Goal: Task Accomplishment & Management: Use online tool/utility

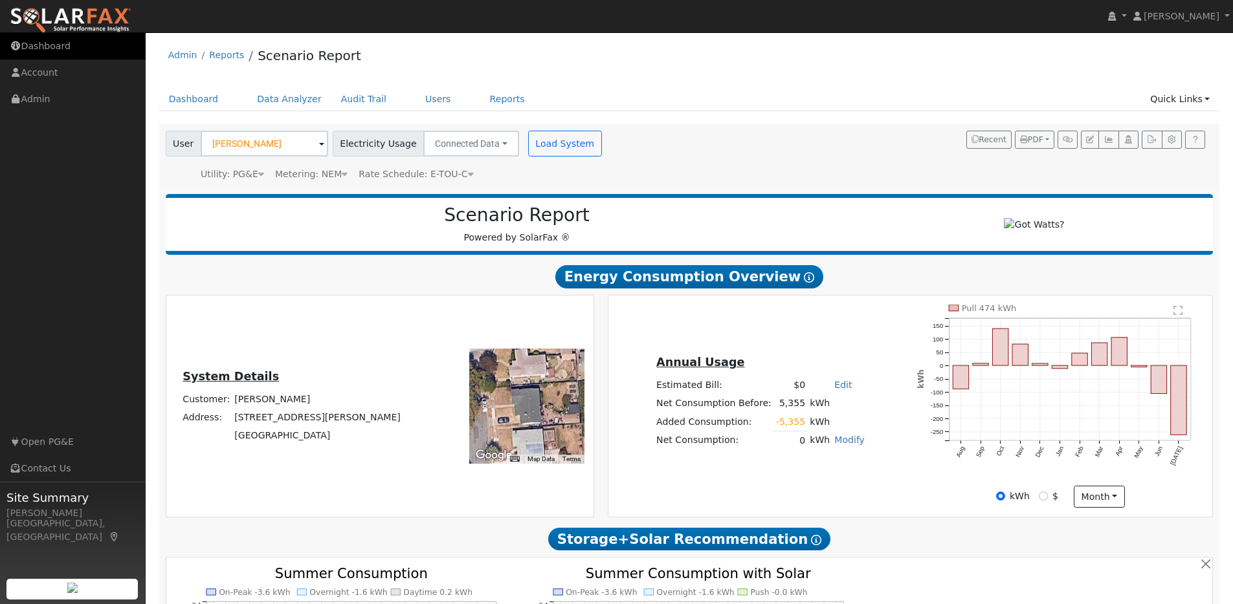
scroll to position [1147, 0]
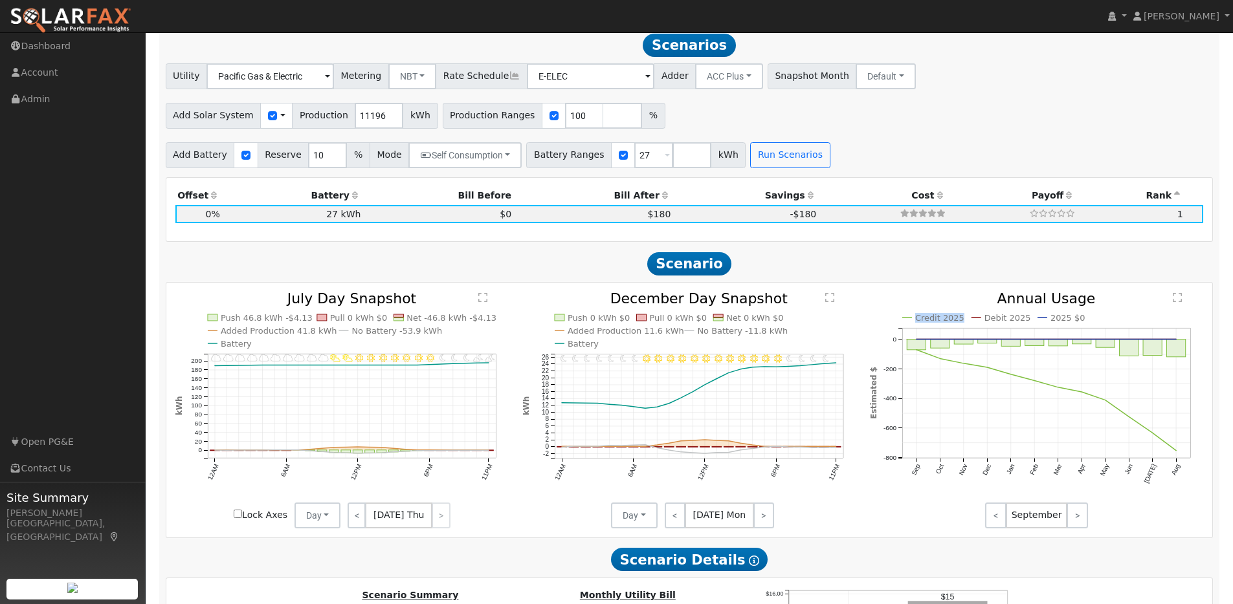
click at [78, 20] on img at bounding box center [71, 20] width 122 height 27
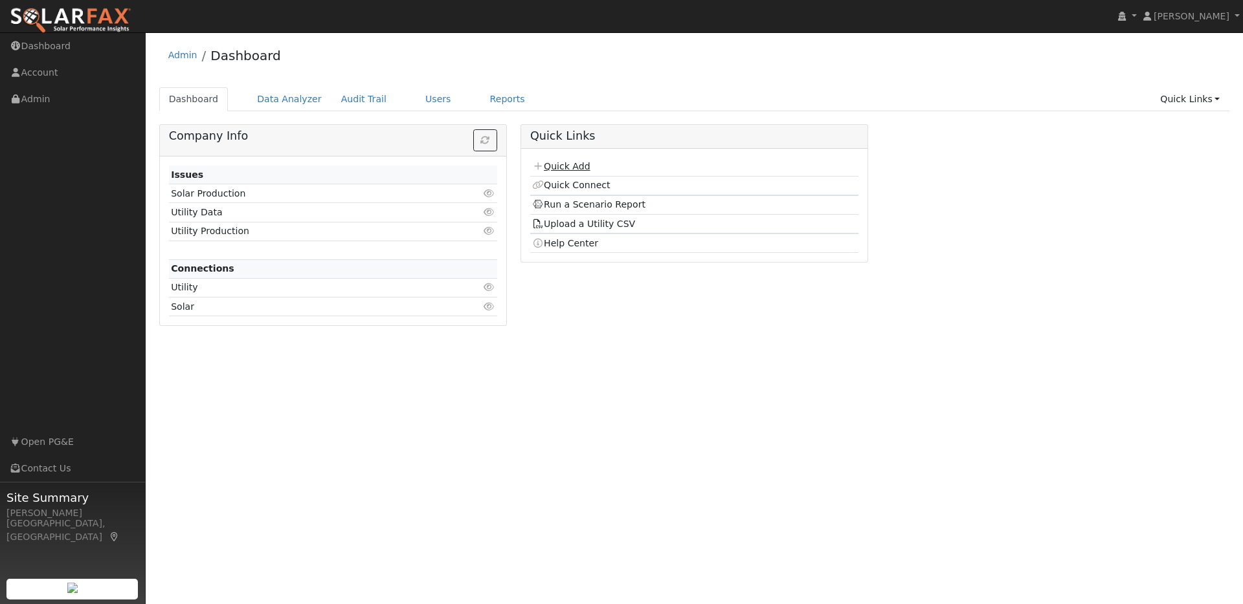
click at [569, 167] on link "Quick Add" at bounding box center [561, 166] width 58 height 10
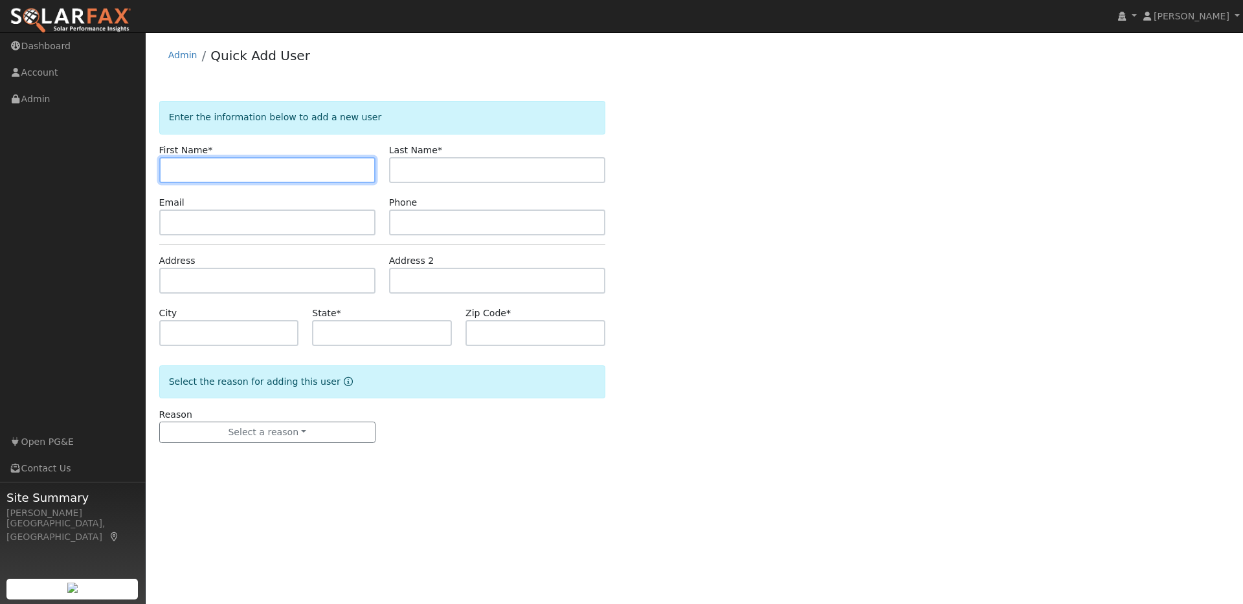
paste input "[PERSON_NAME]"
drag, startPoint x: 219, startPoint y: 171, endPoint x: 197, endPoint y: 170, distance: 22.0
click at [197, 170] on input "[PERSON_NAME]" at bounding box center [267, 170] width 216 height 26
click at [170, 172] on input "Kevin" at bounding box center [267, 170] width 216 height 26
type input "Kevin"
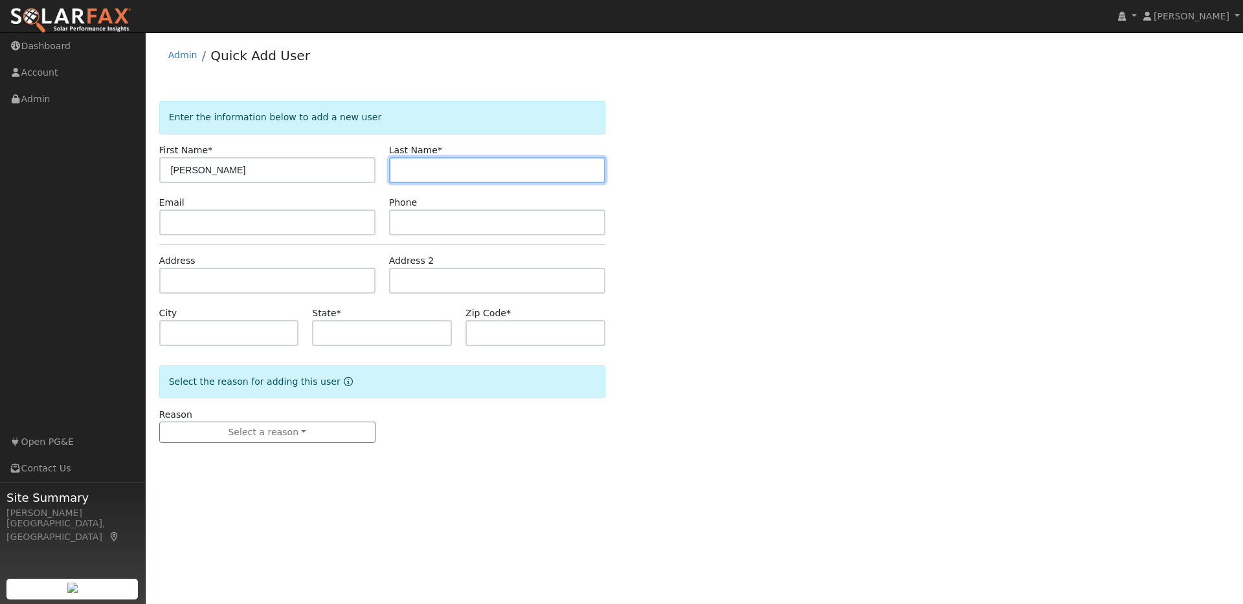
click at [406, 174] on input "text" at bounding box center [497, 170] width 216 height 26
paste input "Kevin Scott"
drag, startPoint x: 425, startPoint y: 170, endPoint x: 384, endPoint y: 171, distance: 40.8
click at [384, 171] on div "Last Name * Kevin Scott" at bounding box center [497, 163] width 230 height 39
type input "Scott"
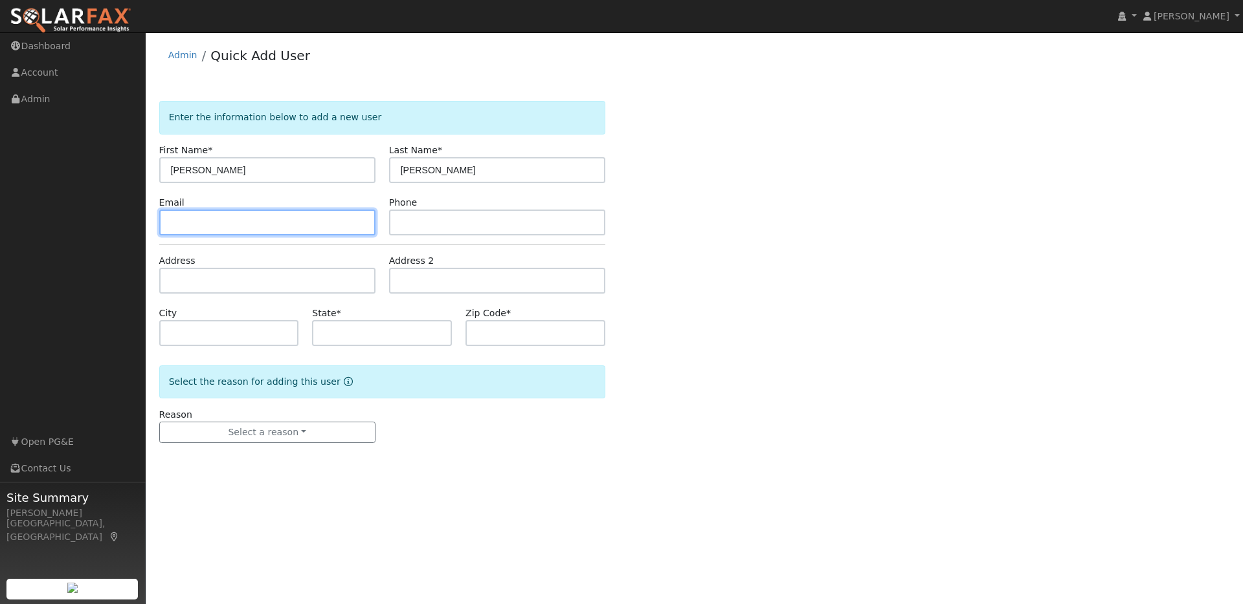
click at [254, 221] on input "text" at bounding box center [267, 223] width 216 height 26
paste input "klscott3113@yahoo.com"
type input "klscott3113@yahoo.com"
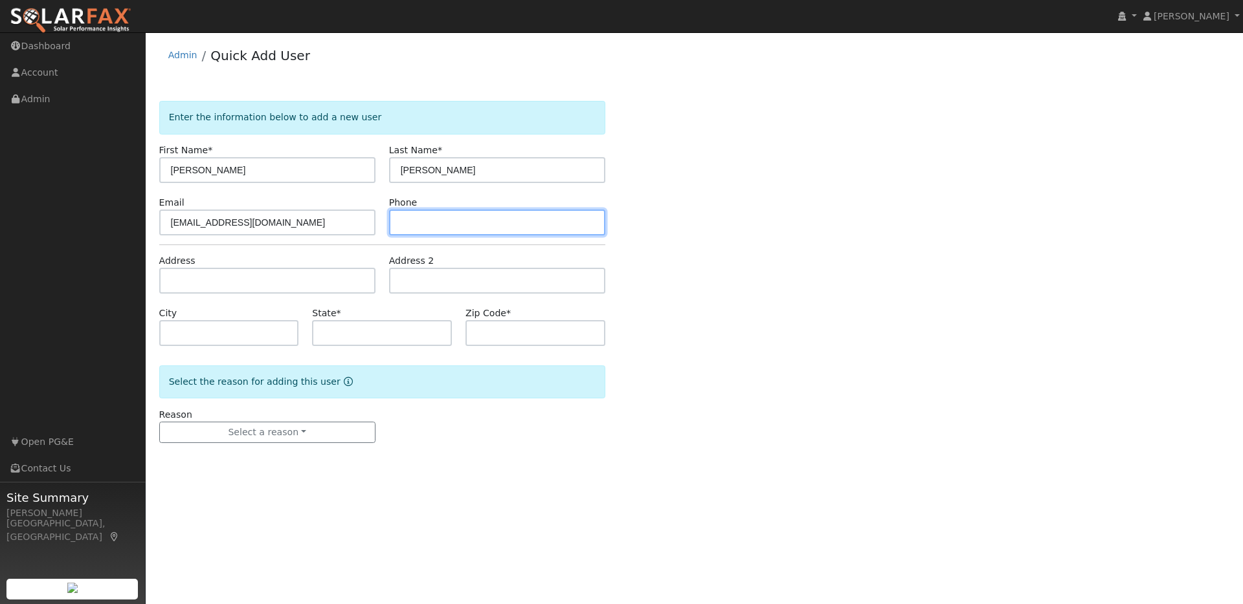
click at [423, 225] on input "text" at bounding box center [497, 223] width 216 height 26
paste input "9167043191"
type input "9167043191"
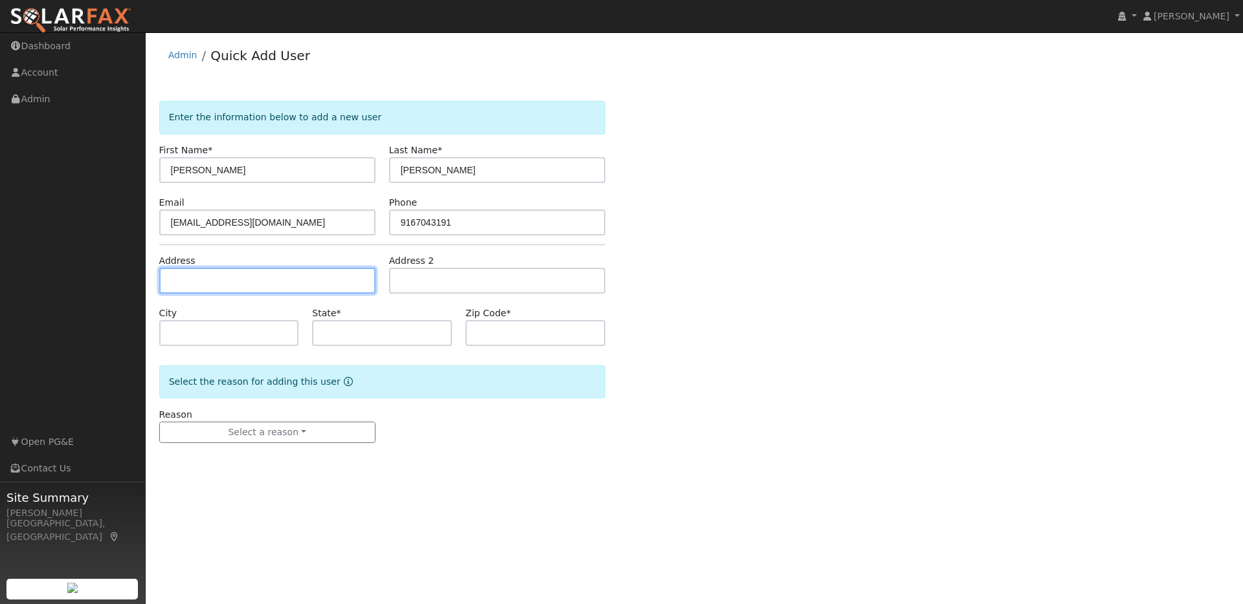
click at [197, 282] on input "text" at bounding box center [267, 281] width 216 height 26
paste input "3724 Parkway Ct, Concord, CA 94519"
type input "[STREET_ADDRESS]"
type input "Concord"
type input "CA"
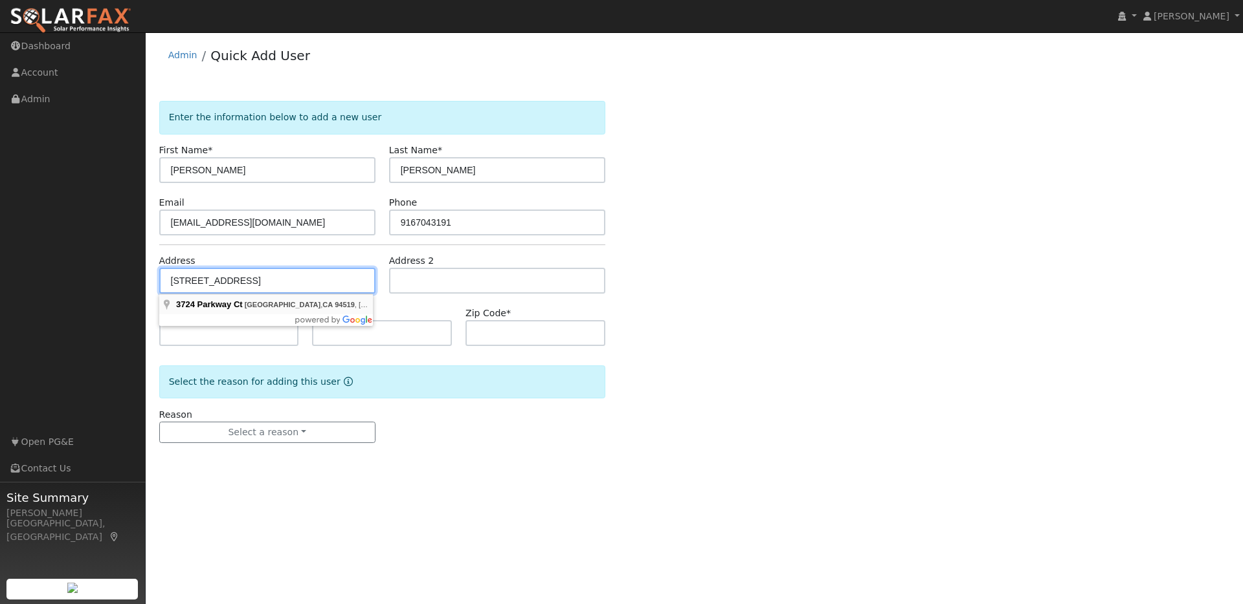
type input "94519"
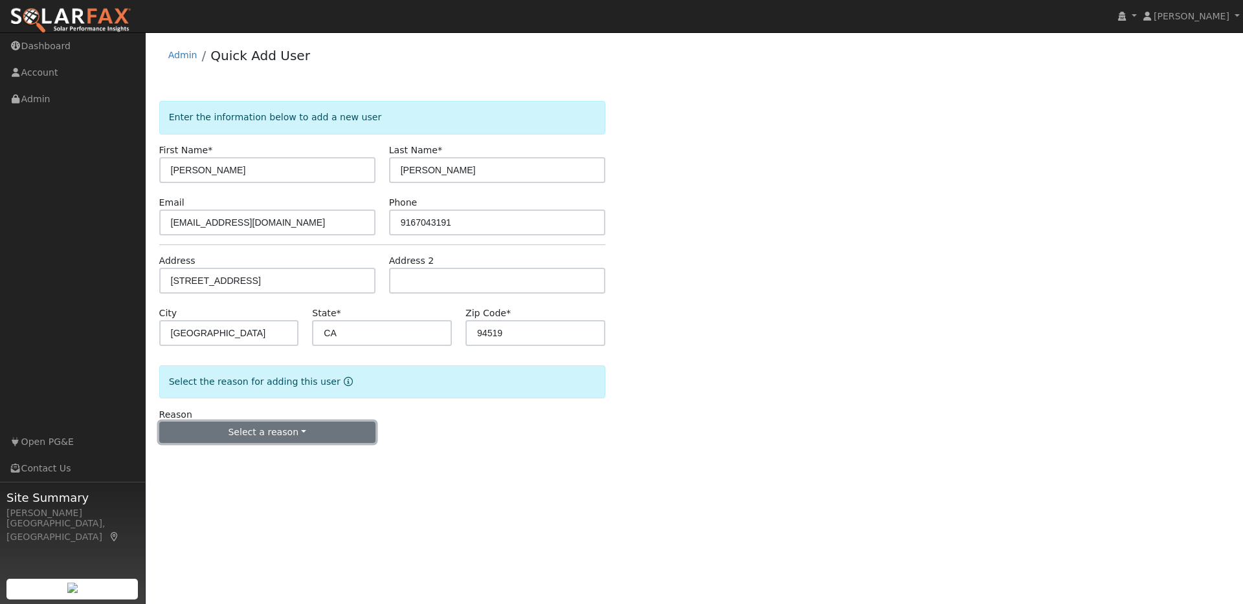
click at [318, 433] on button "Select a reason" at bounding box center [267, 433] width 216 height 22
click at [212, 461] on link "New lead" at bounding box center [231, 459] width 143 height 18
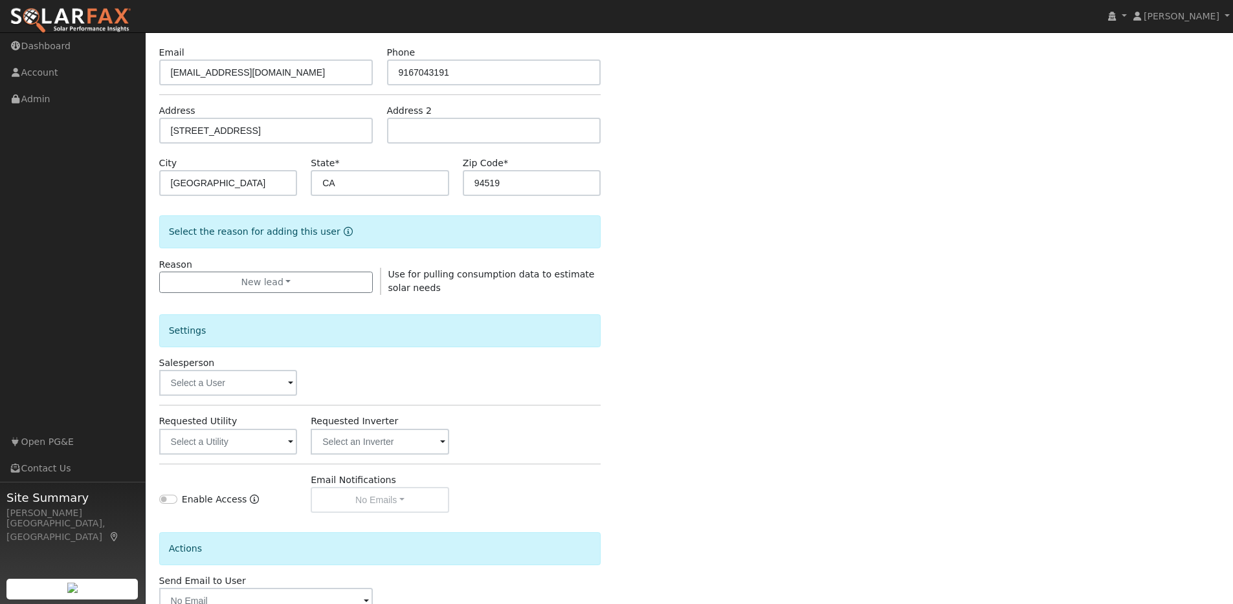
scroll to position [165, 0]
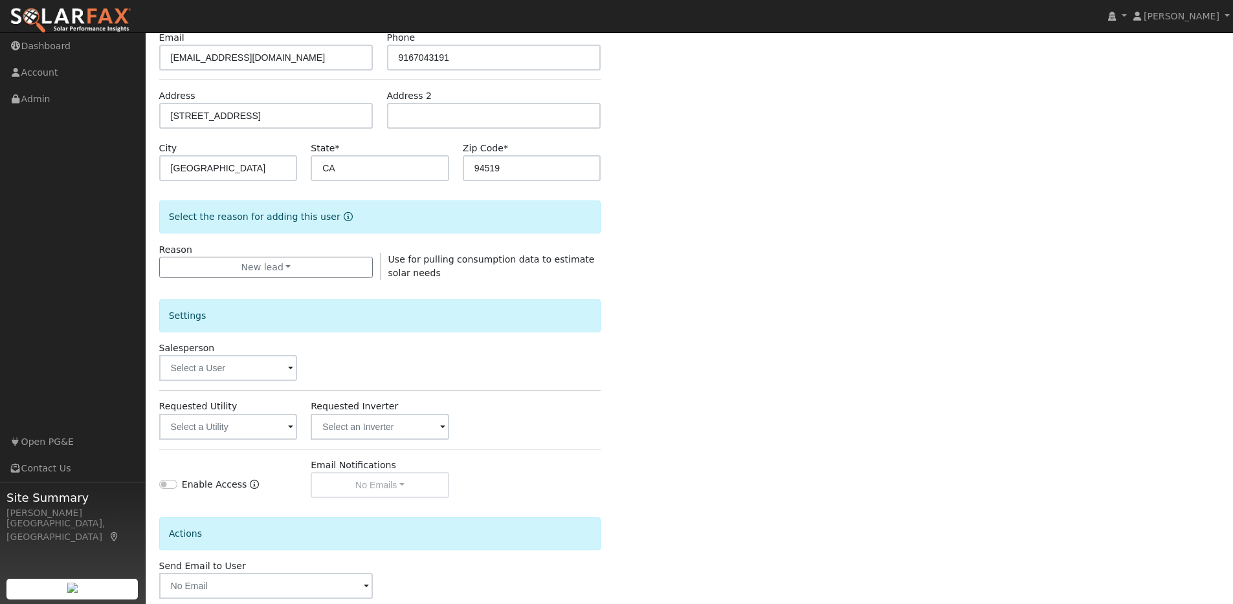
click at [289, 370] on span at bounding box center [290, 369] width 5 height 15
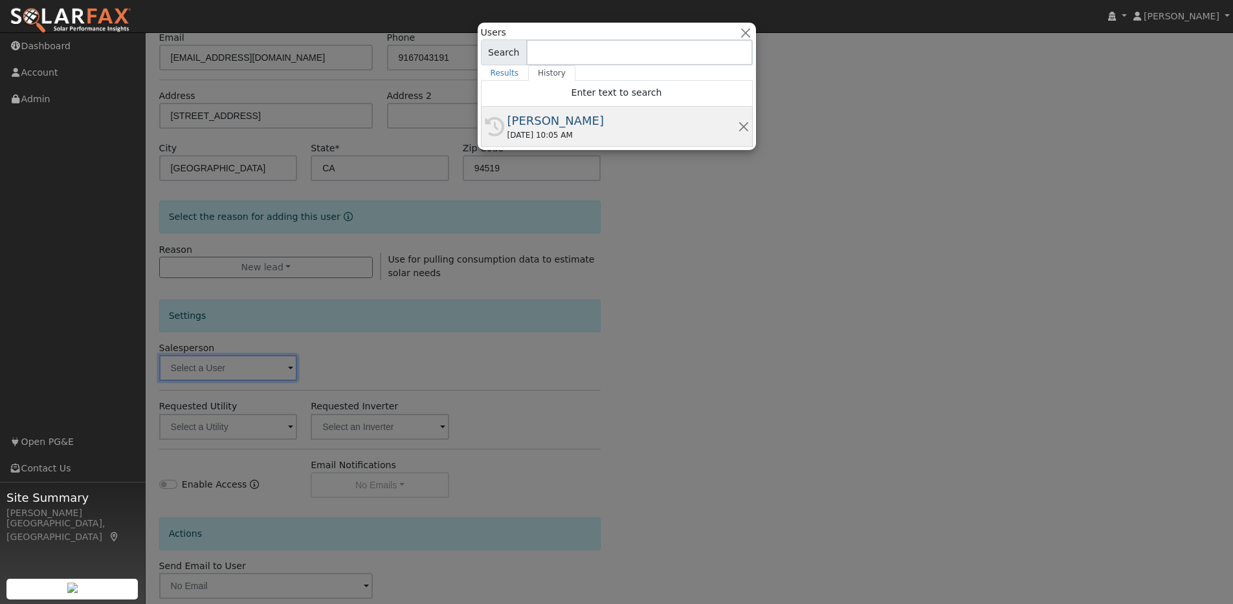
click at [563, 134] on div "08/27/2025 10:05 AM" at bounding box center [622, 135] width 230 height 12
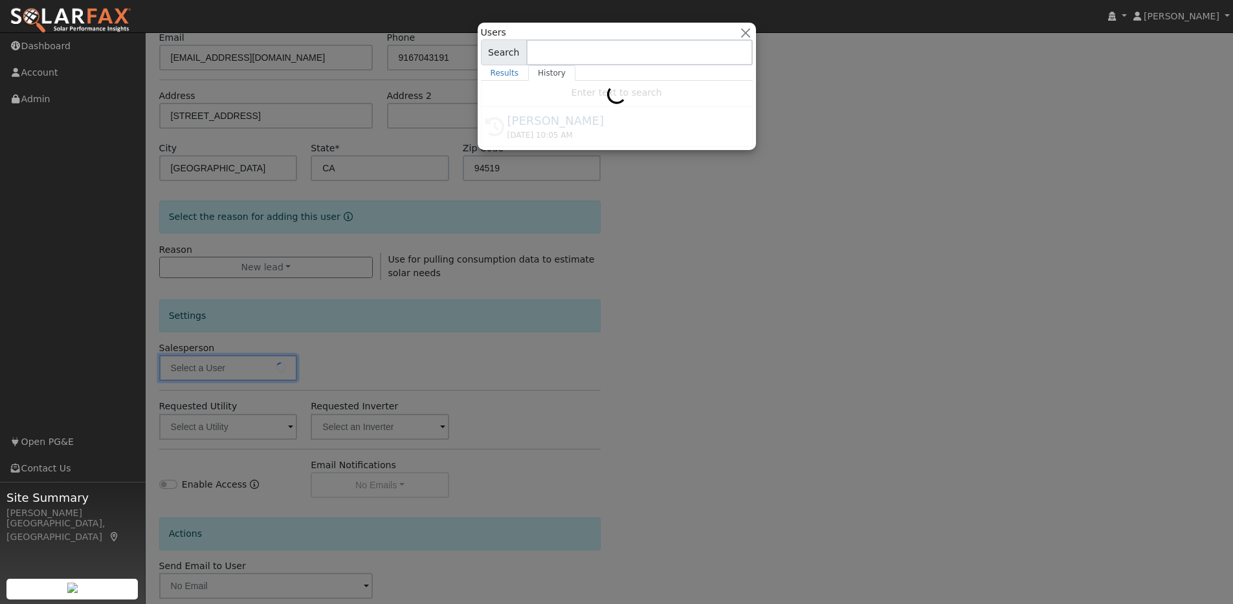
type input "[PERSON_NAME]"
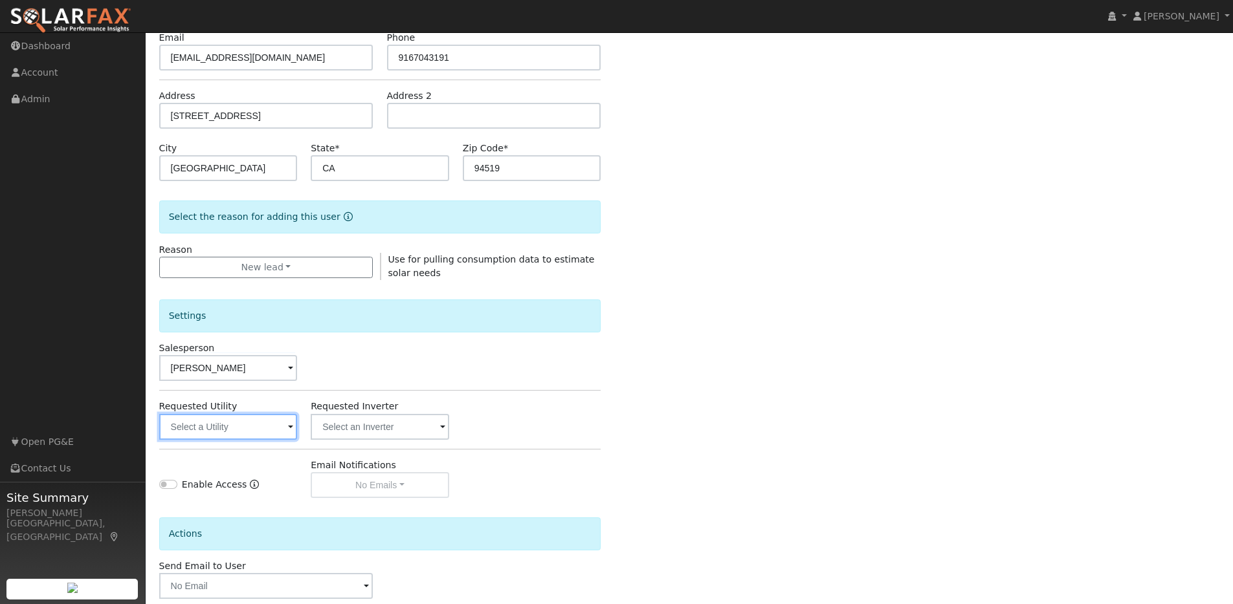
click at [282, 430] on input "text" at bounding box center [228, 427] width 139 height 26
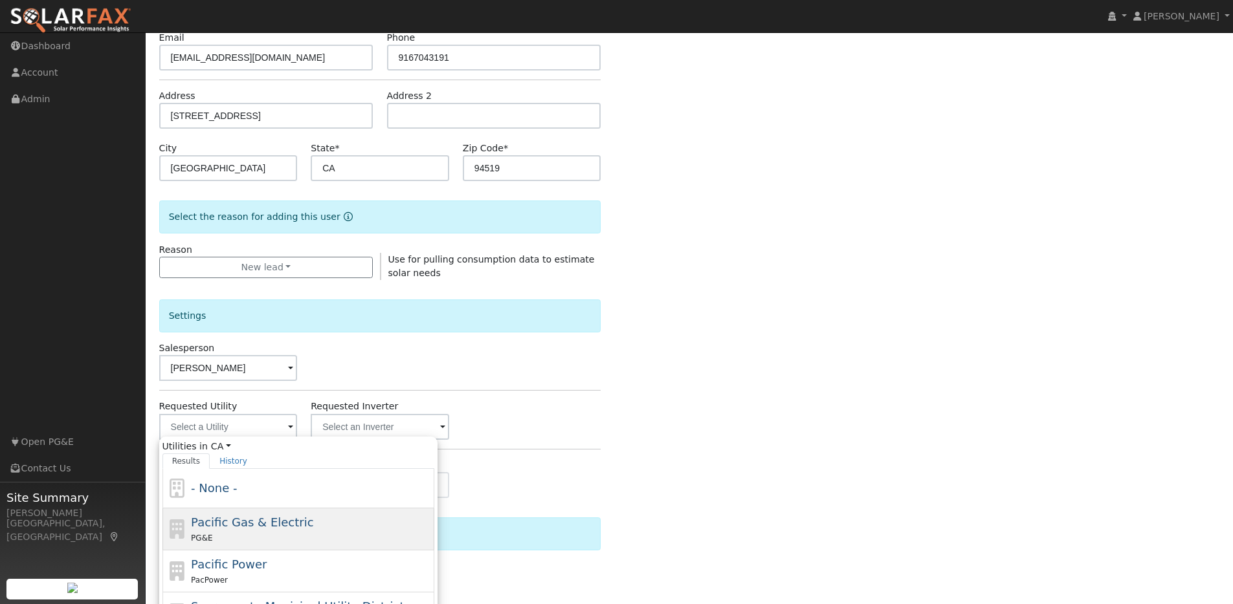
click at [232, 532] on div "PG&E" at bounding box center [311, 538] width 240 height 14
type input "Pacific Gas & Electric"
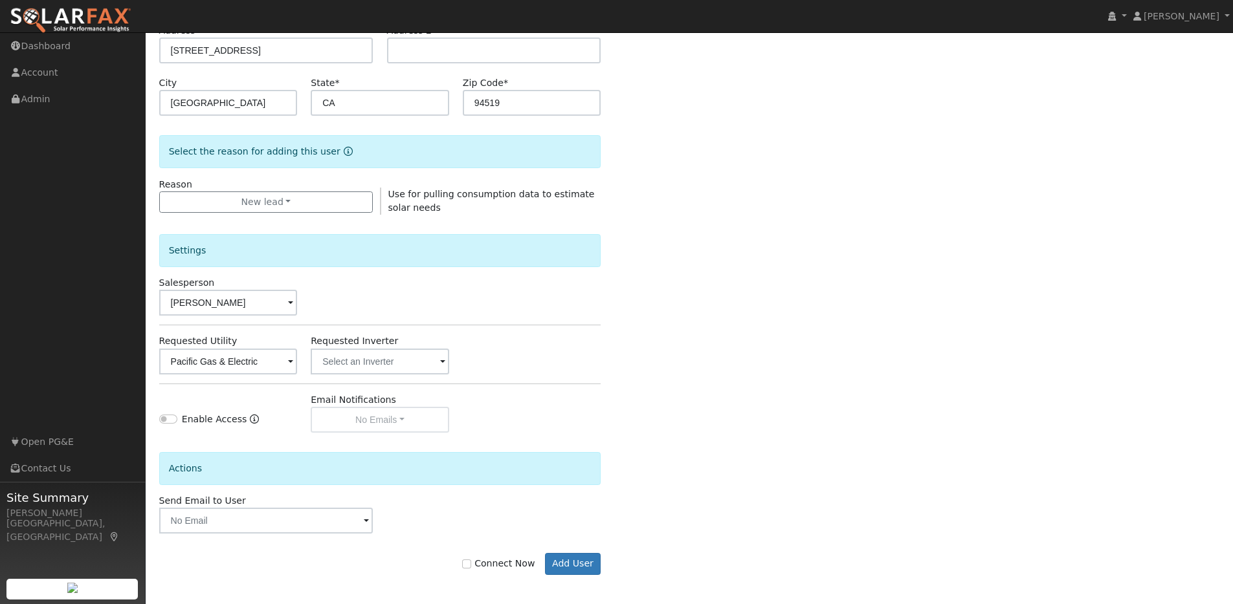
scroll to position [234, 0]
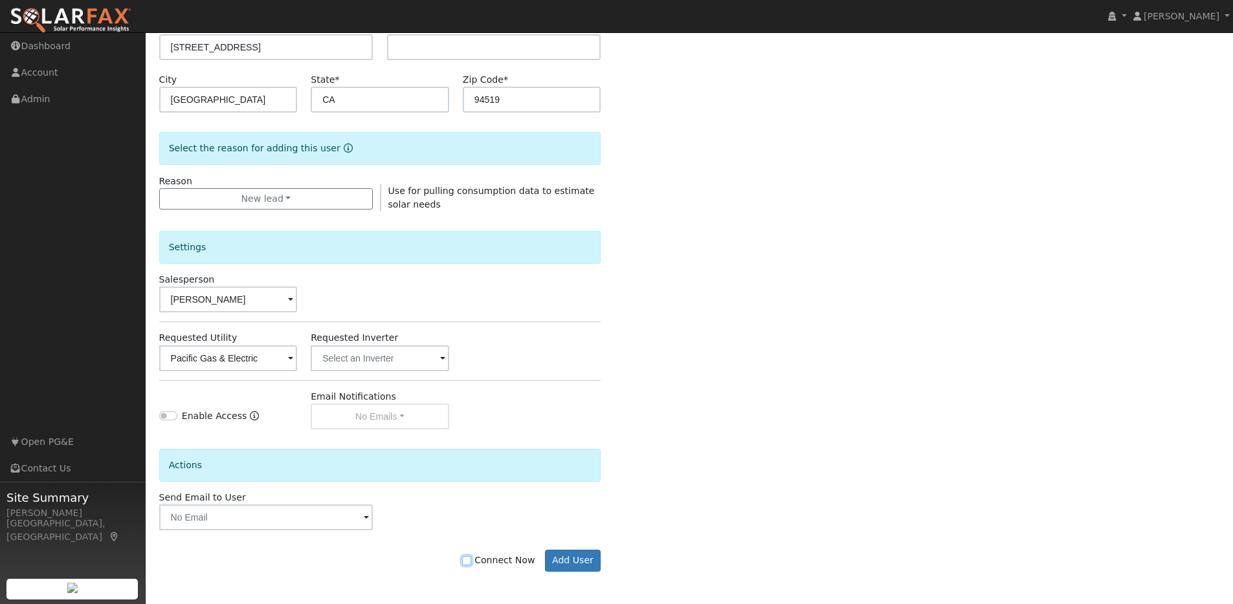
click at [471, 562] on input "Connect Now" at bounding box center [466, 561] width 9 height 9
checkbox input "true"
click at [573, 560] on button "Add User" at bounding box center [573, 561] width 56 height 22
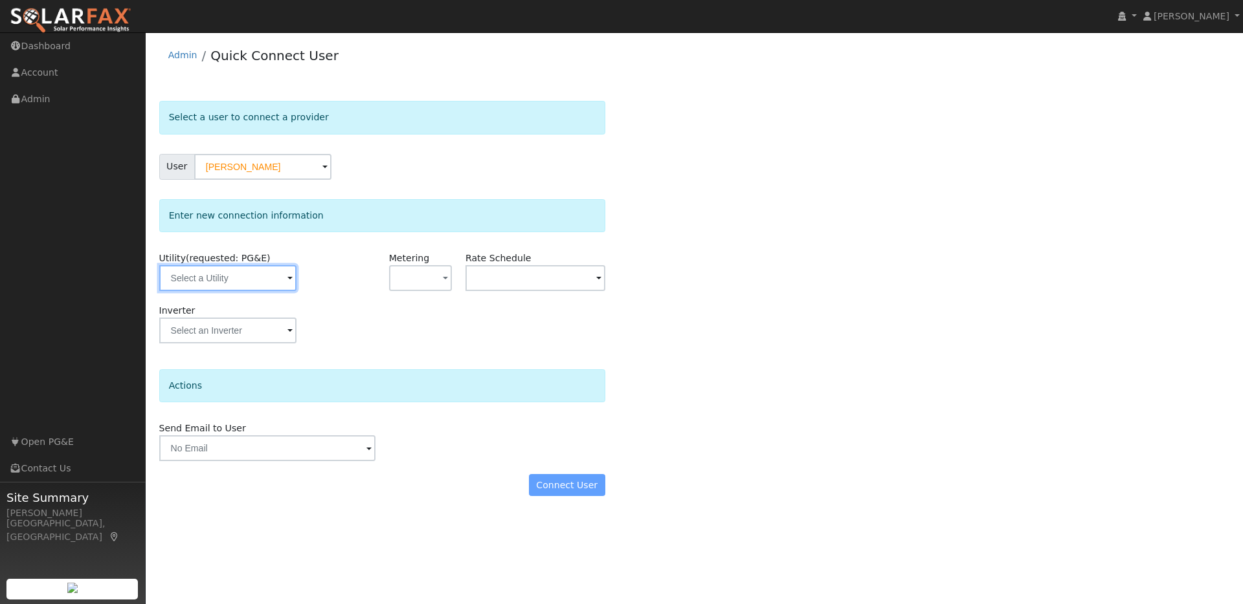
click at [271, 280] on input "text" at bounding box center [227, 278] width 137 height 26
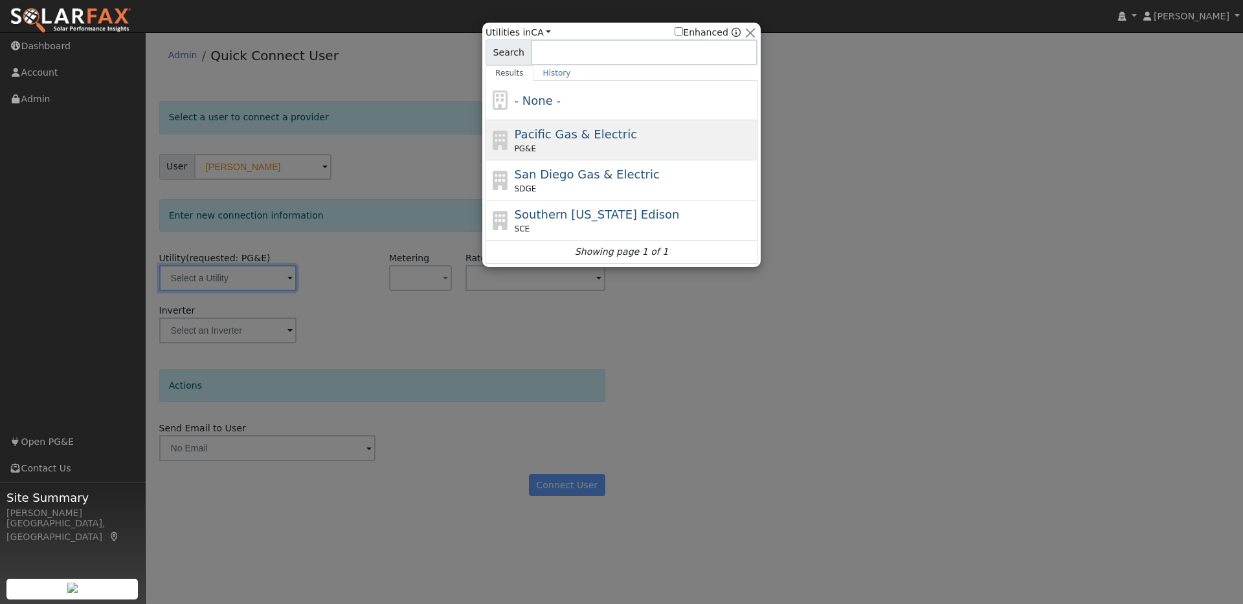
click at [599, 131] on span "Pacific Gas & Electric" at bounding box center [576, 134] width 122 height 14
type input "PG&E"
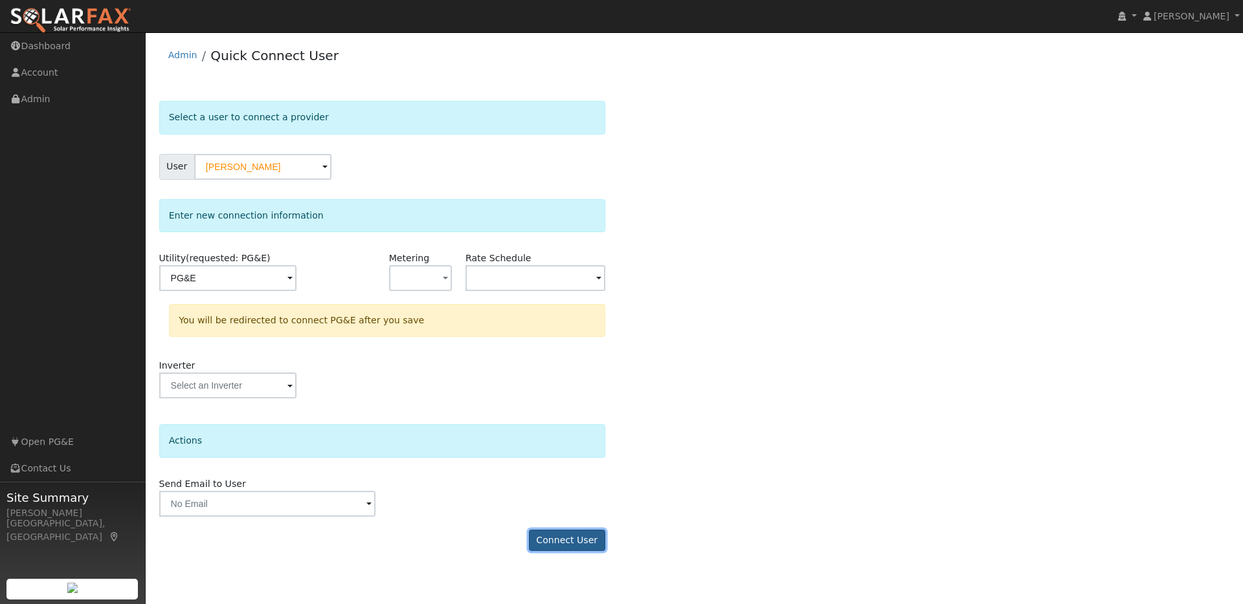
click at [559, 545] on button "Connect User" at bounding box center [567, 541] width 76 height 22
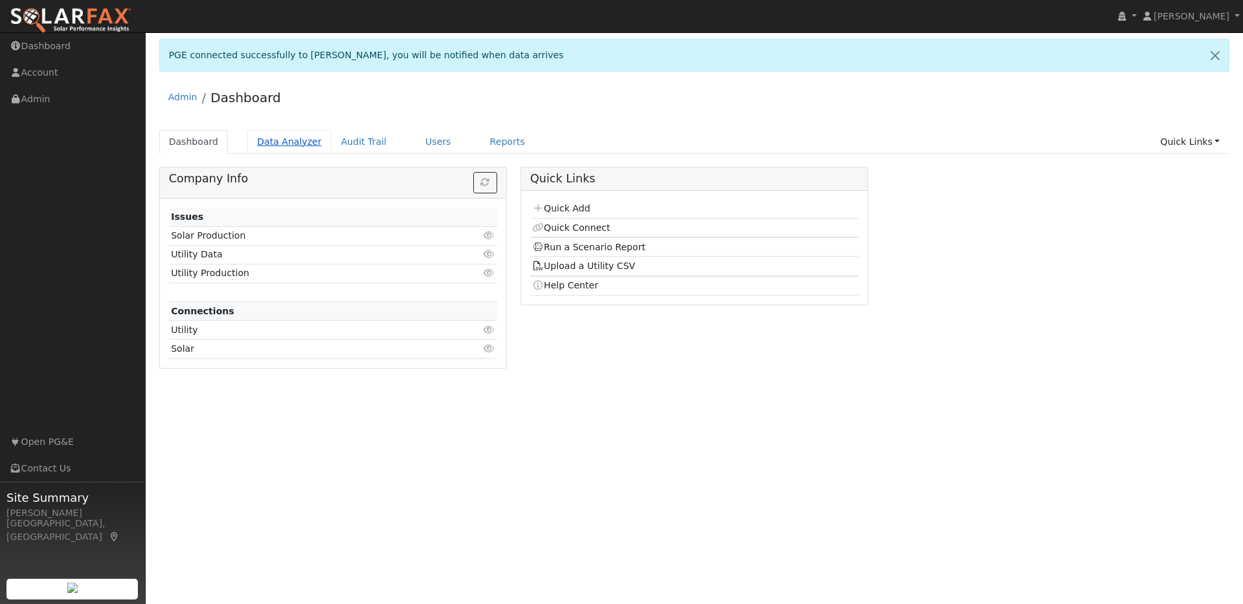
click at [286, 144] on link "Data Analyzer" at bounding box center [289, 142] width 84 height 24
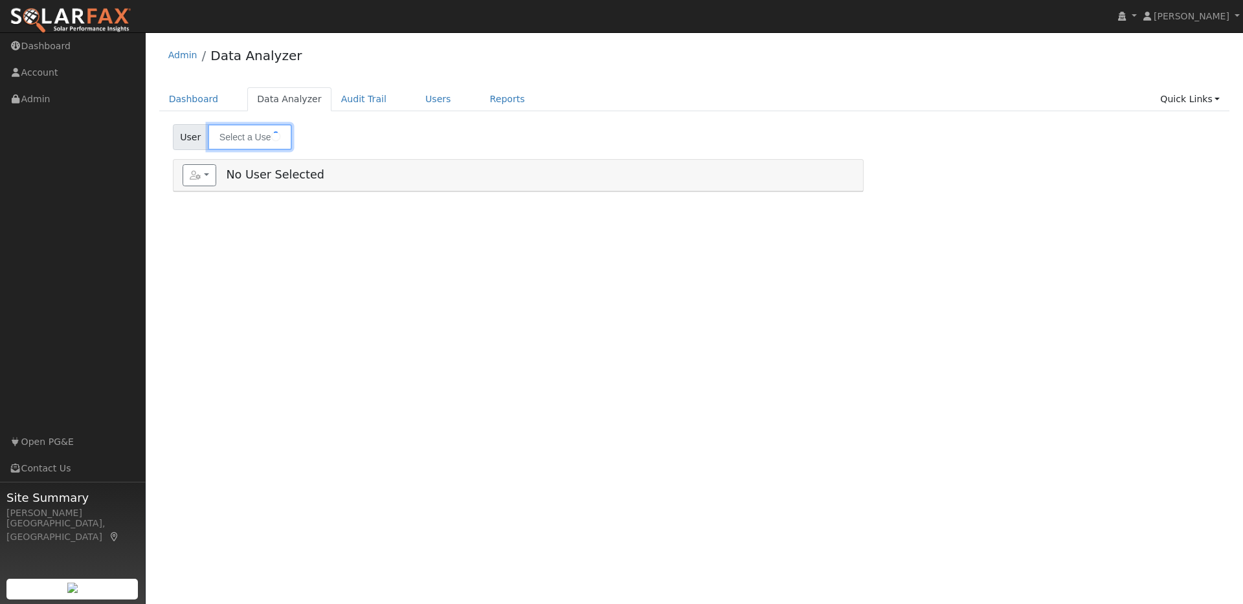
type input "Emma Witt"
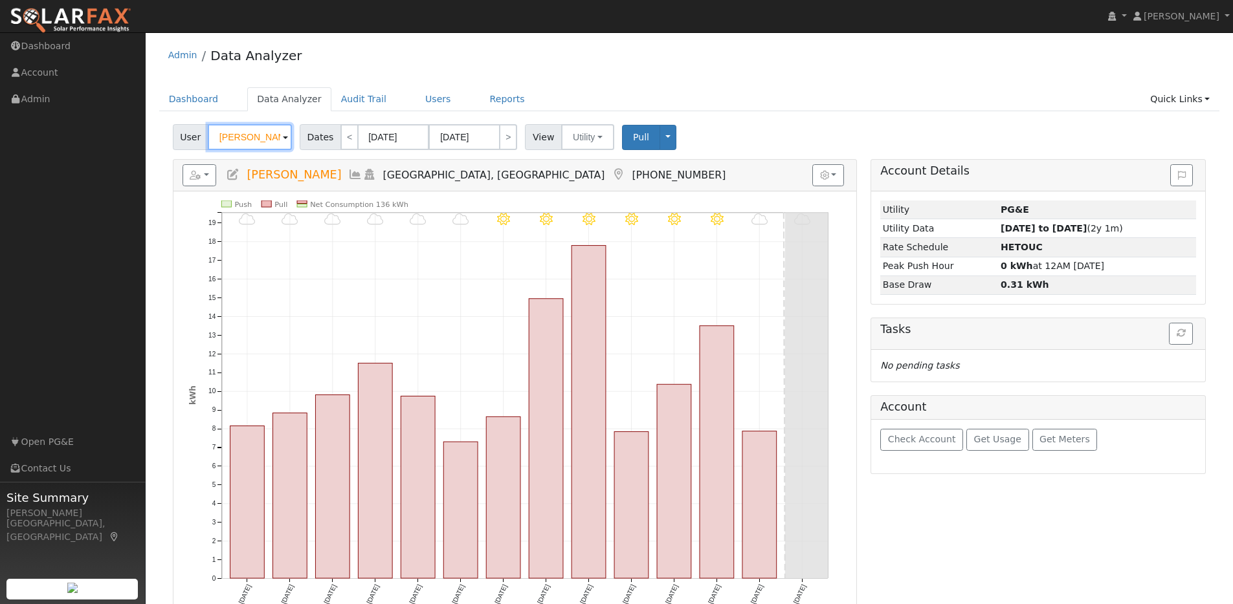
drag, startPoint x: 272, startPoint y: 139, endPoint x: 210, endPoint y: 133, distance: 63.0
click at [209, 133] on input "Emma Witt" at bounding box center [250, 137] width 84 height 26
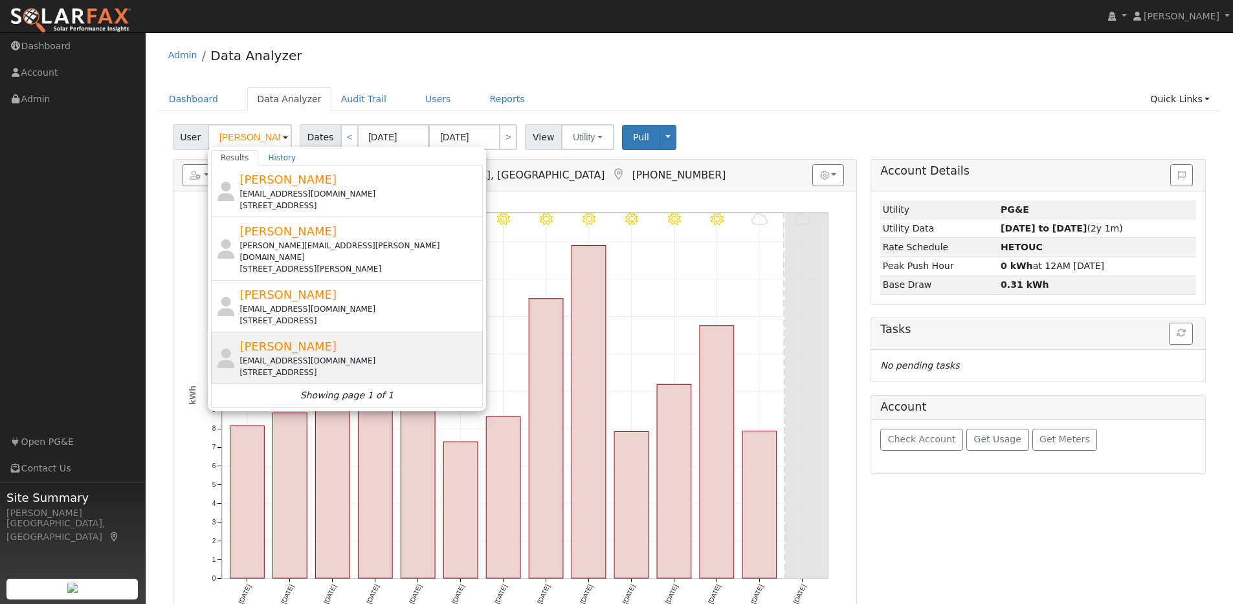
click at [386, 342] on div "Kevin Scott klscott3113@yahoo.com 3724 Parkway Court, Concord, CA 94519" at bounding box center [359, 358] width 240 height 41
type input "Kevin Scott"
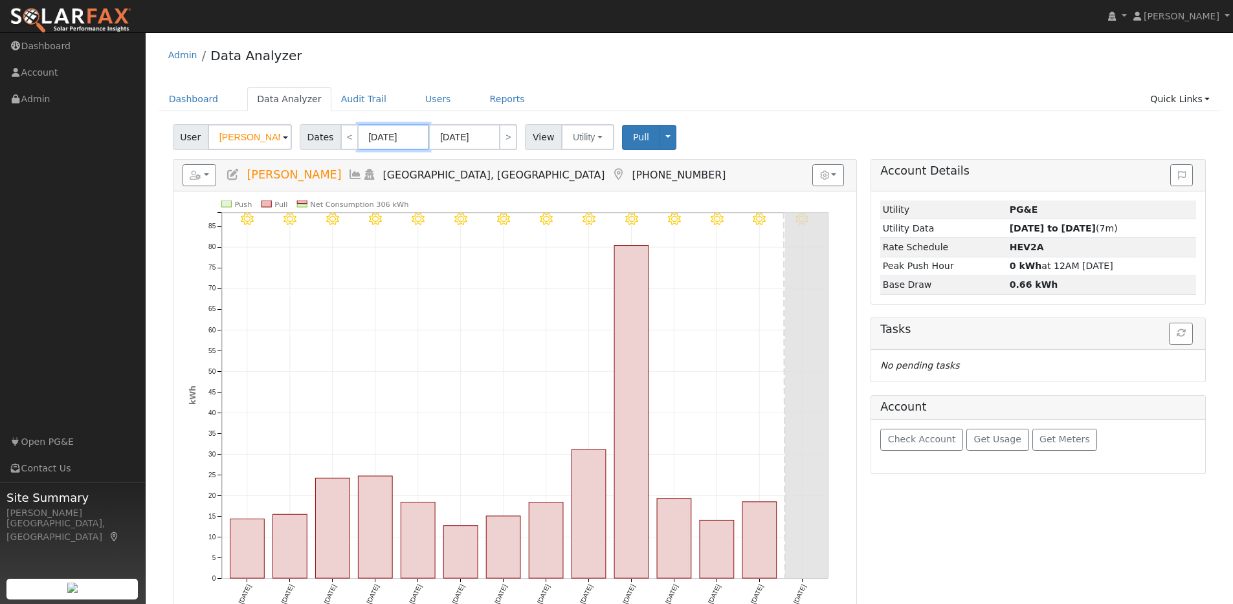
click at [418, 136] on input "08/13/2025" at bounding box center [393, 137] width 71 height 26
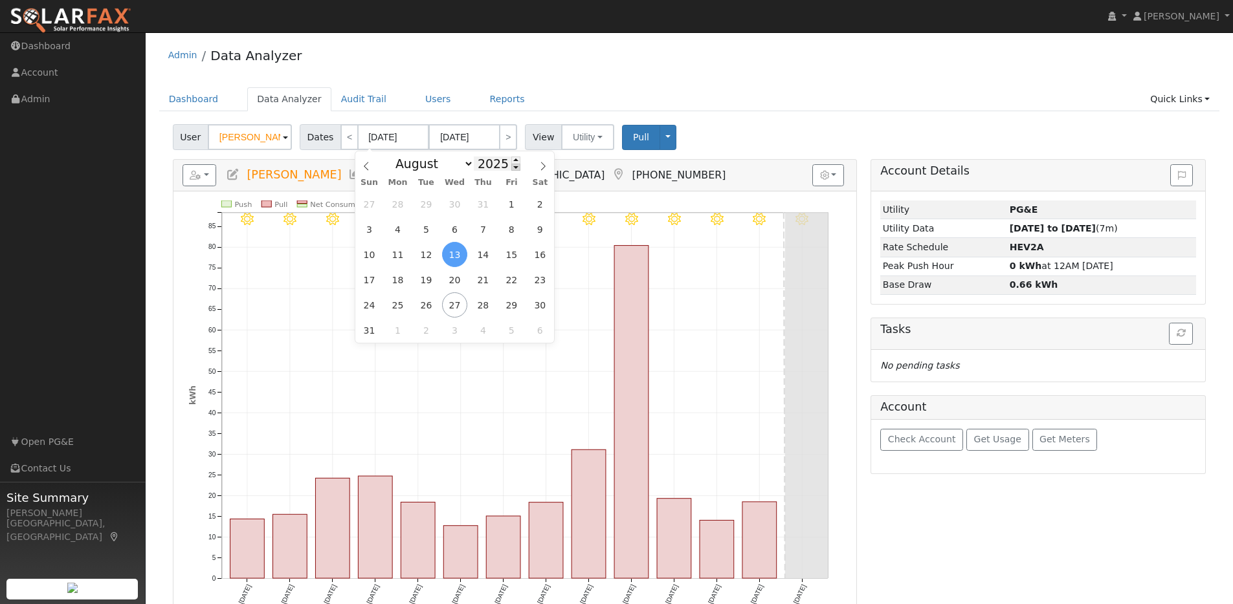
click at [511, 164] on span at bounding box center [515, 167] width 9 height 7
type input "2024"
click at [427, 258] on span "13" at bounding box center [426, 254] width 25 height 25
type input "08/13/2024"
type input "08/26/2024"
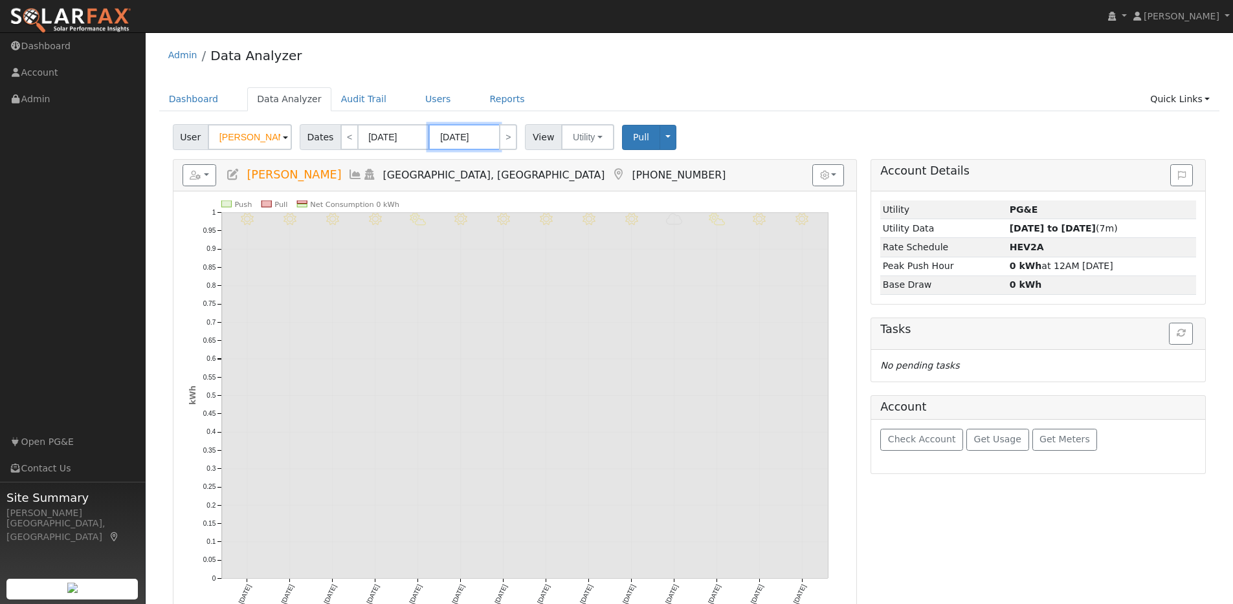
click at [485, 139] on input "08/26/2024" at bounding box center [463, 137] width 71 height 26
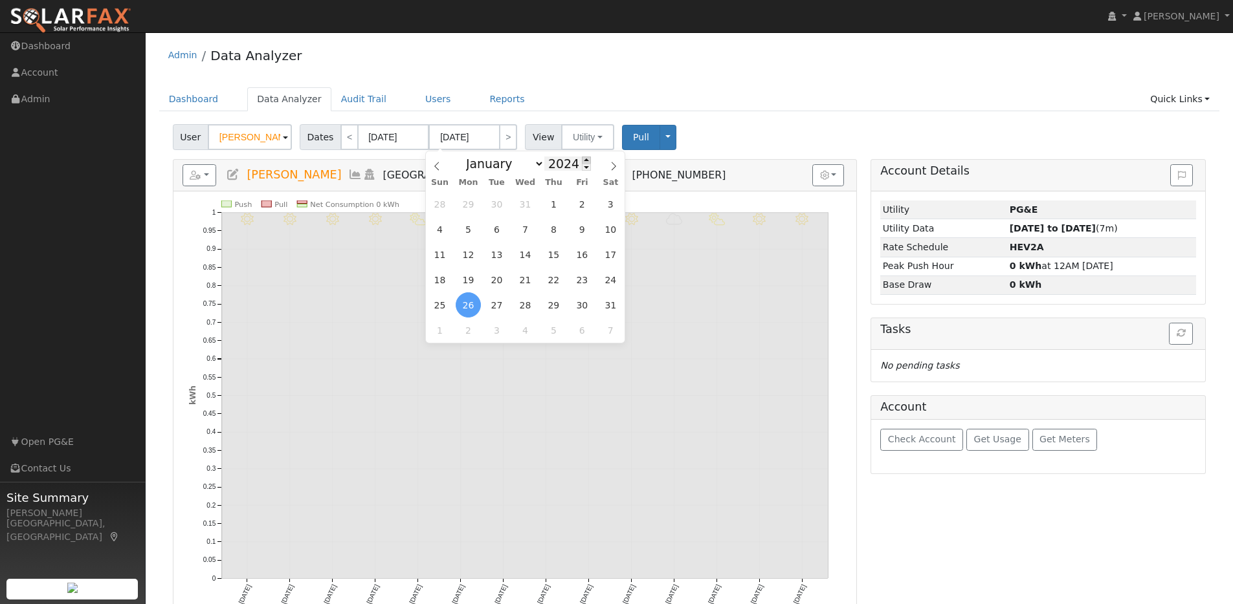
click at [583, 159] on span at bounding box center [586, 160] width 9 height 7
type input "2025"
click at [524, 253] on span "13" at bounding box center [525, 254] width 25 height 25
type input "08/13/2025"
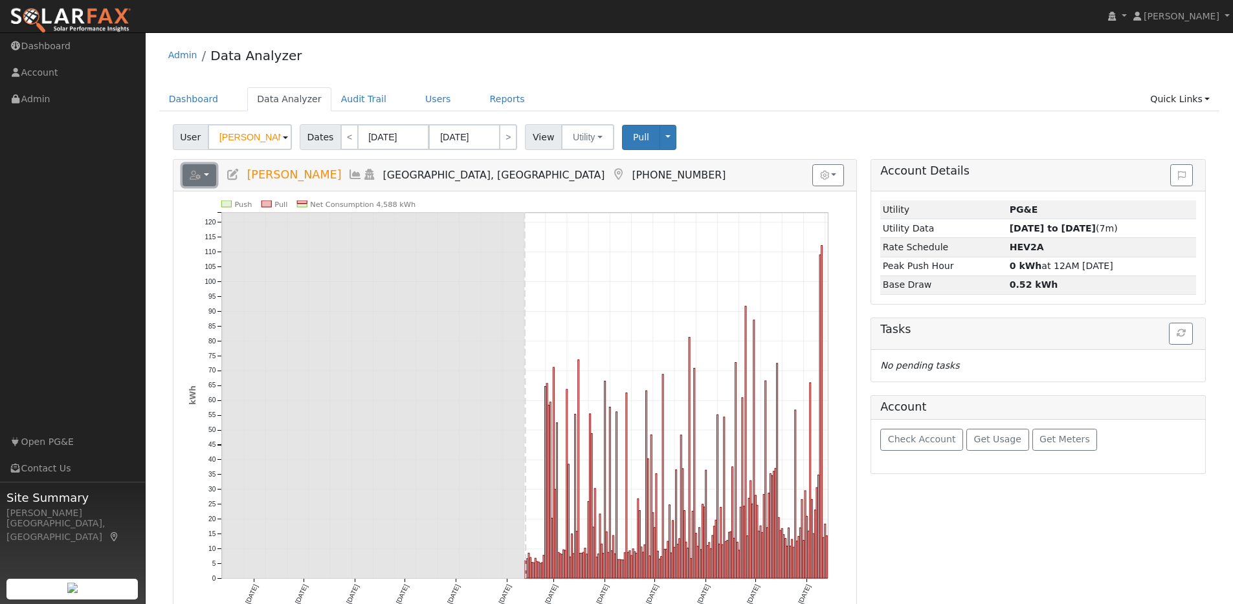
click at [207, 180] on button "button" at bounding box center [200, 175] width 34 height 22
click at [340, 234] on link "Export to CSV" at bounding box center [359, 233] width 94 height 16
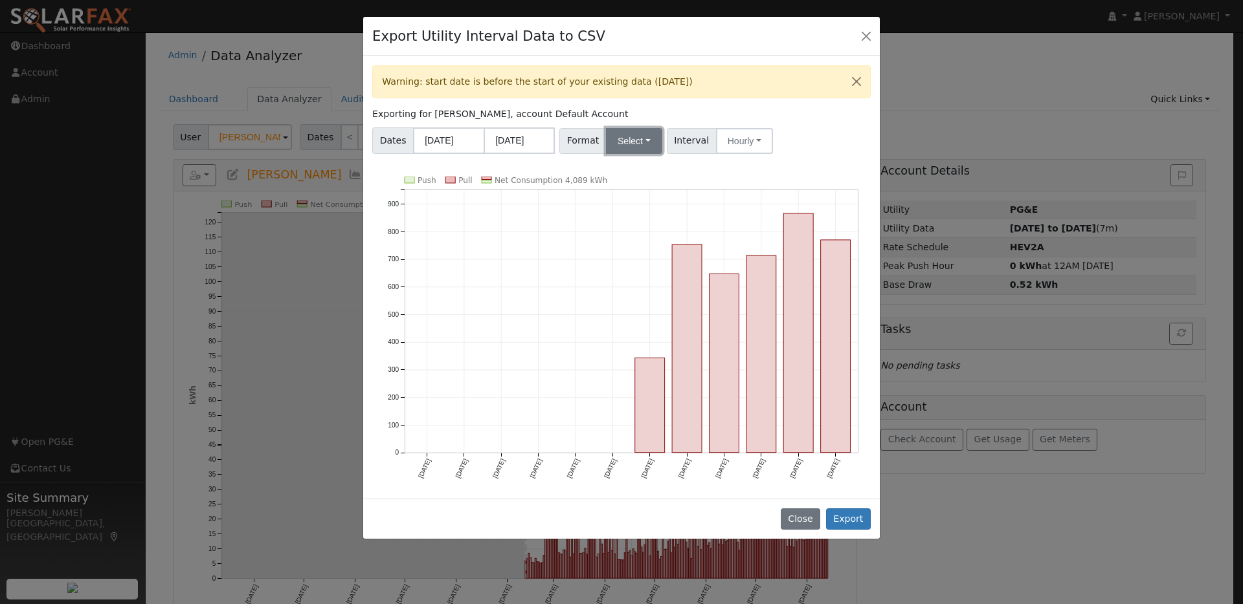
click at [647, 145] on button "Select" at bounding box center [634, 141] width 56 height 26
click at [636, 291] on link "OpenSolar" at bounding box center [650, 288] width 93 height 18
click at [842, 518] on button "Export" at bounding box center [848, 520] width 45 height 22
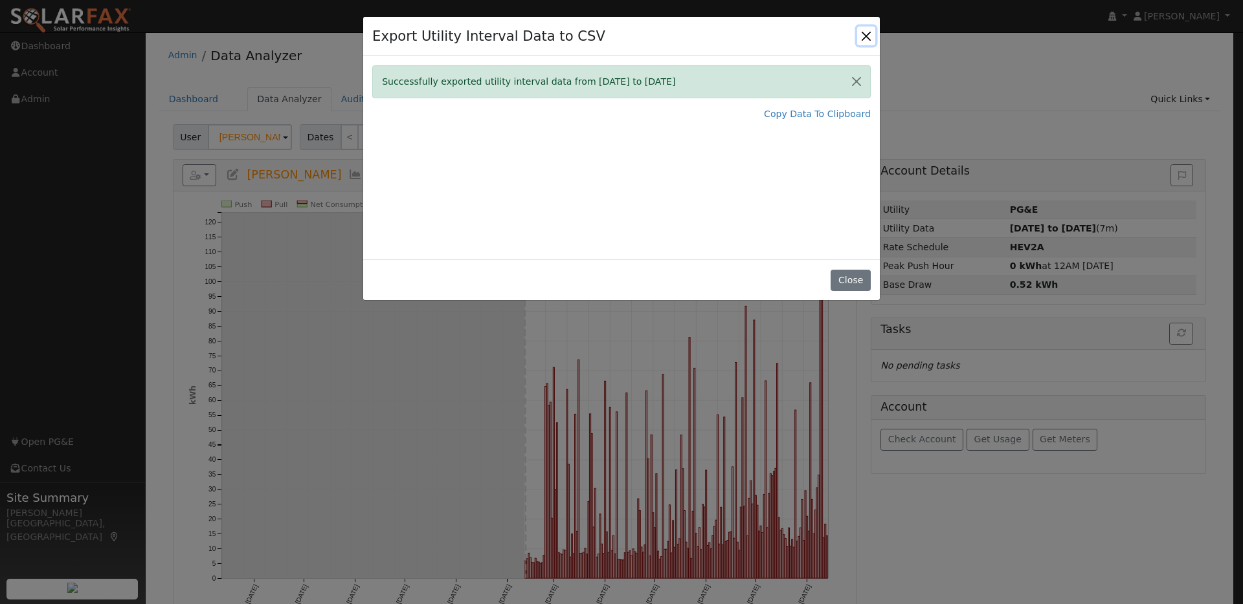
click at [861, 31] on button "Close" at bounding box center [866, 36] width 18 height 18
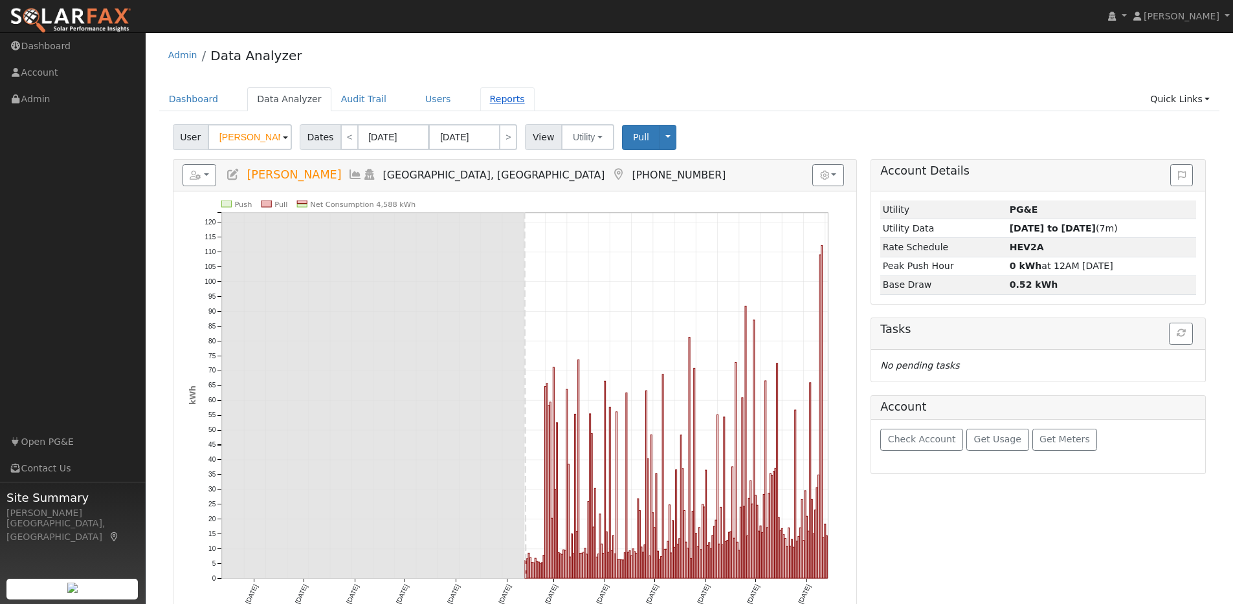
click at [483, 98] on link "Reports" at bounding box center [507, 99] width 54 height 24
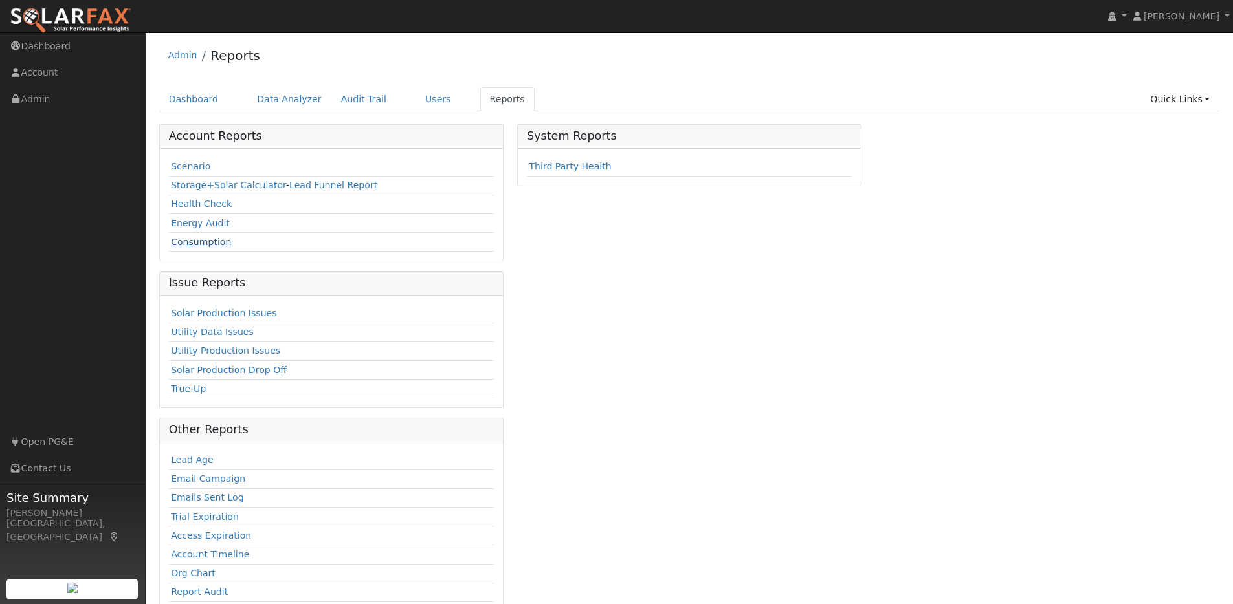
click at [210, 243] on link "Consumption" at bounding box center [201, 242] width 60 height 10
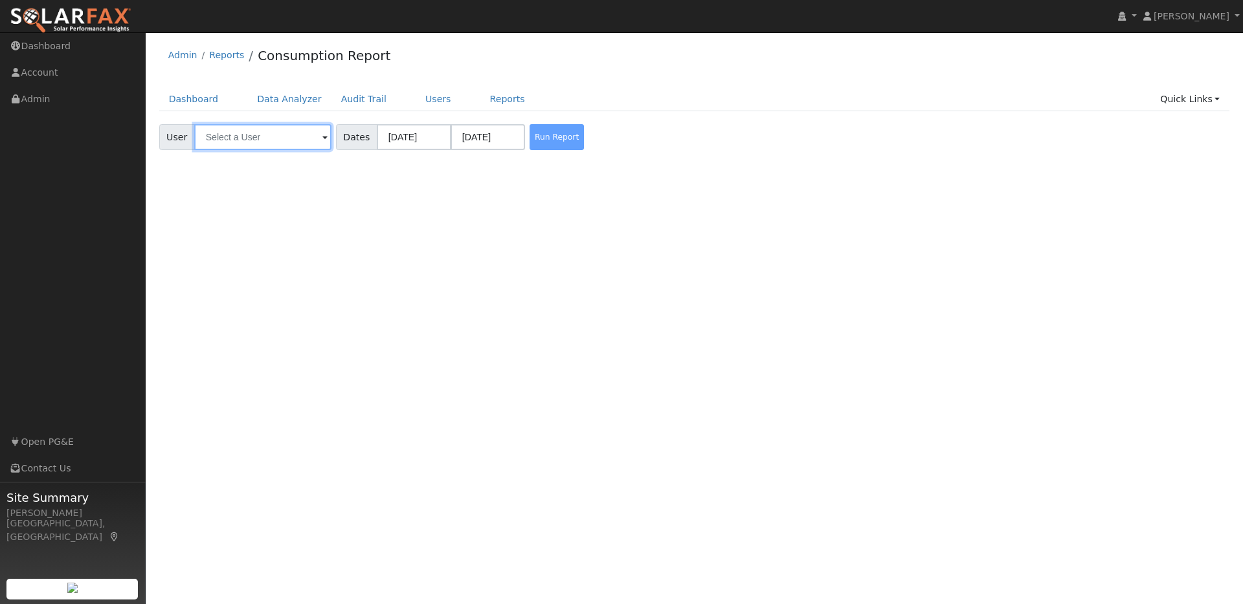
click at [292, 137] on input "text" at bounding box center [262, 137] width 137 height 26
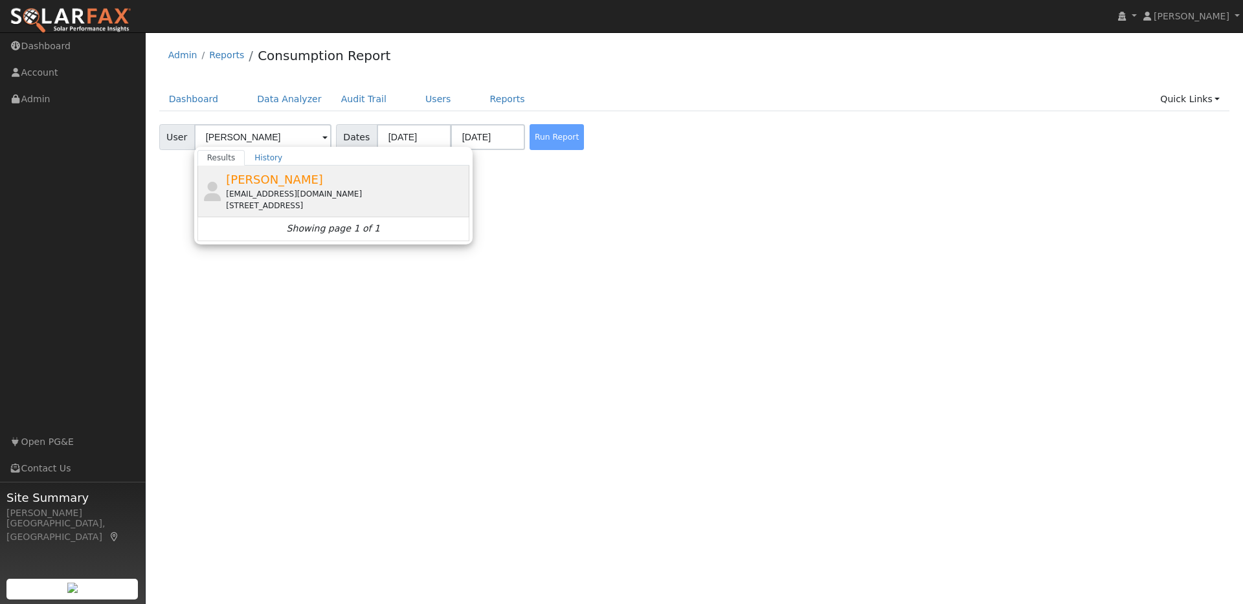
click at [336, 177] on div "[PERSON_NAME] [EMAIL_ADDRESS][DOMAIN_NAME] [STREET_ADDRESS]" at bounding box center [346, 191] width 240 height 41
type input "[PERSON_NAME]"
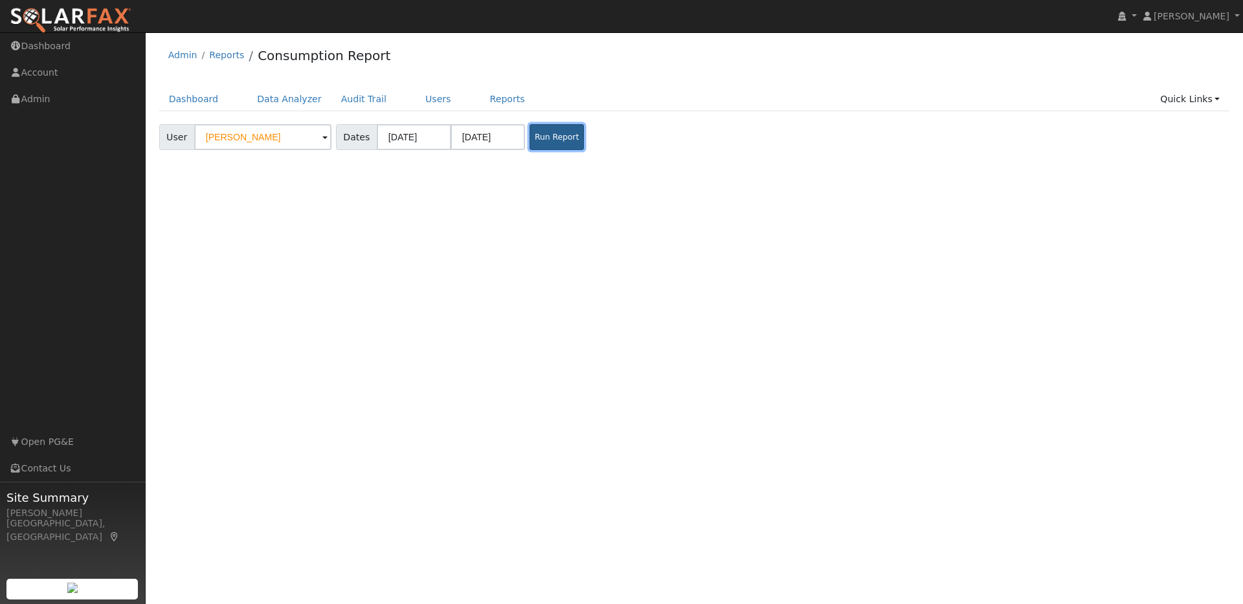
click at [546, 139] on button "Run Report" at bounding box center [556, 137] width 54 height 26
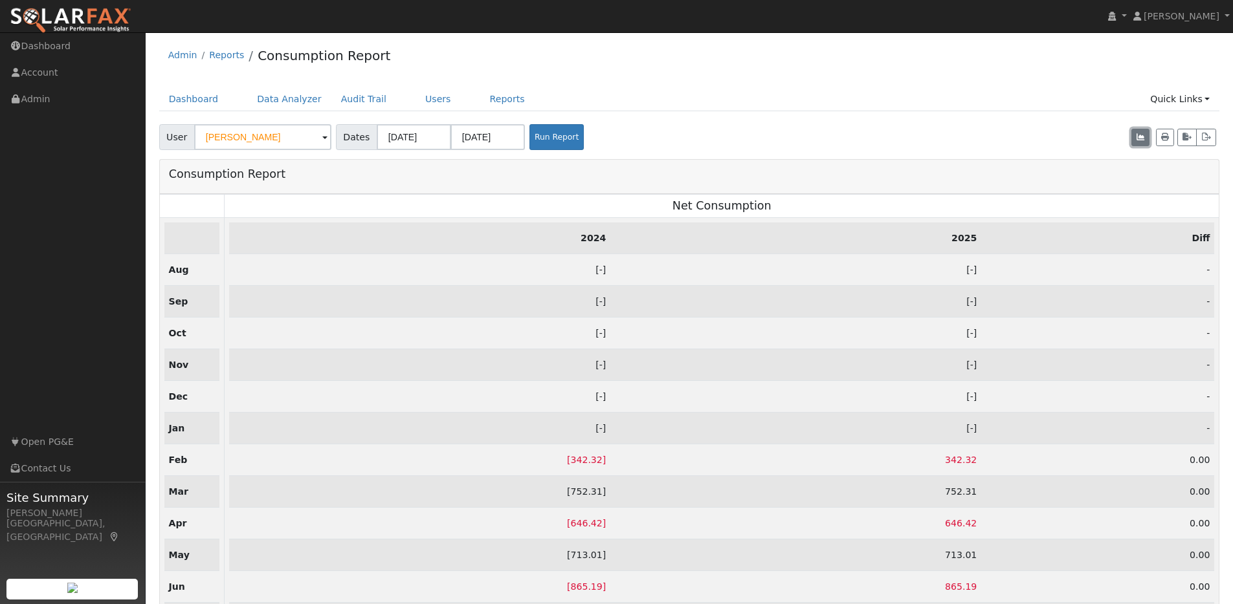
click at [1136, 139] on icon "button" at bounding box center [1140, 137] width 8 height 8
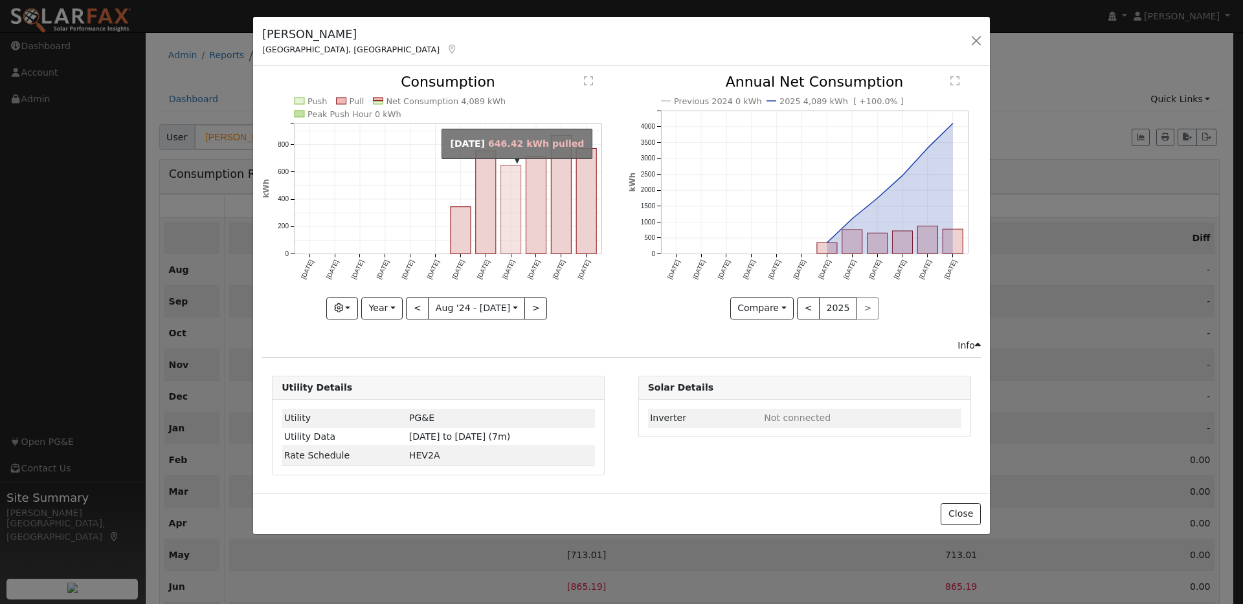
click at [515, 183] on rect "onclick=""" at bounding box center [511, 210] width 20 height 89
type input "[DATE]"
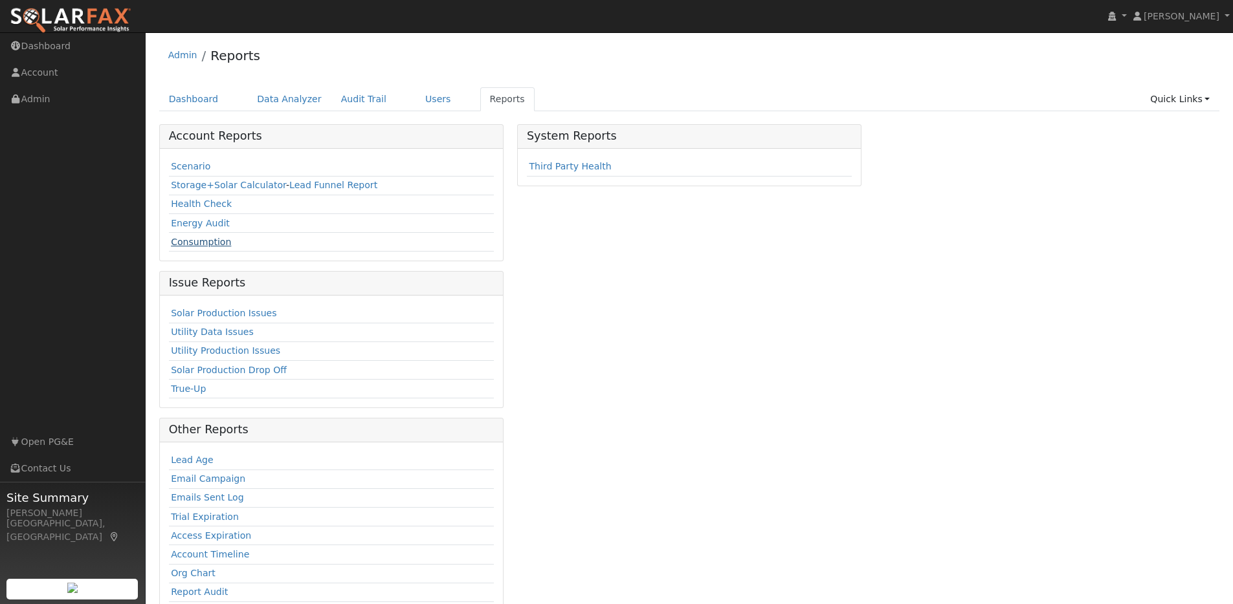
click at [199, 243] on link "Consumption" at bounding box center [201, 242] width 60 height 10
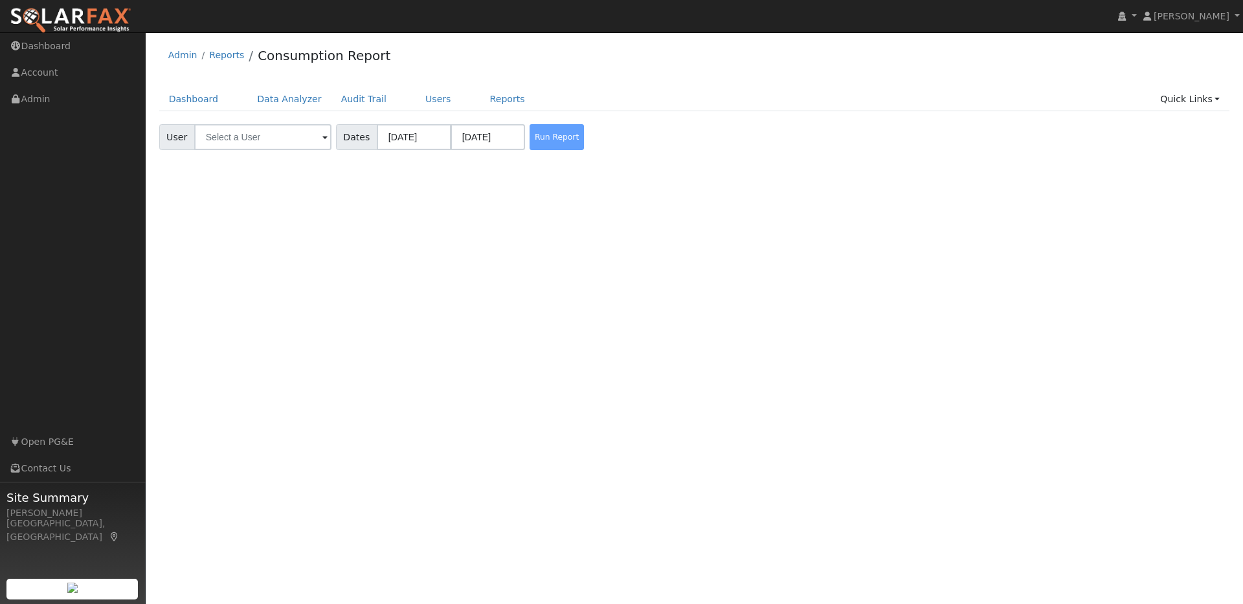
click at [322, 139] on span at bounding box center [324, 138] width 5 height 15
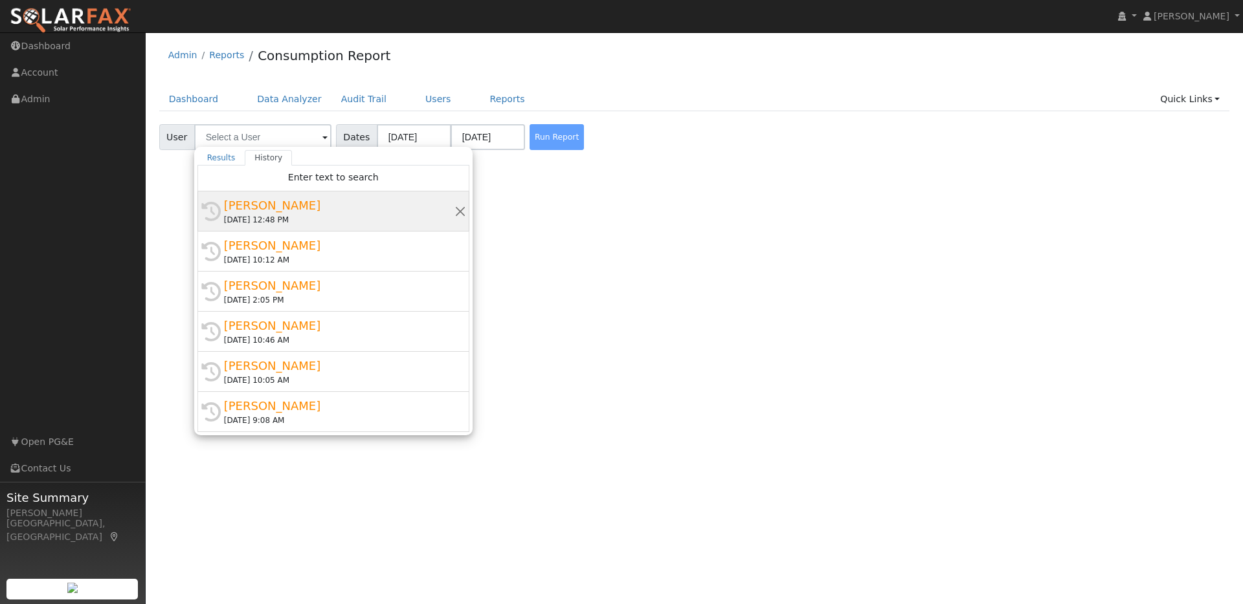
click at [324, 200] on div "[PERSON_NAME]" at bounding box center [339, 205] width 230 height 17
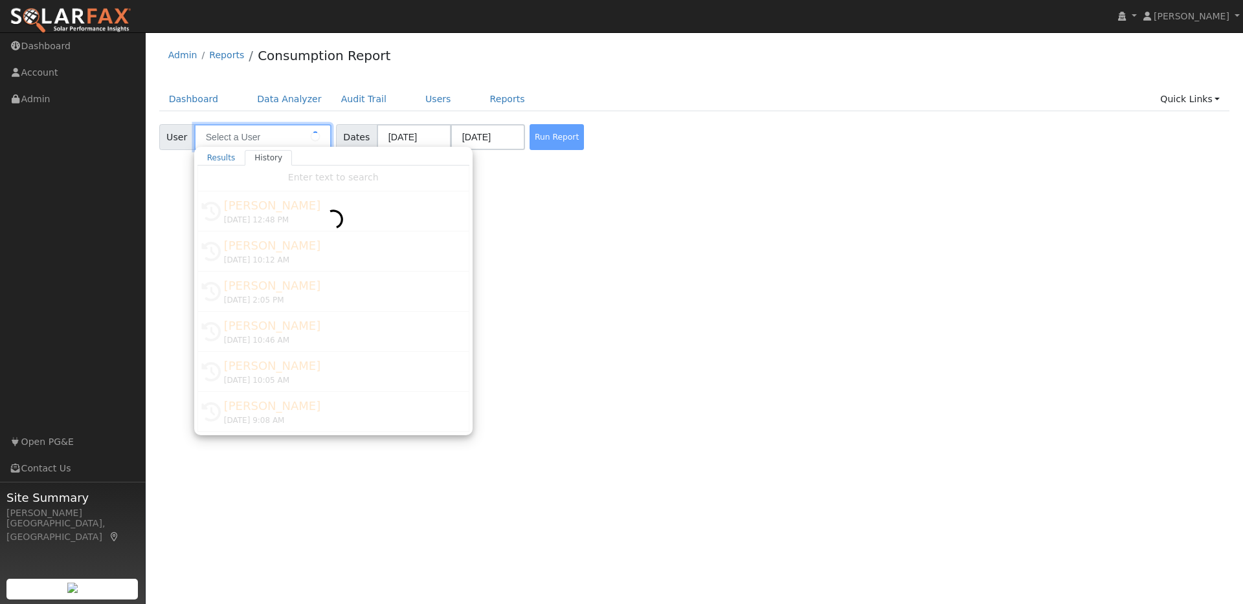
type input "[PERSON_NAME]"
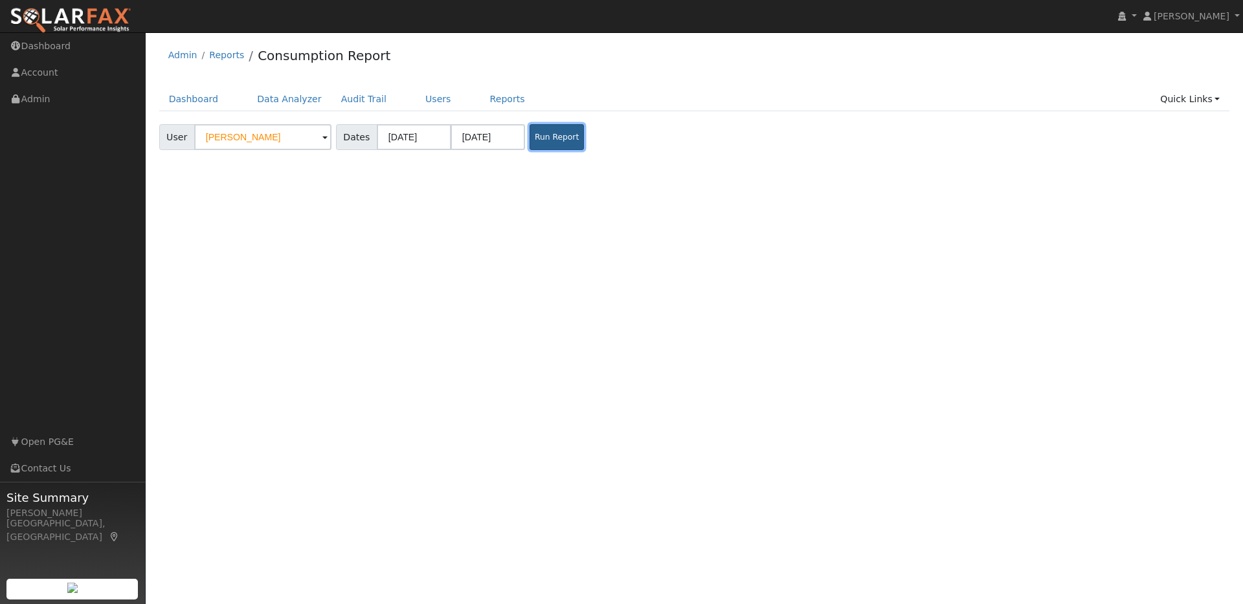
click at [538, 137] on button "Run Report" at bounding box center [556, 137] width 54 height 26
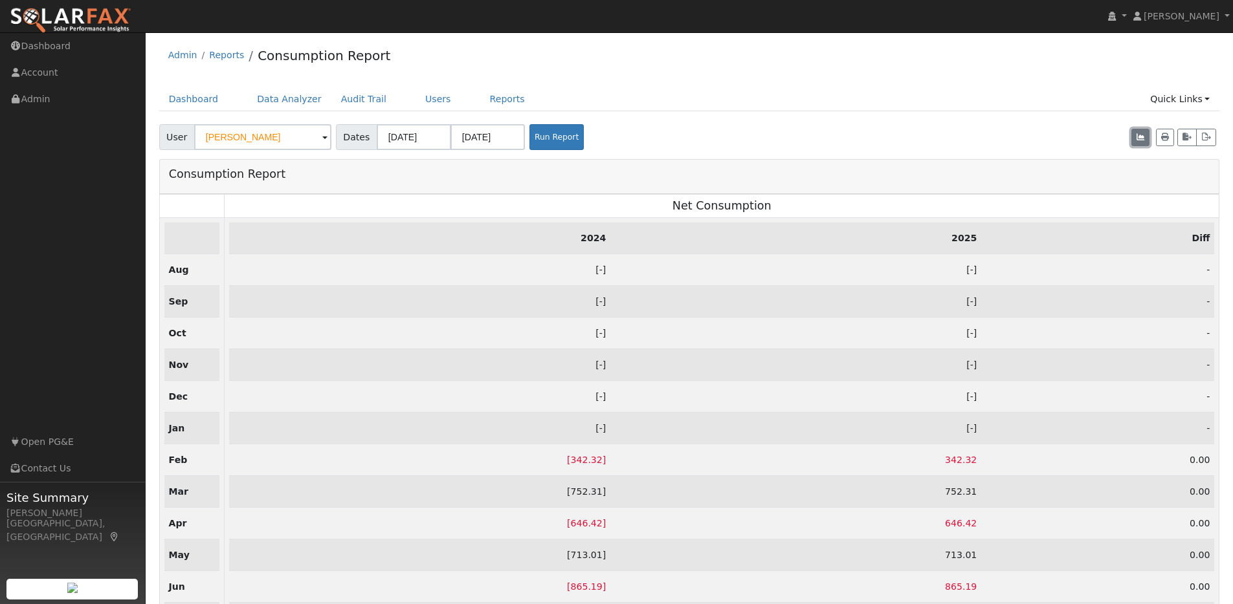
click at [1138, 135] on icon "button" at bounding box center [1140, 137] width 8 height 8
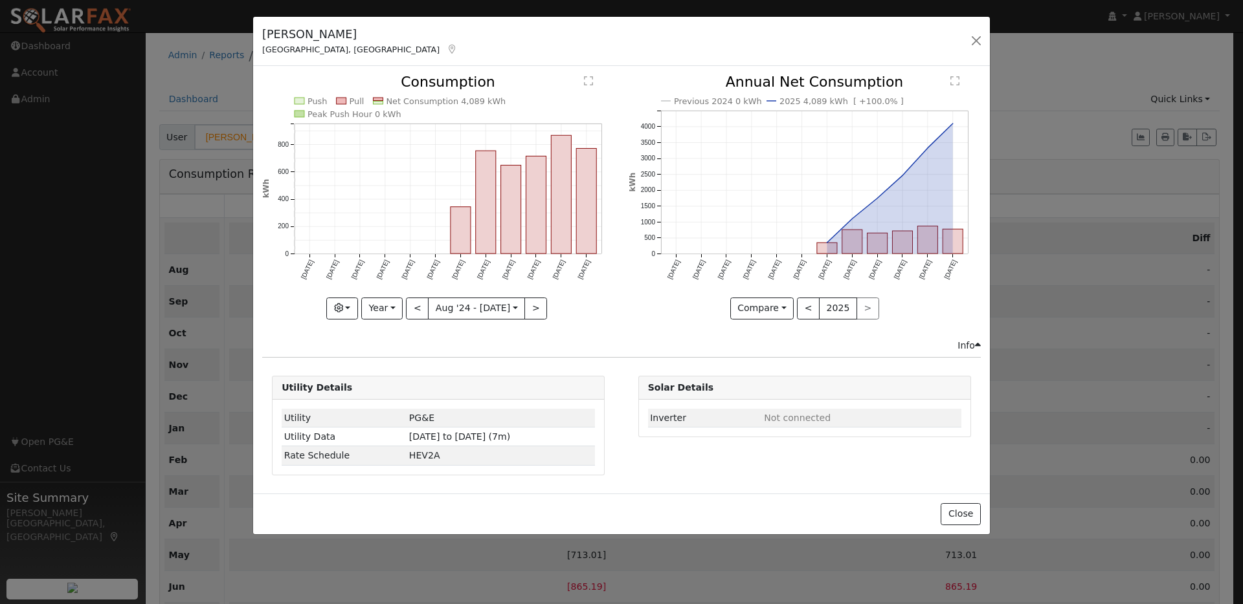
click at [584, 217] on rect "onclick=""" at bounding box center [587, 201] width 20 height 105
click at [0, 0] on div at bounding box center [0, 0] width 0 height 0
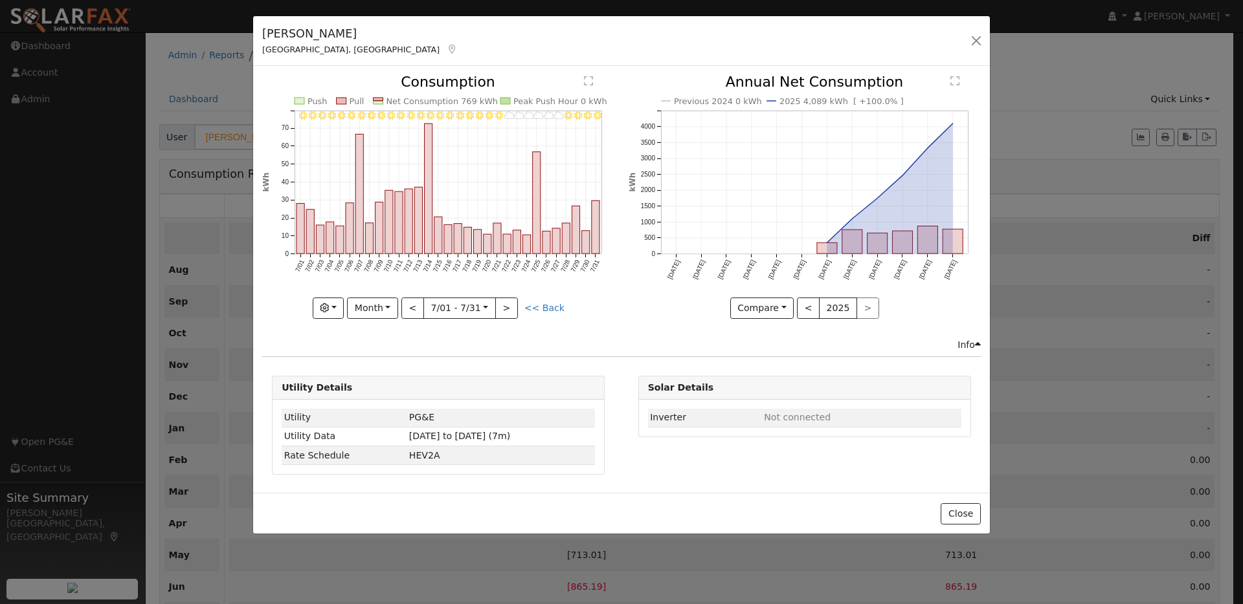
click at [500, 64] on div "Kevin Scott Concord, CA Default Account" at bounding box center [621, 41] width 737 height 50
click at [546, 311] on link "<< Back" at bounding box center [544, 308] width 40 height 10
type input "2024-08-01"
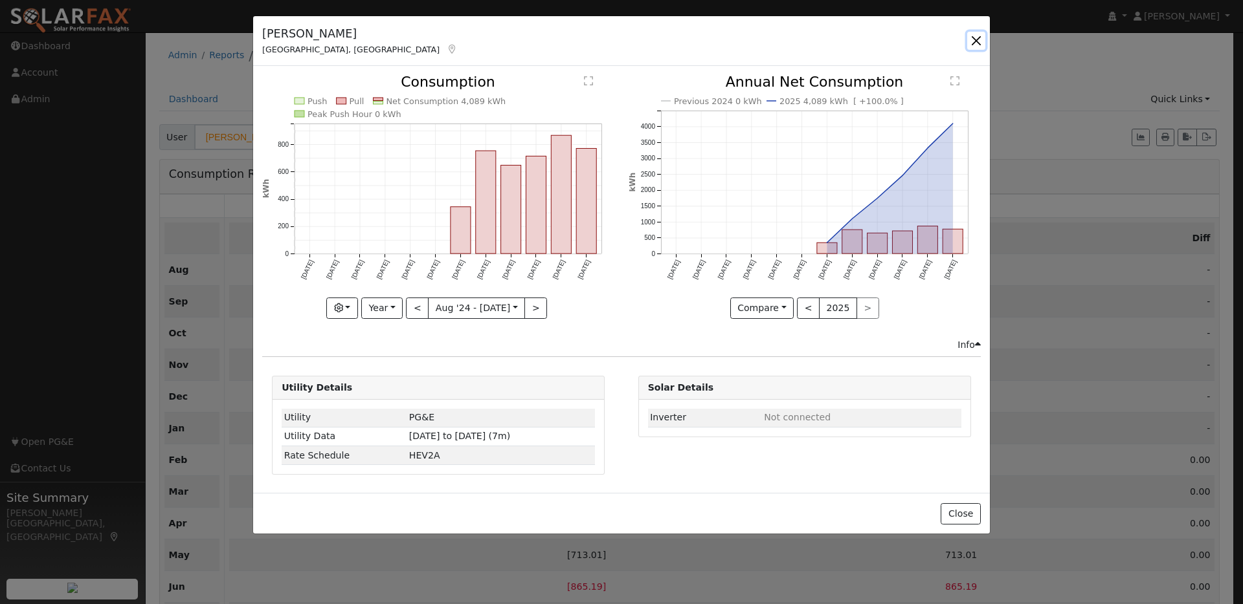
click at [979, 36] on button "button" at bounding box center [976, 41] width 18 height 18
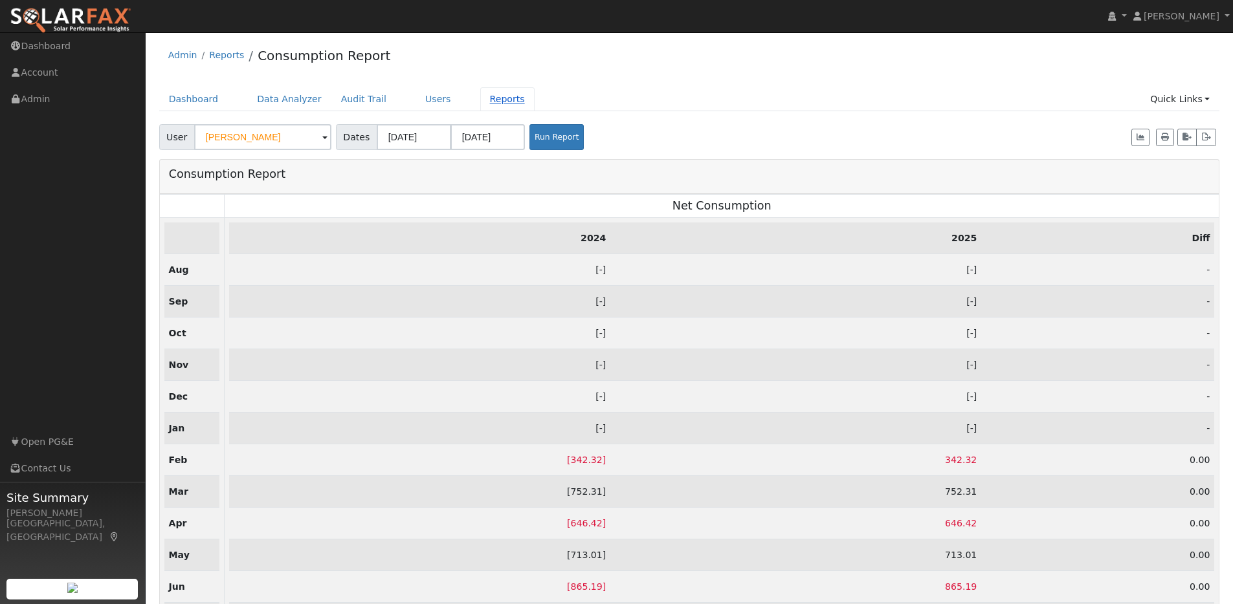
click at [486, 105] on link "Reports" at bounding box center [507, 99] width 54 height 24
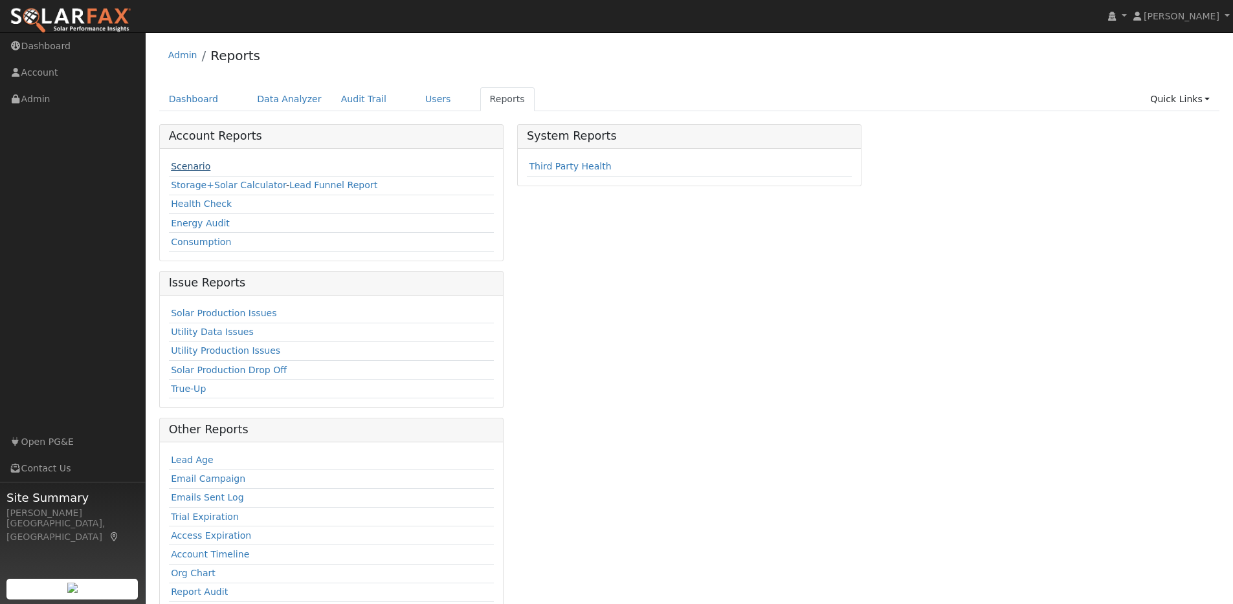
click at [187, 164] on link "Scenario" at bounding box center [190, 166] width 39 height 10
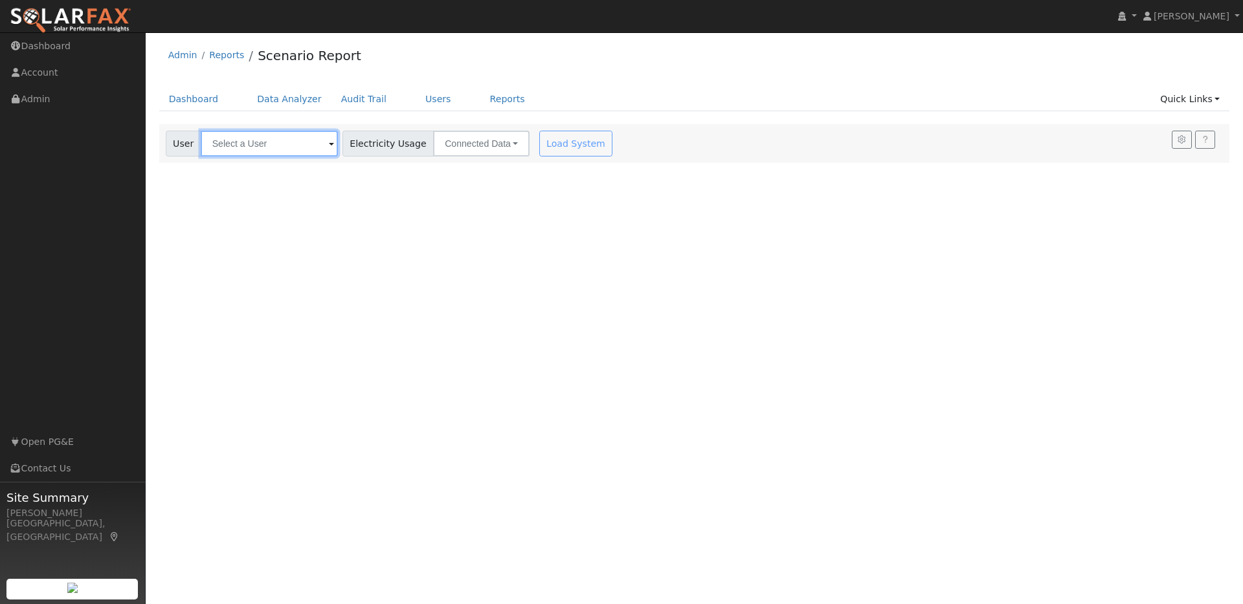
click at [311, 145] on input "text" at bounding box center [269, 144] width 137 height 26
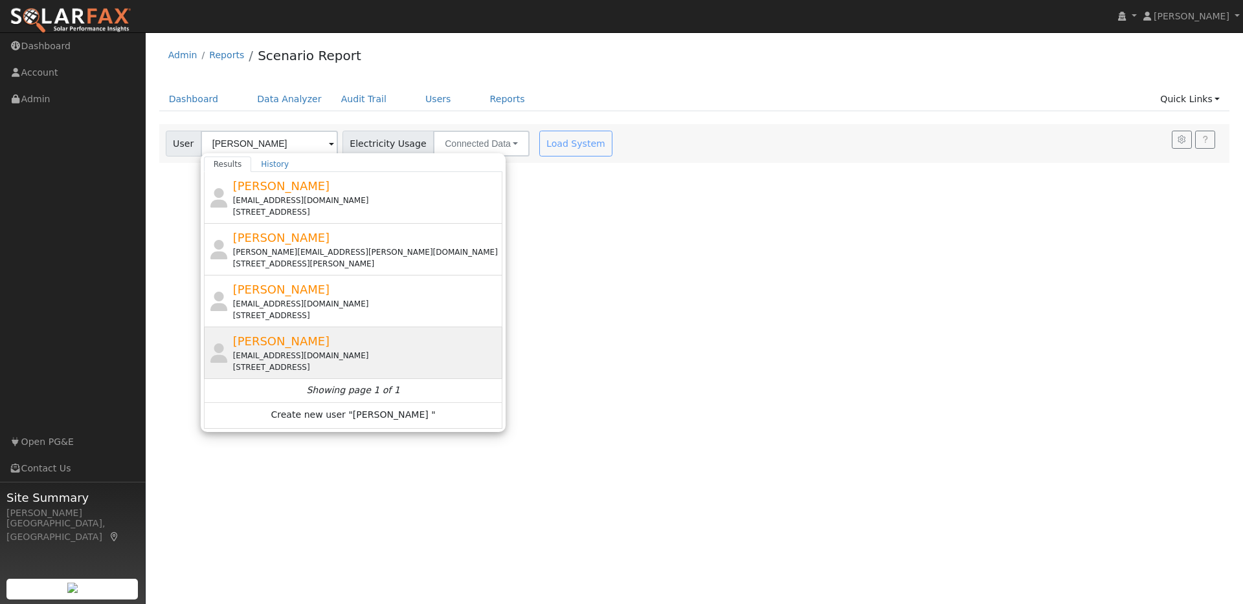
click at [409, 345] on div "[PERSON_NAME] [EMAIL_ADDRESS][DOMAIN_NAME] [STREET_ADDRESS]" at bounding box center [366, 353] width 267 height 41
type input "[PERSON_NAME]"
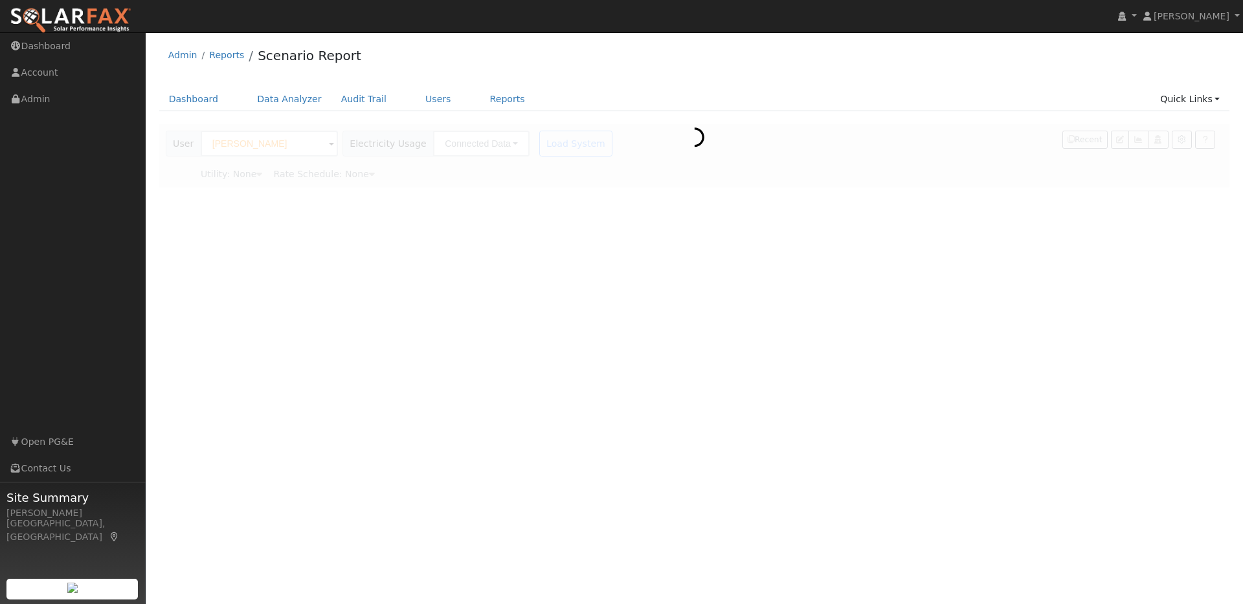
type input "Pacific Gas & Electric"
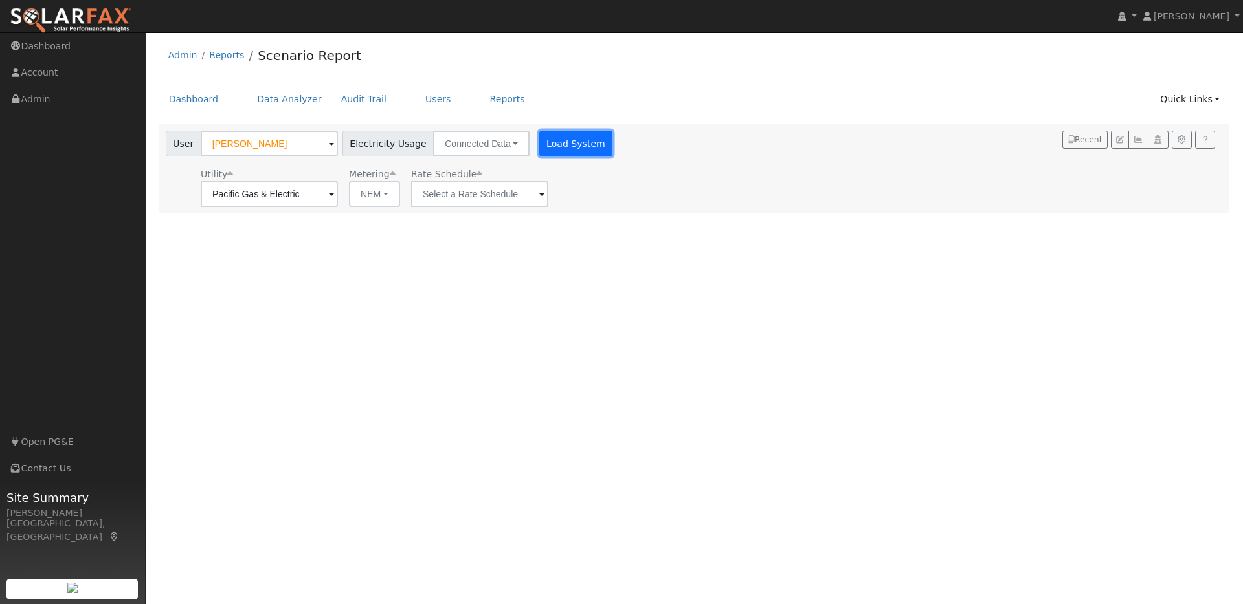
click at [556, 141] on button "Load System" at bounding box center [576, 144] width 74 height 26
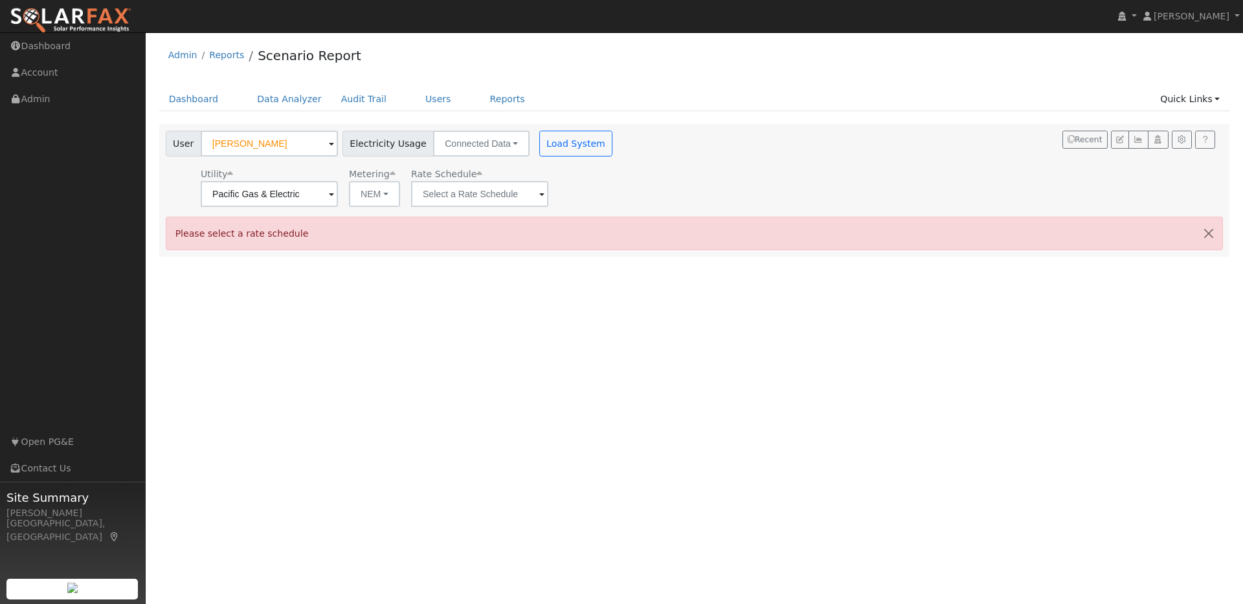
click at [334, 194] on span at bounding box center [331, 195] width 5 height 15
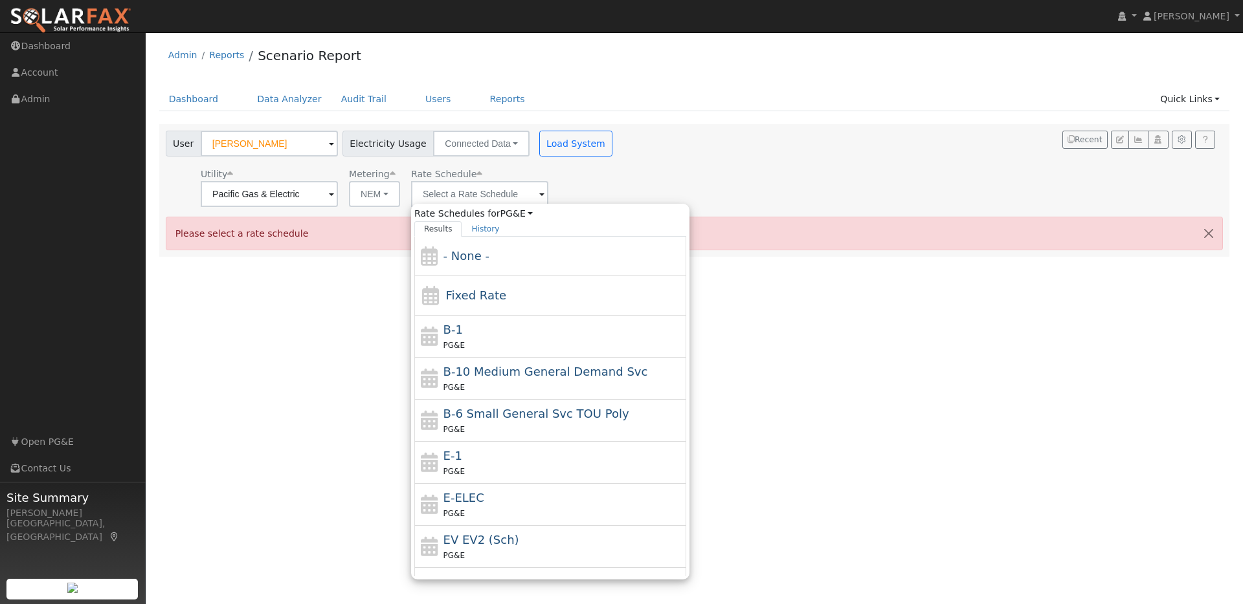
click at [334, 194] on span at bounding box center [331, 195] width 5 height 15
click at [568, 173] on div "Utility Pacific Gas & Electric Metering NEM NEM NBT Rate Schedule Rate Schedule…" at bounding box center [390, 185] width 455 height 44
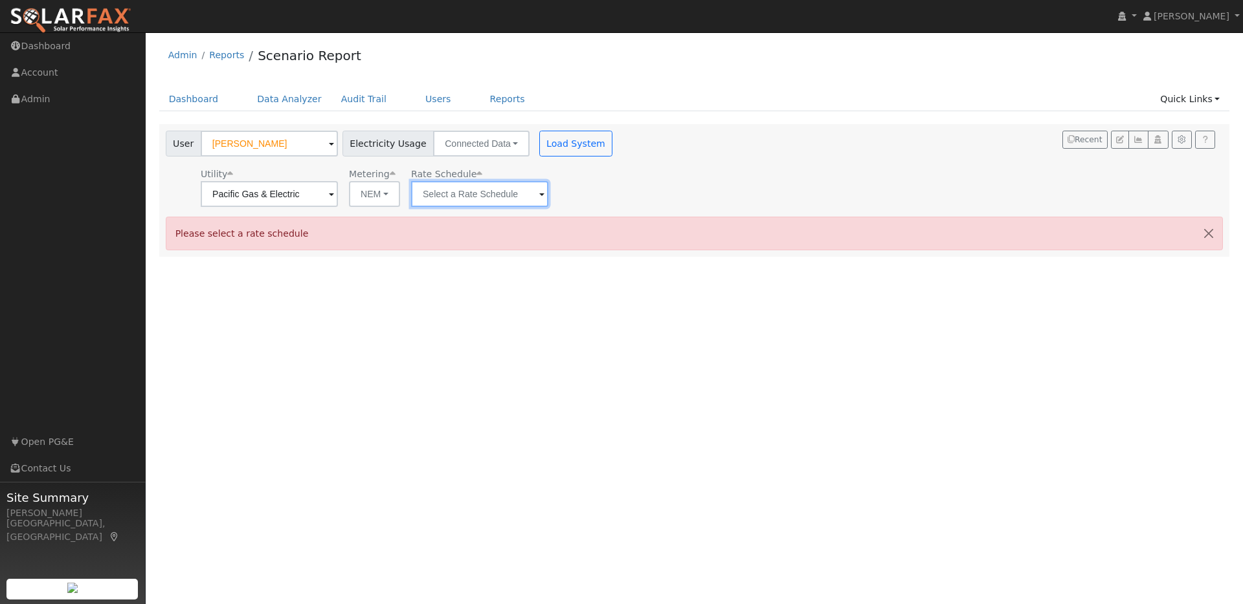
click at [338, 196] on input "text" at bounding box center [269, 194] width 137 height 26
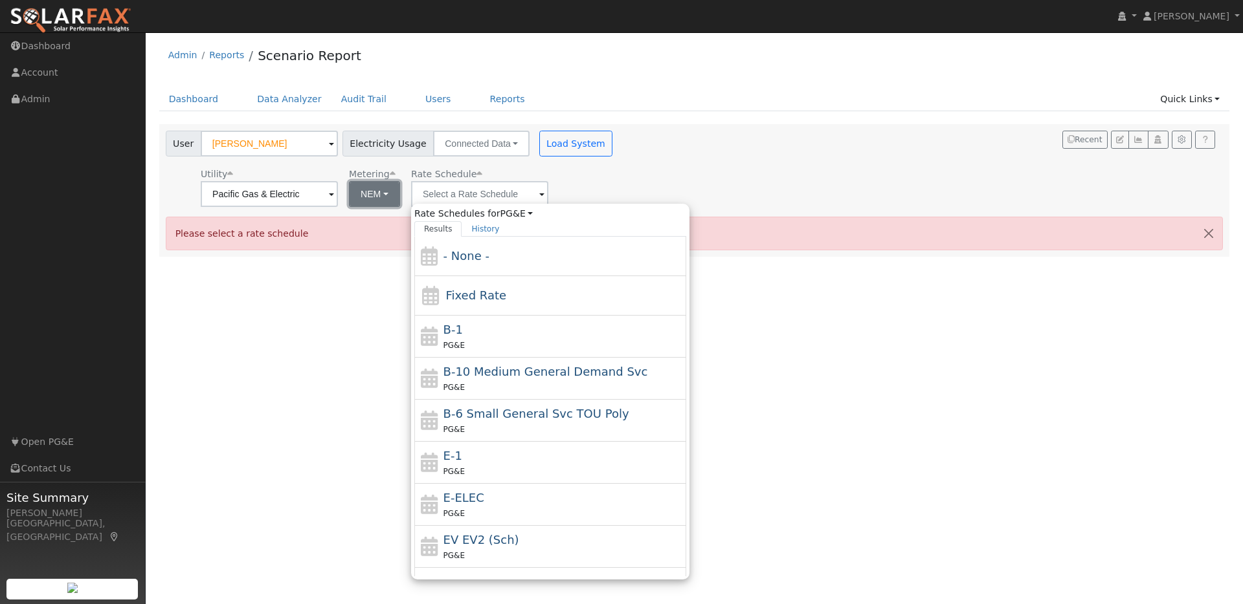
click at [362, 192] on button "NEM" at bounding box center [374, 194] width 51 height 26
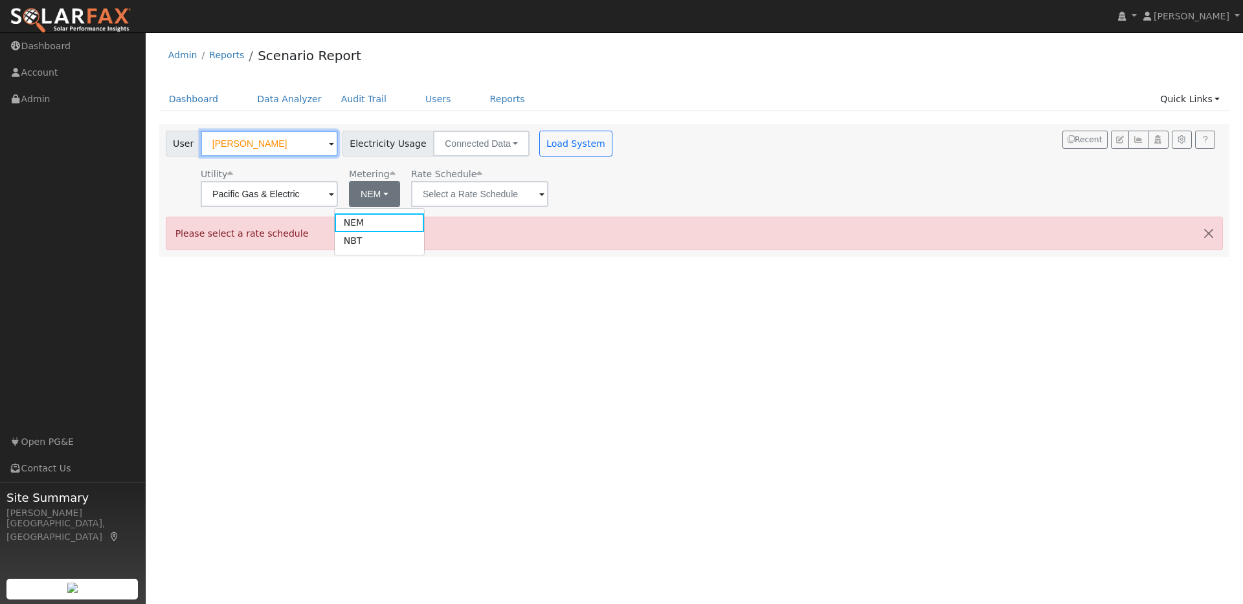
click at [287, 147] on input "[PERSON_NAME]" at bounding box center [269, 144] width 137 height 26
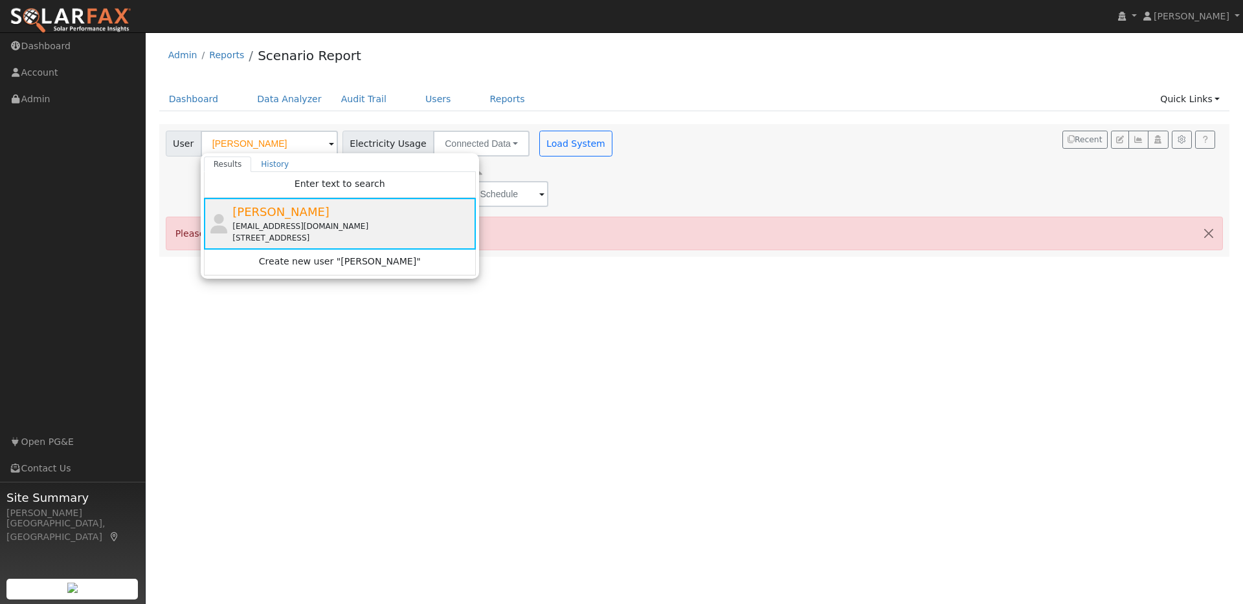
click at [374, 209] on div "[PERSON_NAME] [EMAIL_ADDRESS][DOMAIN_NAME] [STREET_ADDRESS]" at bounding box center [352, 223] width 240 height 41
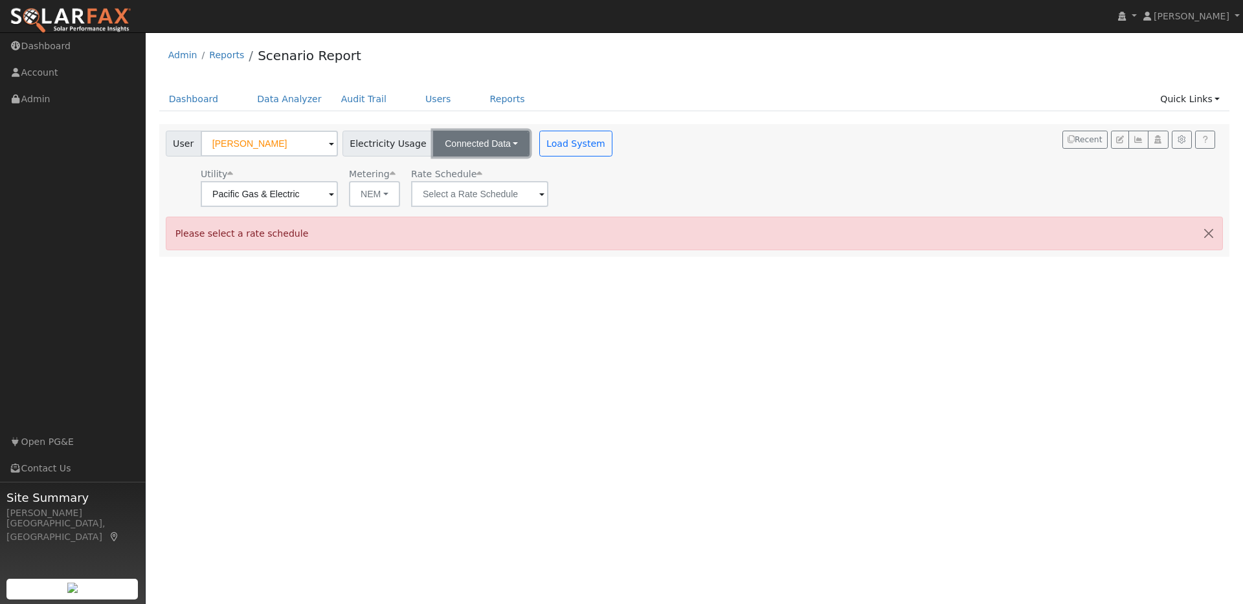
click at [476, 146] on button "Connected Data" at bounding box center [481, 144] width 96 height 26
click at [461, 207] on link "CSV Data" at bounding box center [483, 209] width 92 height 18
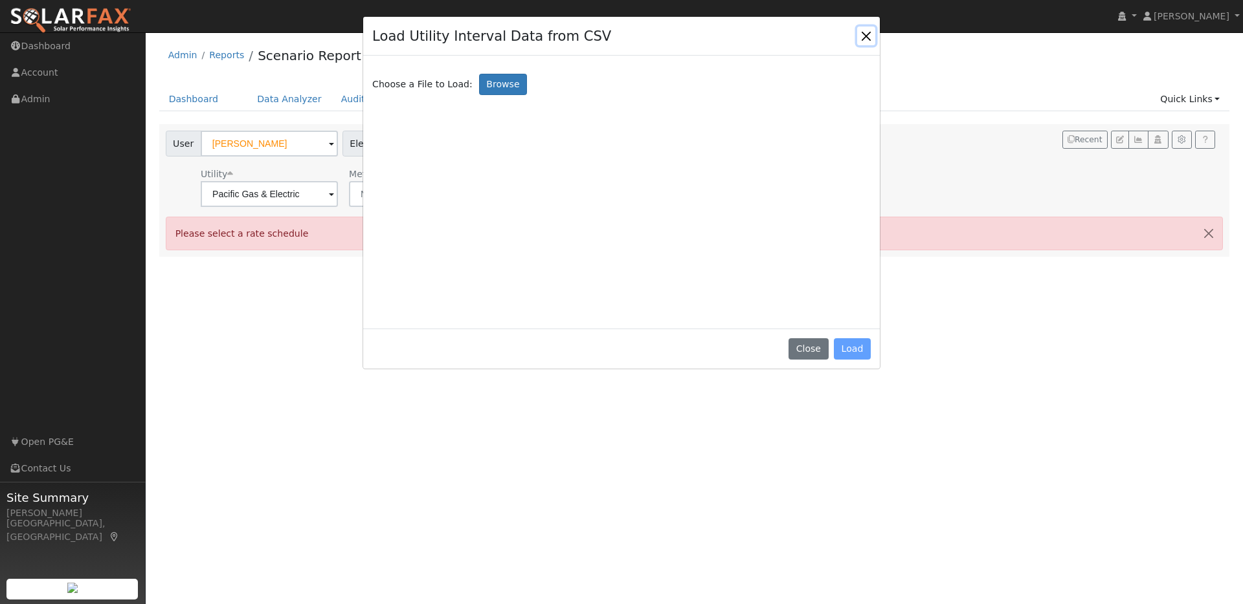
click at [865, 37] on button "Close" at bounding box center [866, 36] width 18 height 18
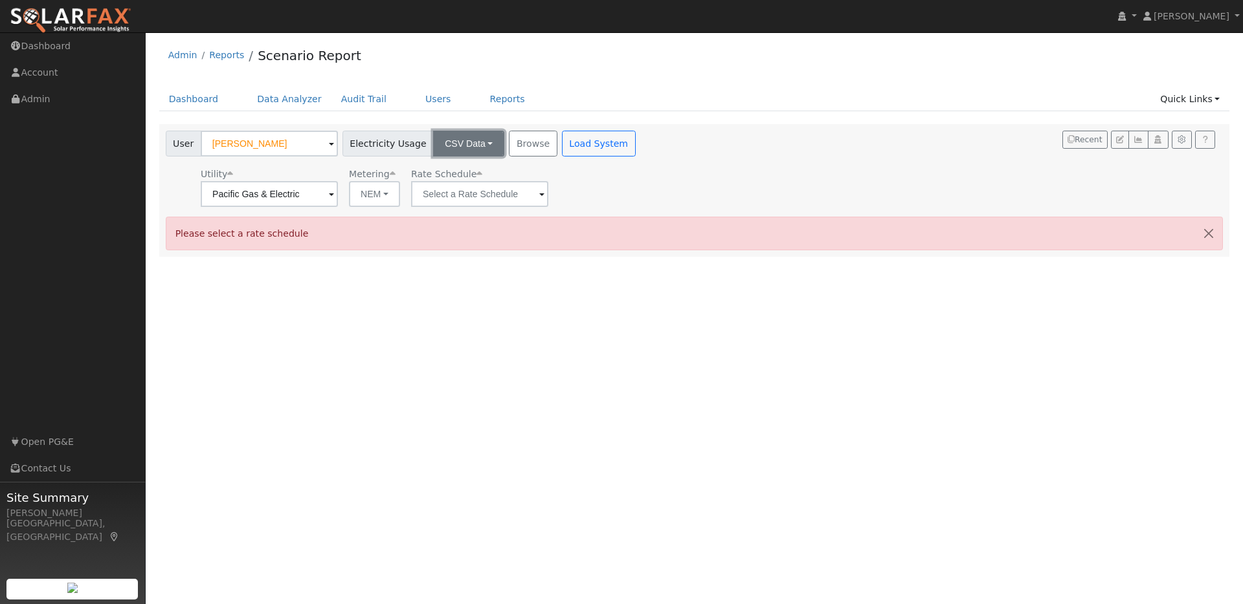
click at [471, 144] on button "CSV Data" at bounding box center [468, 144] width 71 height 26
click at [445, 172] on link "Connected Data" at bounding box center [458, 172] width 92 height 18
click at [547, 141] on button "Load System" at bounding box center [576, 144] width 74 height 26
click at [334, 193] on span at bounding box center [331, 195] width 5 height 15
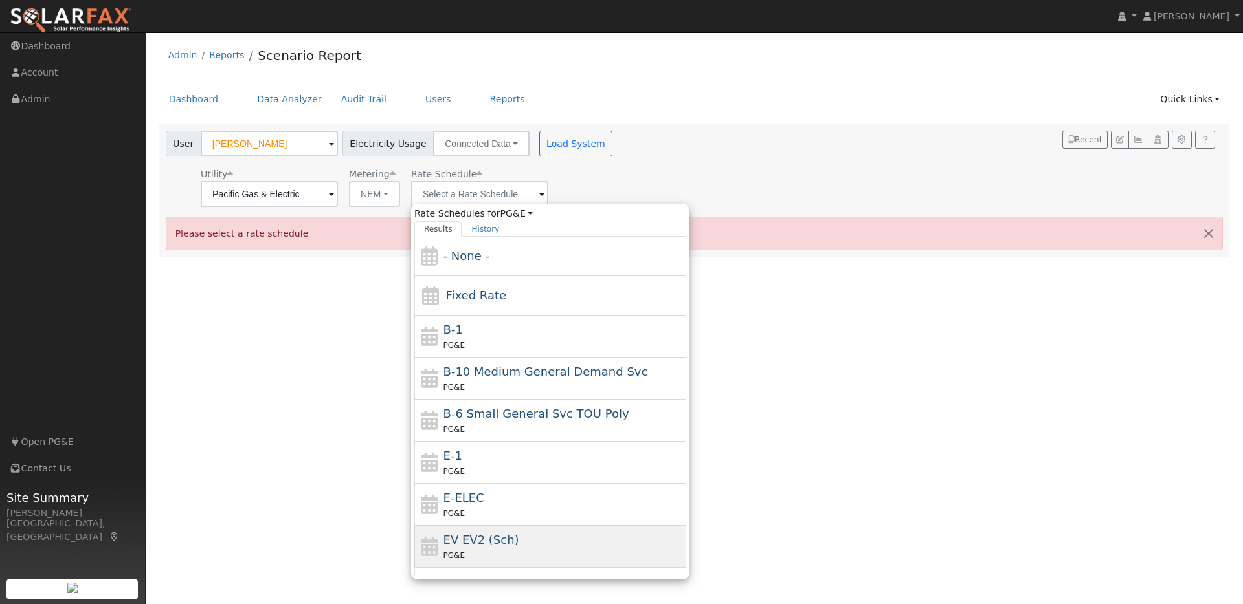
click at [536, 544] on div "EV EV2 (Sch) PG&E" at bounding box center [563, 546] width 240 height 31
type input "EV EV2 (Sch)"
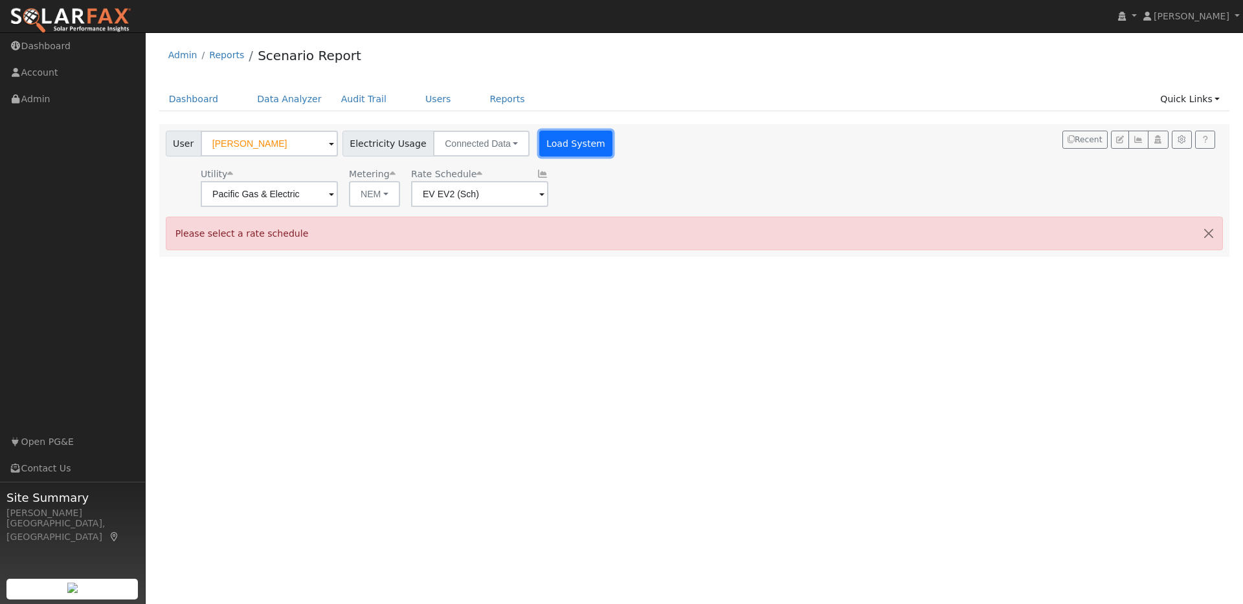
click at [576, 147] on button "Load System" at bounding box center [576, 144] width 74 height 26
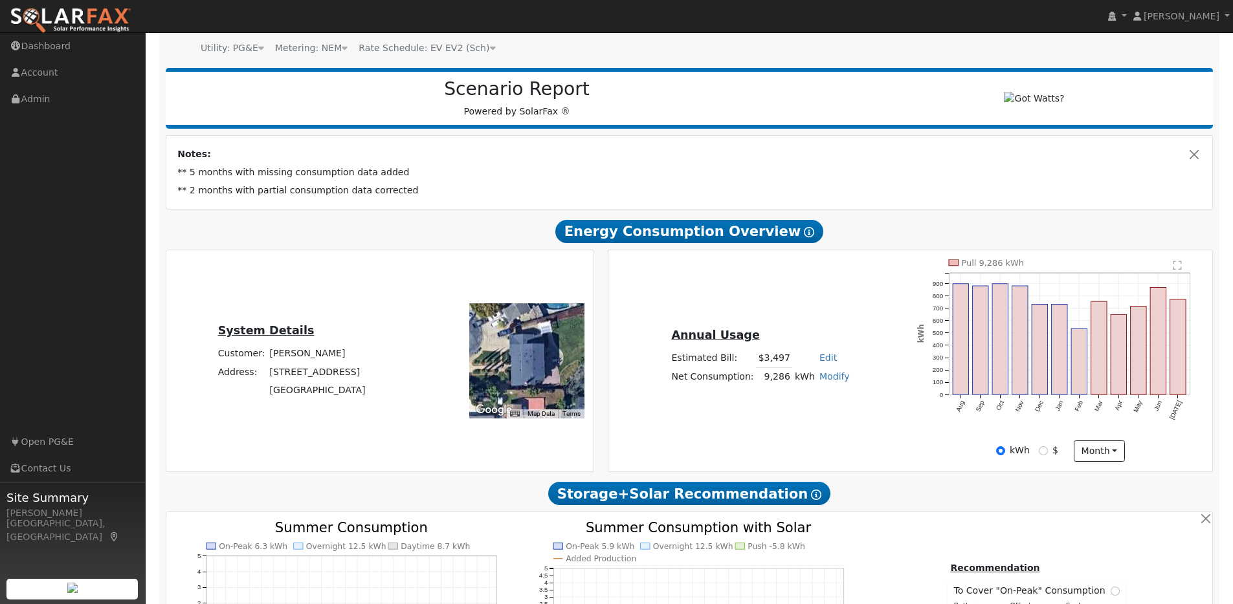
scroll to position [128, 0]
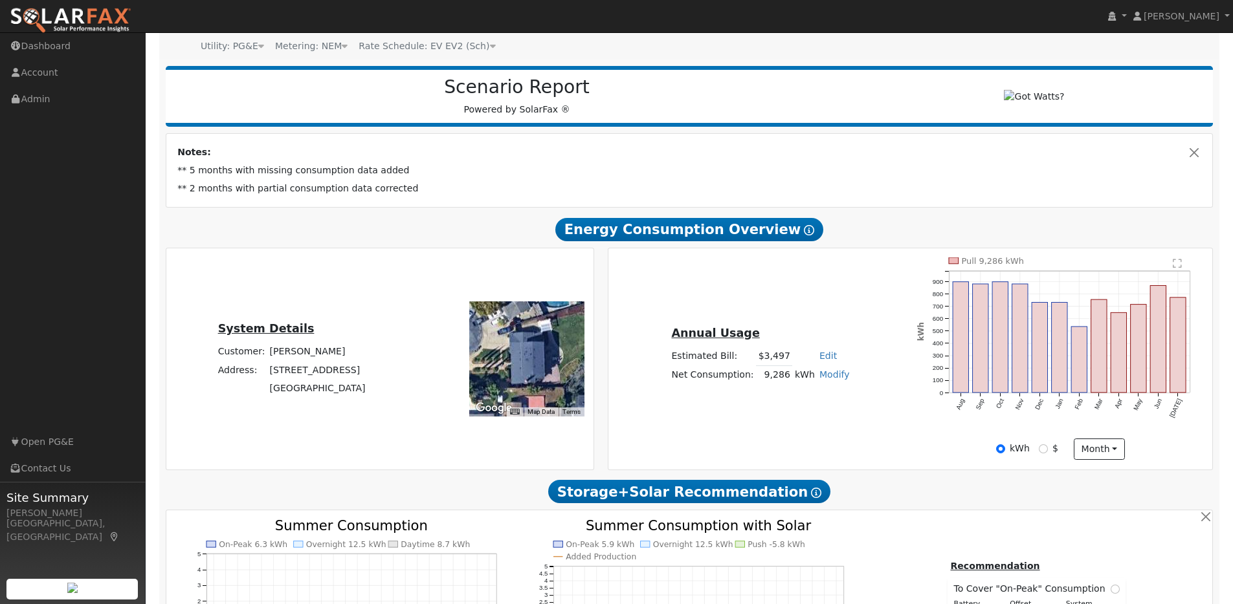
click at [814, 274] on div "Annual Usage Estimated Bill: $3,497 Edit Estimated Bill $ Annual Net Consumptio…" at bounding box center [910, 359] width 600 height 203
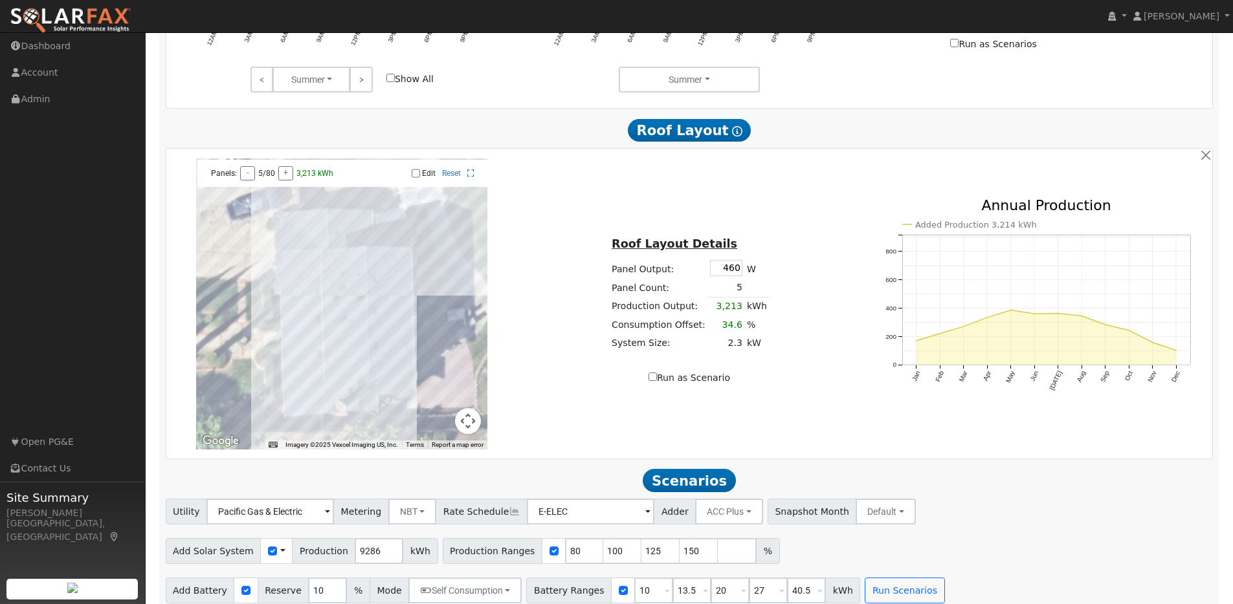
scroll to position [811, 0]
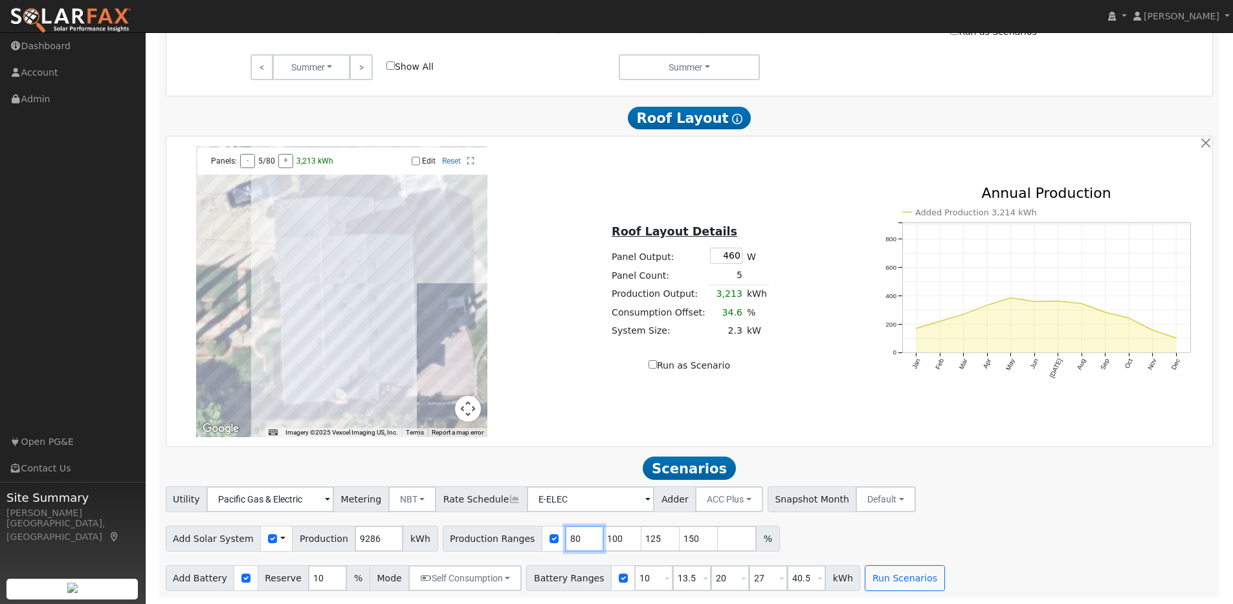
drag, startPoint x: 567, startPoint y: 538, endPoint x: 547, endPoint y: 535, distance: 20.4
click at [547, 535] on div "Production Ranges 80 100 125 150 %" at bounding box center [611, 539] width 337 height 26
type input "100"
type input "125"
type input "150"
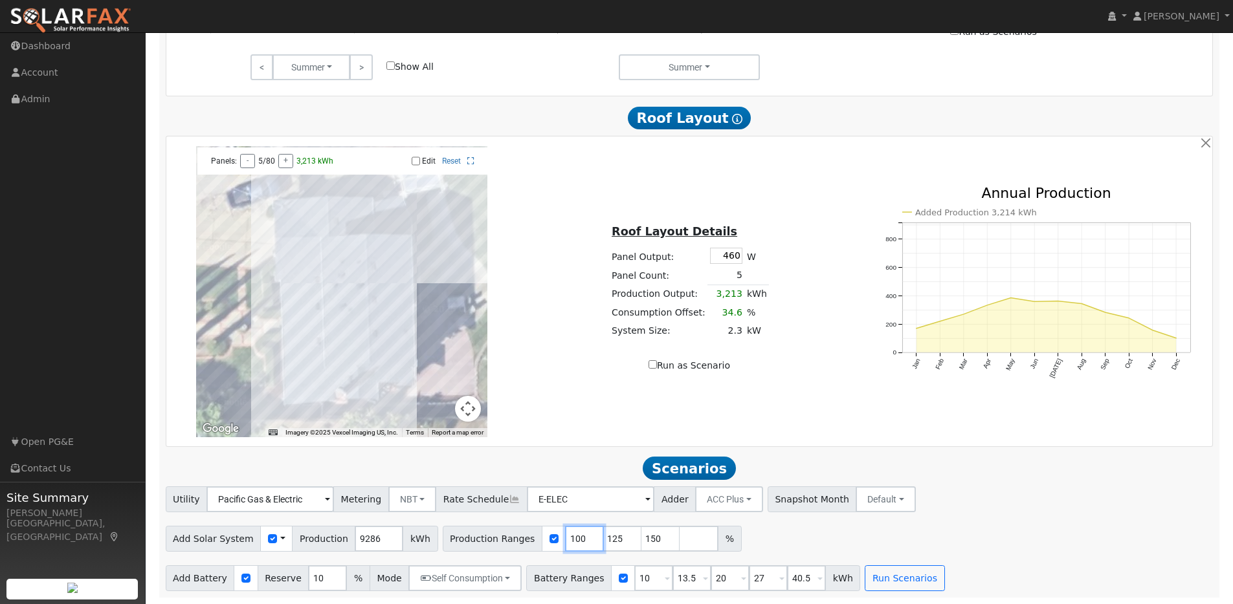
type input "100"
click at [875, 544] on div "Add Solar System Use CSV Data Production 9286 kWh Production Ranges 100 125 150…" at bounding box center [689, 537] width 1052 height 30
click at [334, 496] on input "E-ELEC" at bounding box center [269, 500] width 127 height 26
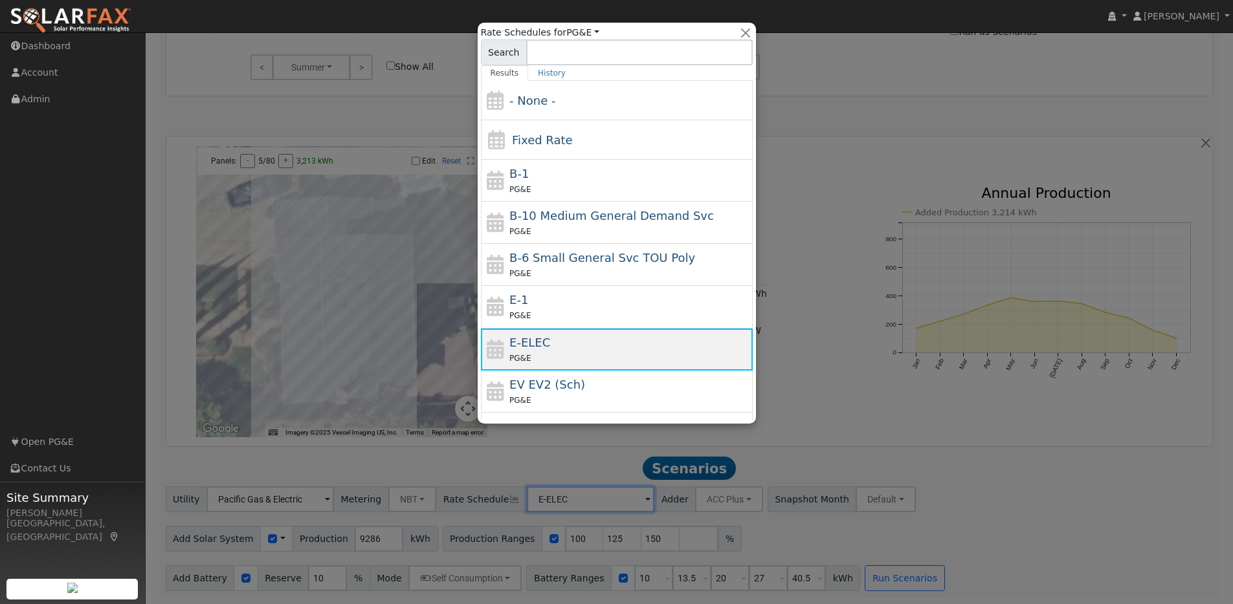
click at [573, 340] on div "E-ELEC PG&E" at bounding box center [629, 349] width 240 height 31
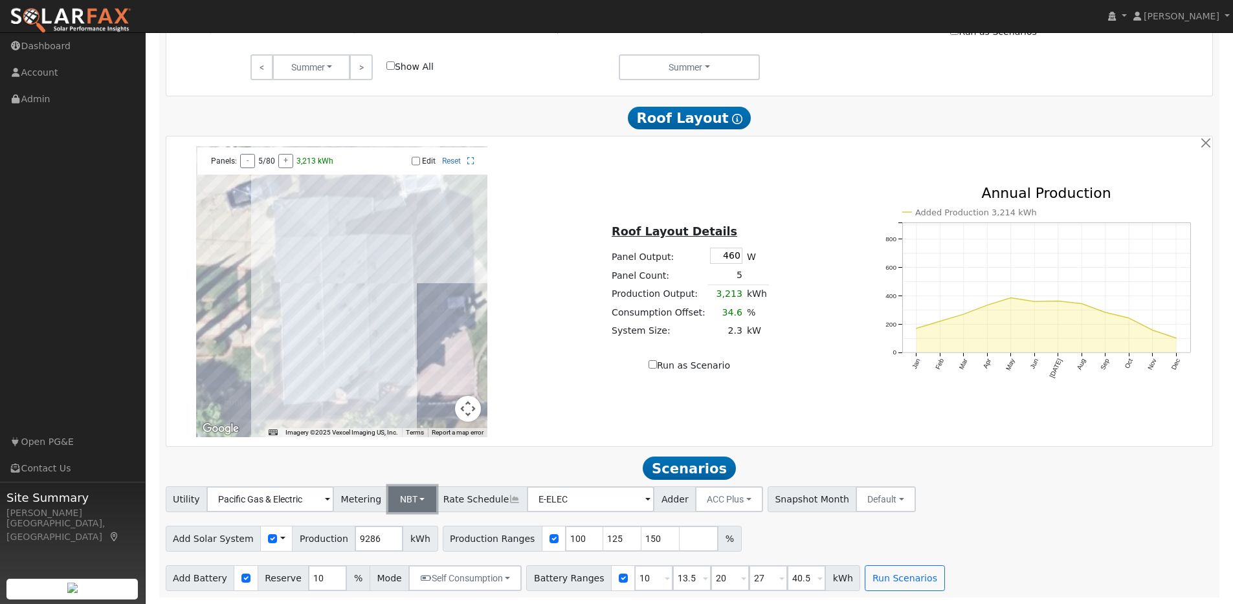
click at [408, 505] on button "NBT" at bounding box center [412, 500] width 49 height 26
click at [418, 552] on link "NBT" at bounding box center [419, 546] width 90 height 18
click at [882, 581] on button "Run Scenarios" at bounding box center [905, 579] width 80 height 26
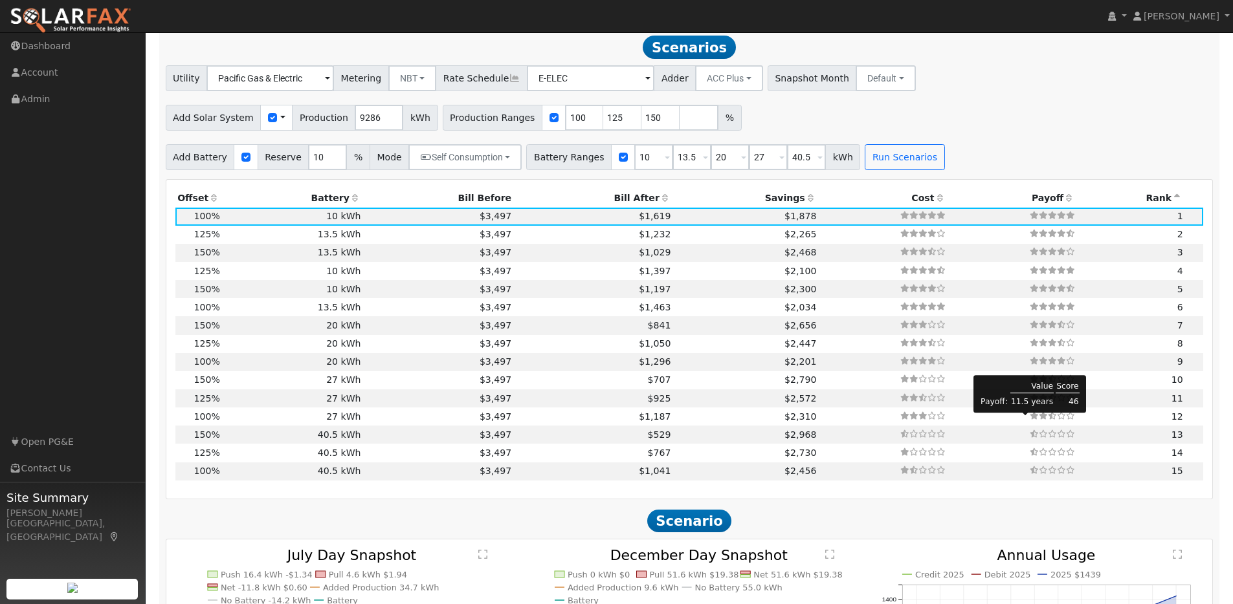
scroll to position [1228, 0]
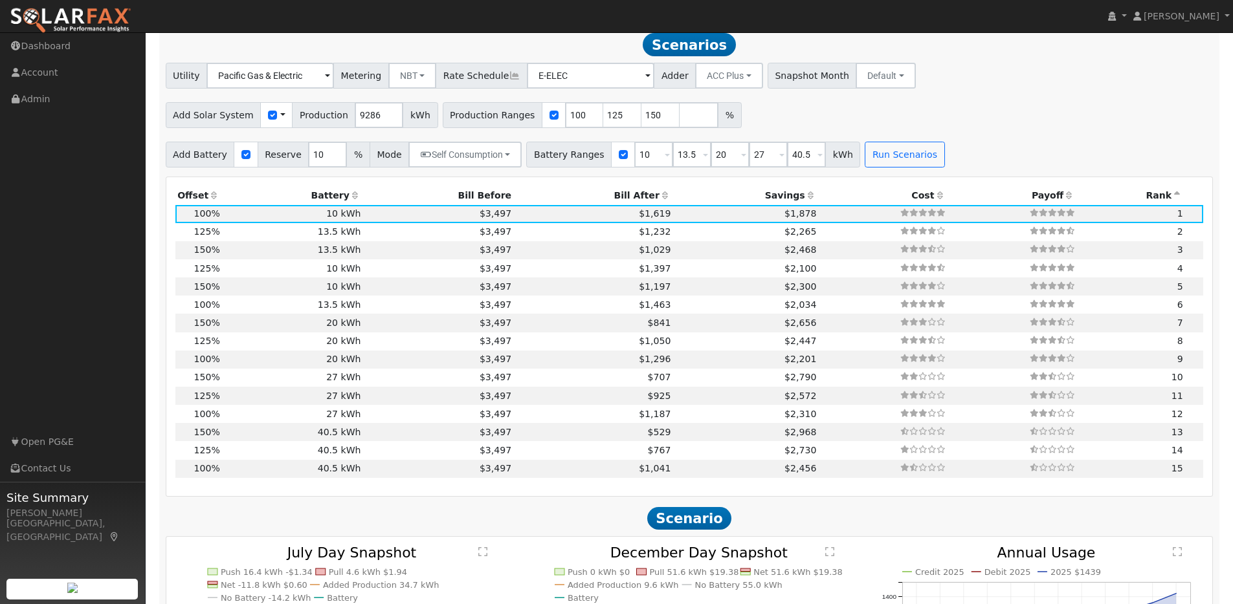
click at [805, 200] on icon at bounding box center [811, 195] width 12 height 9
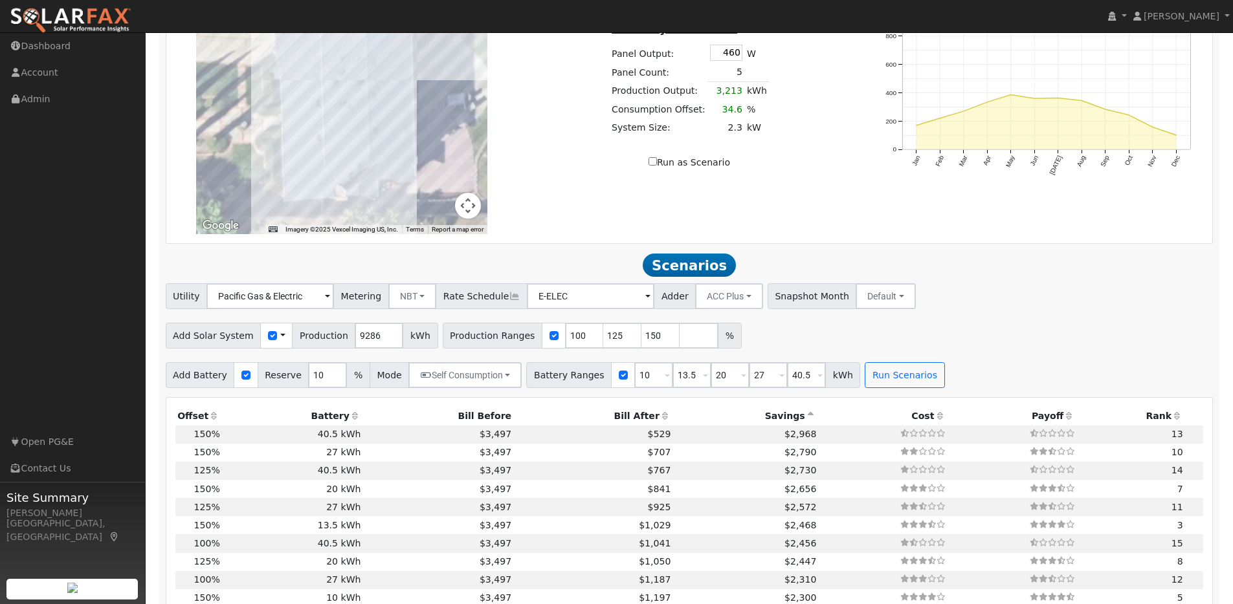
scroll to position [1110, 0]
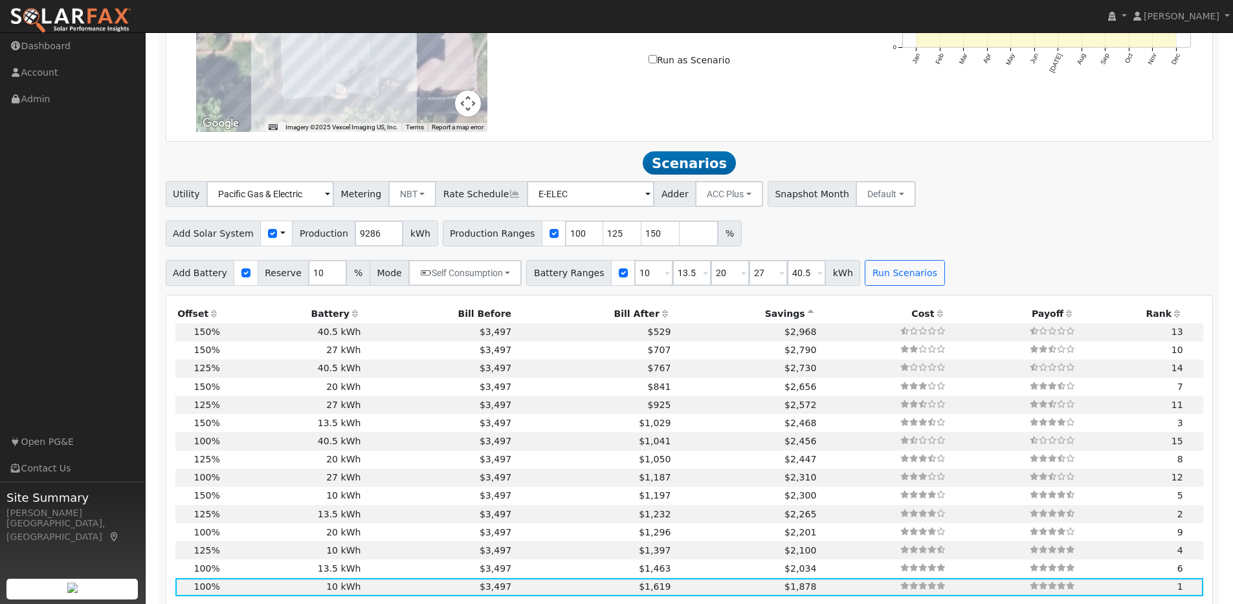
click at [349, 318] on icon at bounding box center [355, 313] width 12 height 9
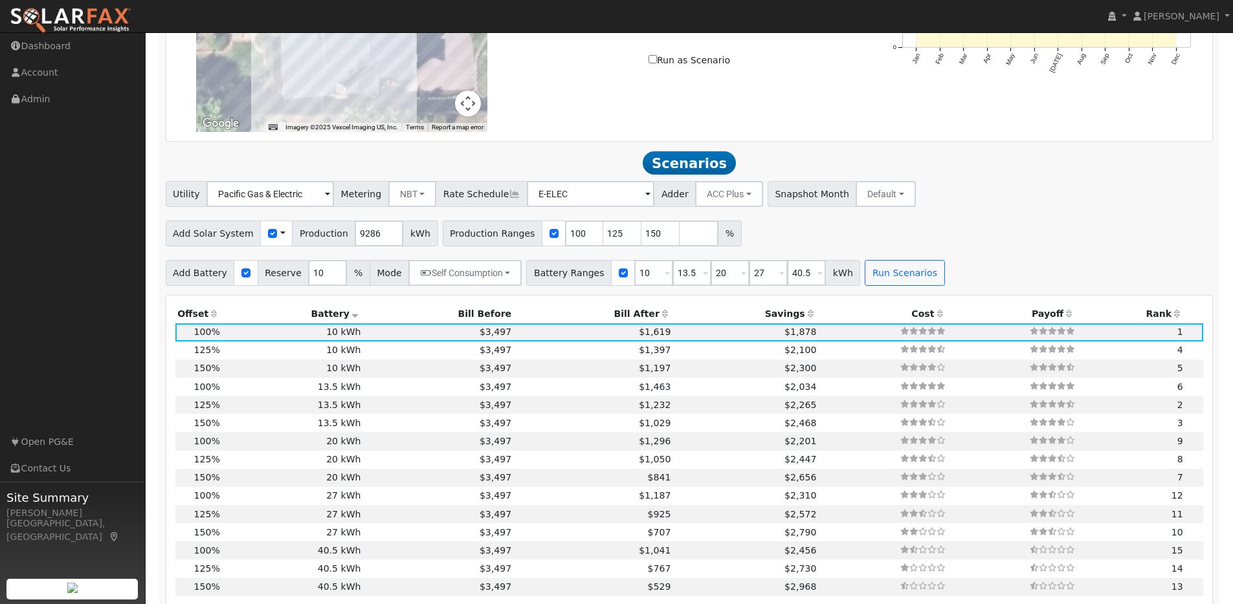
click at [210, 318] on icon at bounding box center [214, 313] width 12 height 9
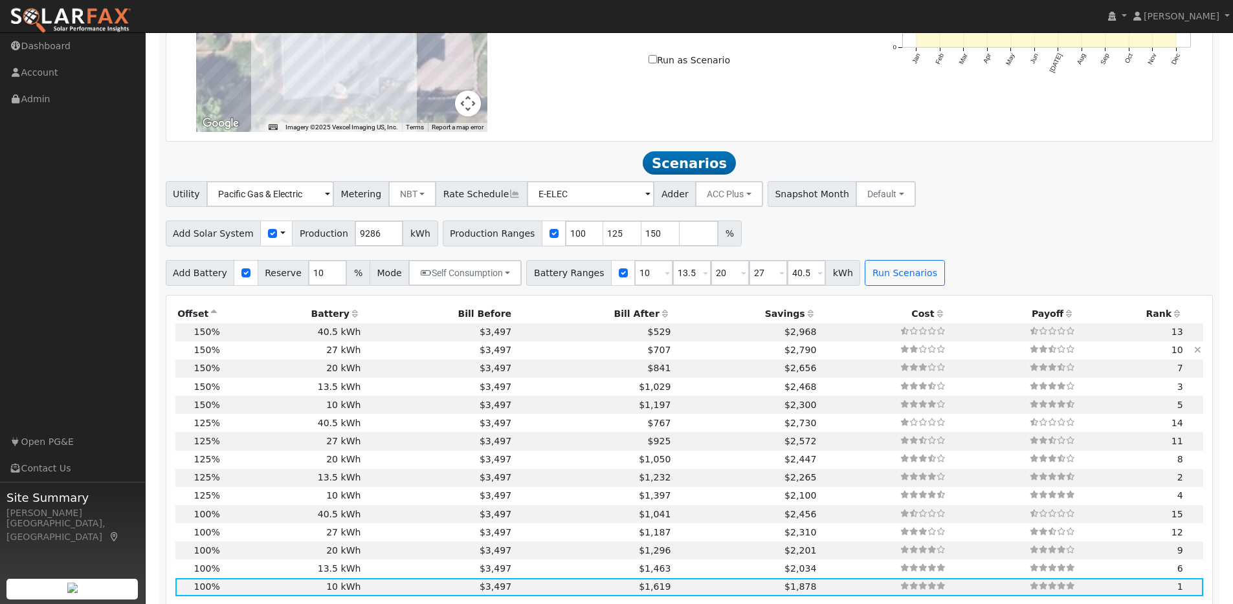
click at [588, 357] on td "$707" at bounding box center [593, 351] width 159 height 18
type input "9.3"
type input "$28,787"
type input "$27,270"
type input "$16,817"
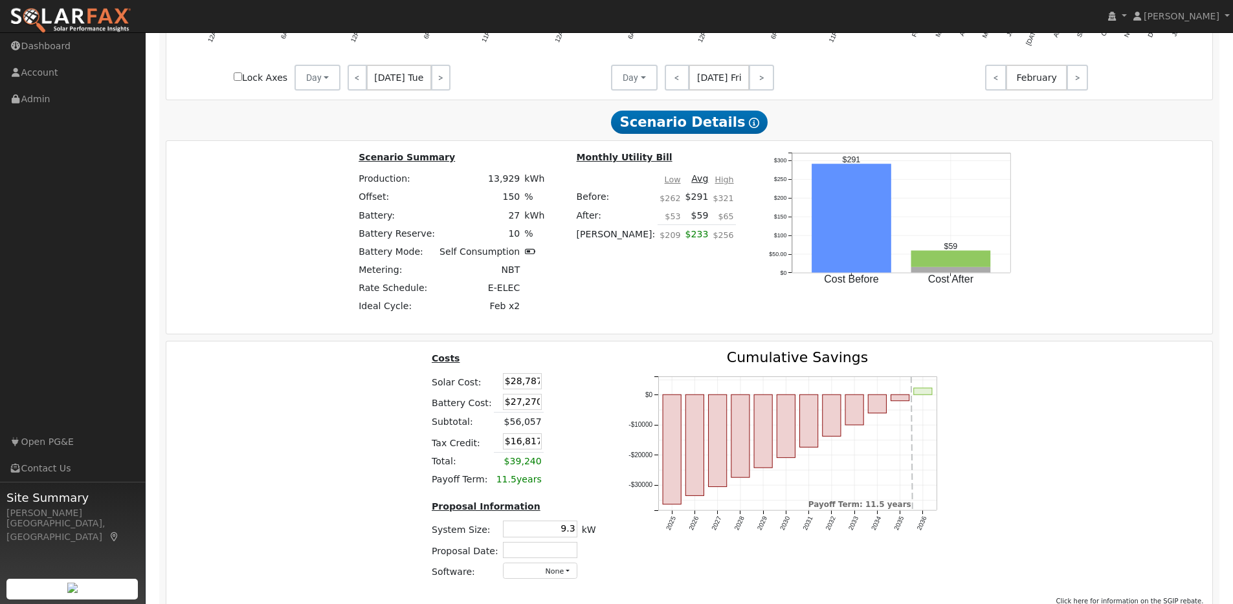
scroll to position [1560, 0]
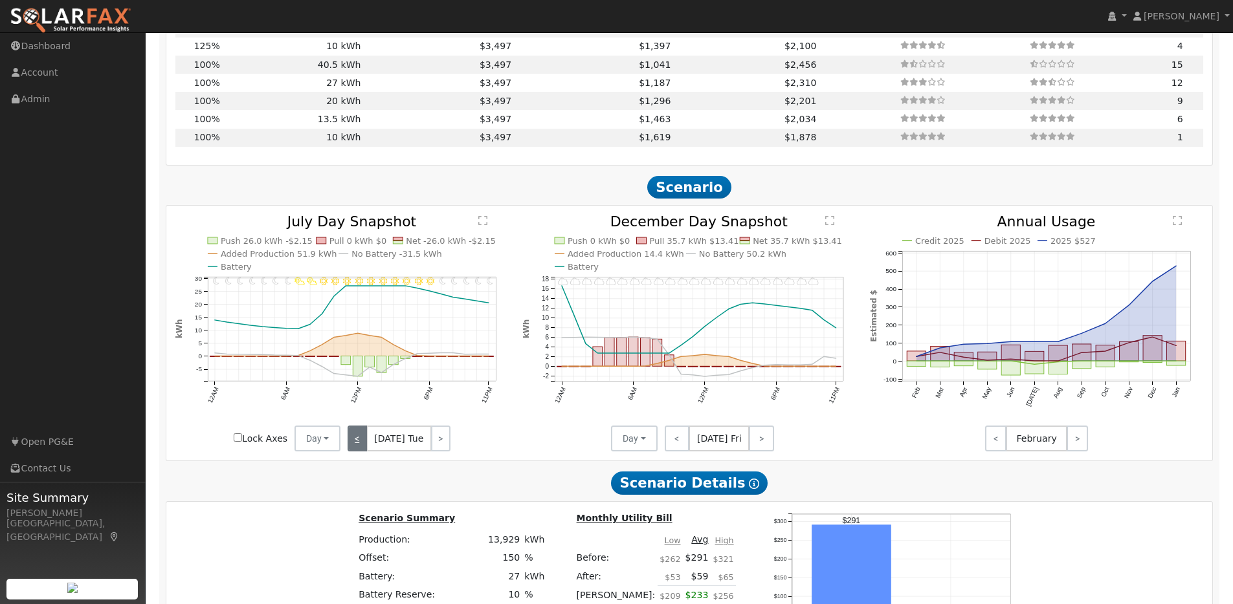
click at [362, 449] on link "<" at bounding box center [357, 439] width 19 height 26
click at [362, 449] on link "<" at bounding box center [356, 439] width 17 height 26
click at [362, 449] on link "<" at bounding box center [357, 439] width 18 height 26
click at [362, 449] on link "<" at bounding box center [358, 439] width 21 height 26
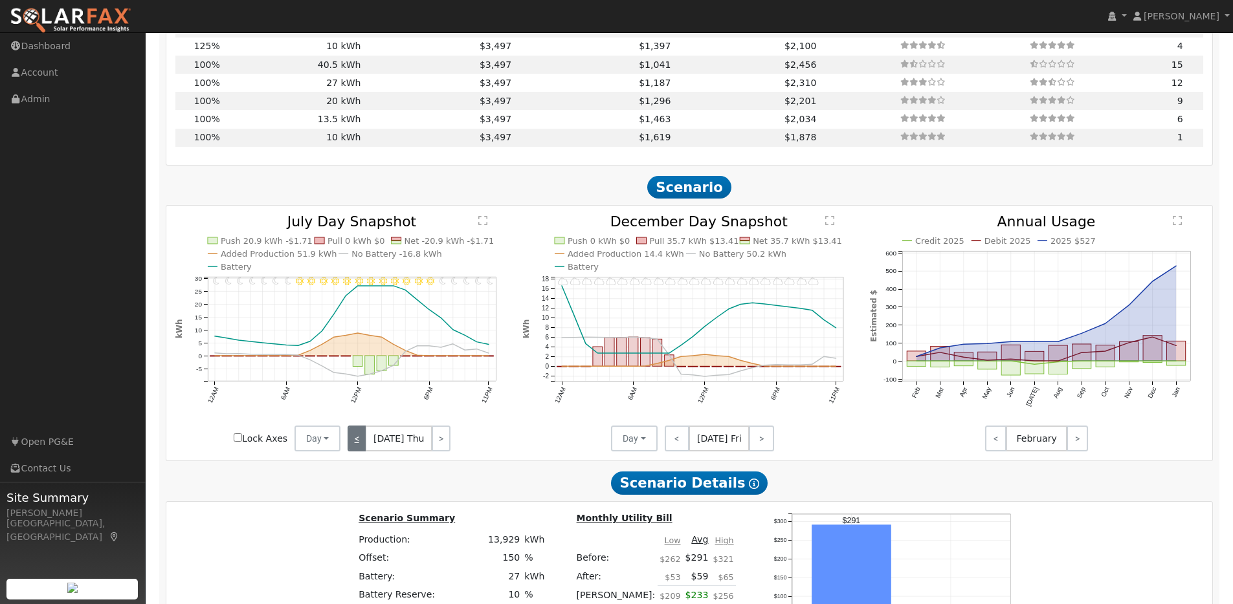
click at [362, 449] on link "<" at bounding box center [357, 439] width 19 height 26
click at [362, 449] on link "<" at bounding box center [356, 439] width 17 height 26
click at [362, 449] on link "<" at bounding box center [357, 439] width 18 height 26
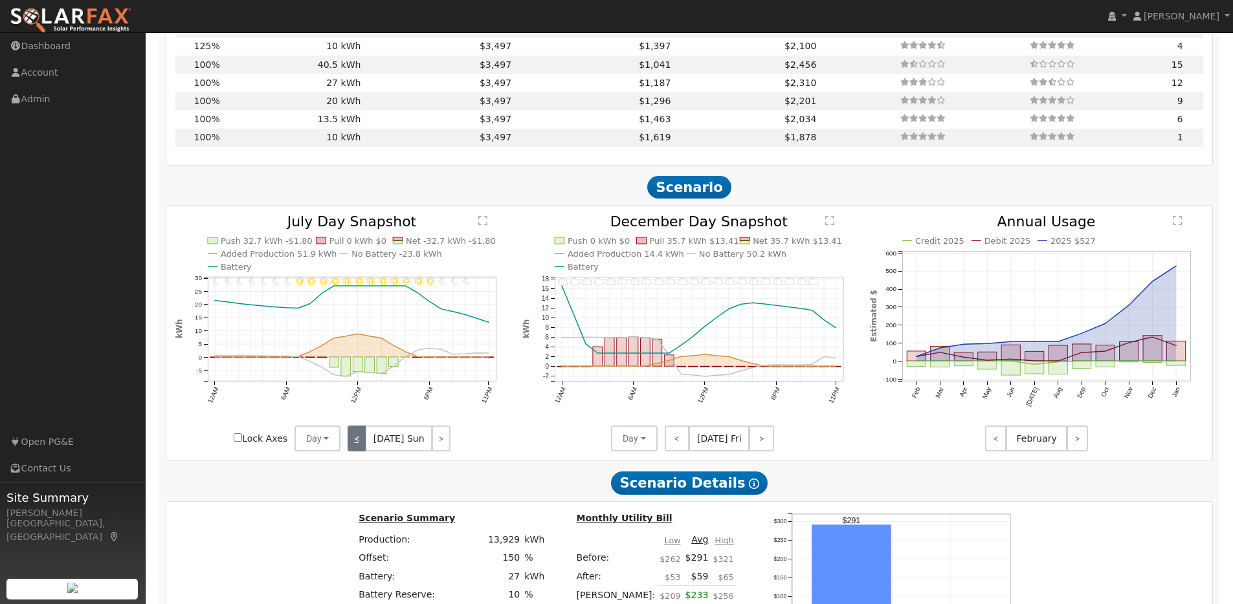
click at [362, 449] on link "<" at bounding box center [357, 439] width 18 height 26
click at [362, 449] on link "<" at bounding box center [358, 439] width 21 height 26
click at [362, 449] on link "<" at bounding box center [357, 439] width 19 height 26
click at [362, 449] on link "<" at bounding box center [356, 439] width 17 height 26
click at [362, 449] on div "< [DATE] Tue >" at bounding box center [398, 439] width 116 height 26
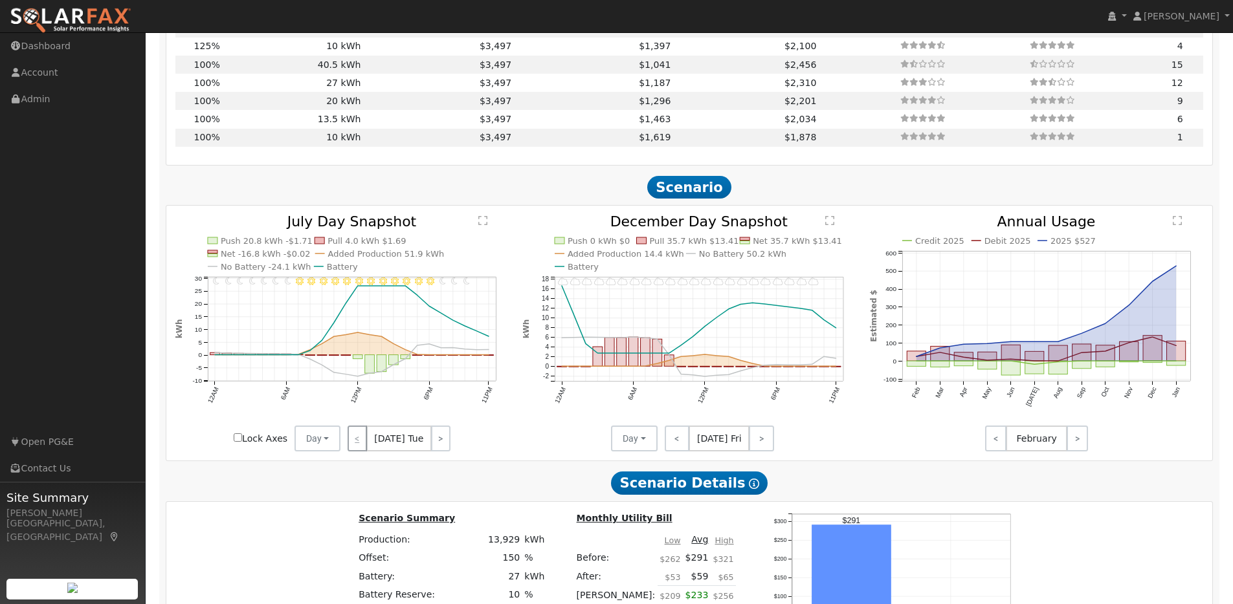
click at [362, 449] on div "< [DATE] Tue >" at bounding box center [398, 439] width 116 height 26
click at [434, 452] on link ">" at bounding box center [440, 439] width 19 height 26
click at [434, 452] on link ">" at bounding box center [441, 439] width 17 height 26
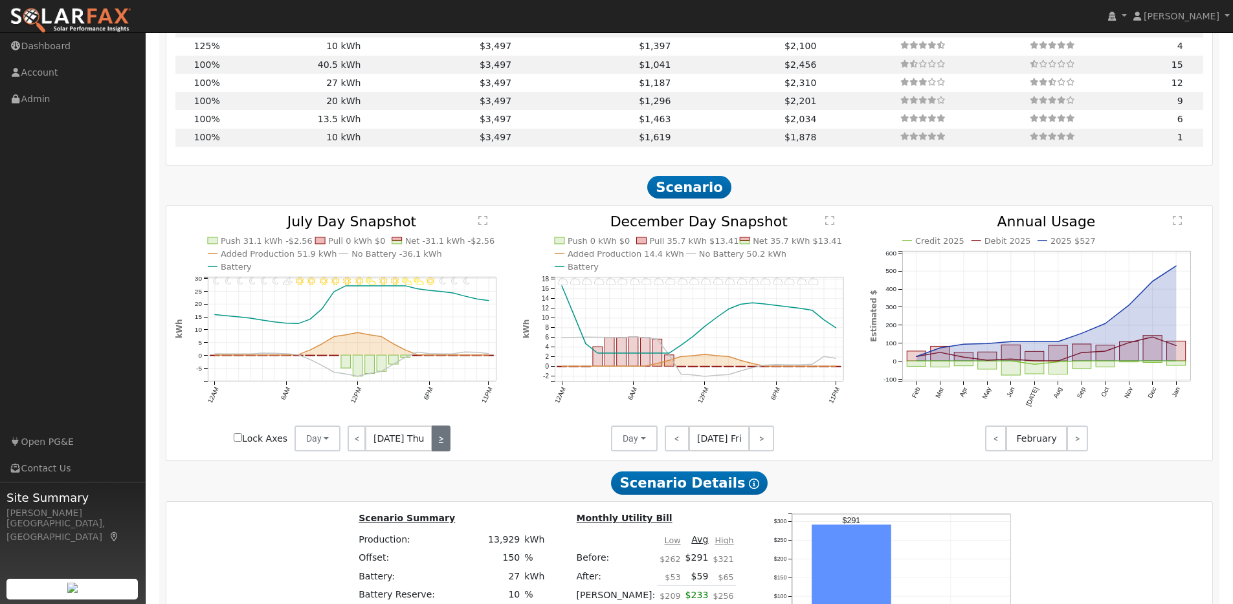
click at [434, 452] on link ">" at bounding box center [441, 439] width 19 height 26
click at [435, 452] on link ">" at bounding box center [438, 439] width 21 height 26
click at [435, 452] on link ">" at bounding box center [439, 439] width 19 height 26
click at [435, 452] on link ">" at bounding box center [441, 439] width 18 height 26
click at [436, 452] on link ">" at bounding box center [441, 439] width 17 height 26
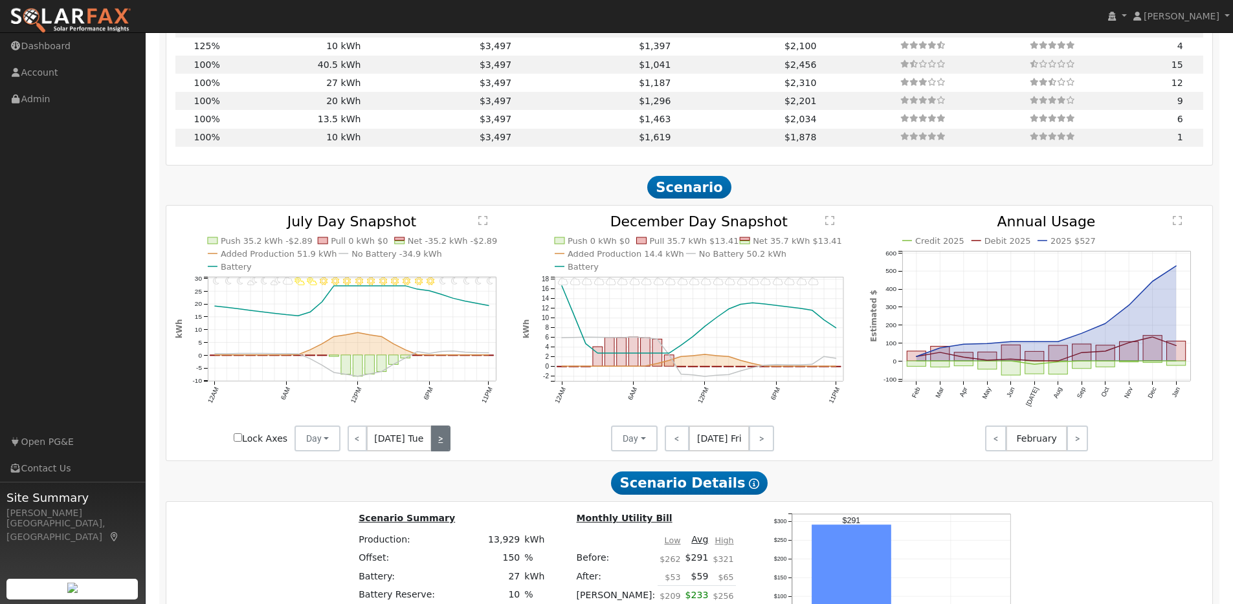
click at [436, 452] on link ">" at bounding box center [440, 439] width 19 height 26
click at [436, 452] on link ">" at bounding box center [441, 439] width 17 height 26
click at [436, 452] on link ">" at bounding box center [441, 439] width 19 height 26
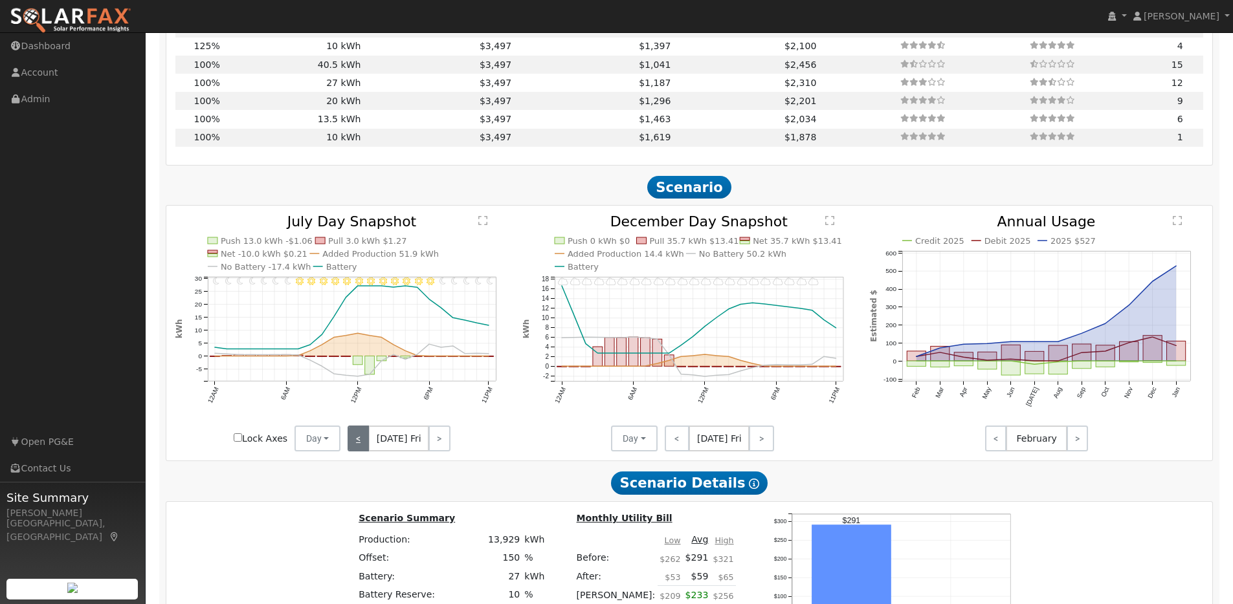
click at [365, 448] on link "<" at bounding box center [358, 439] width 21 height 26
click at [364, 448] on link "<" at bounding box center [357, 439] width 19 height 26
click at [364, 448] on link "<" at bounding box center [356, 439] width 17 height 26
click at [364, 448] on link "<" at bounding box center [357, 439] width 19 height 26
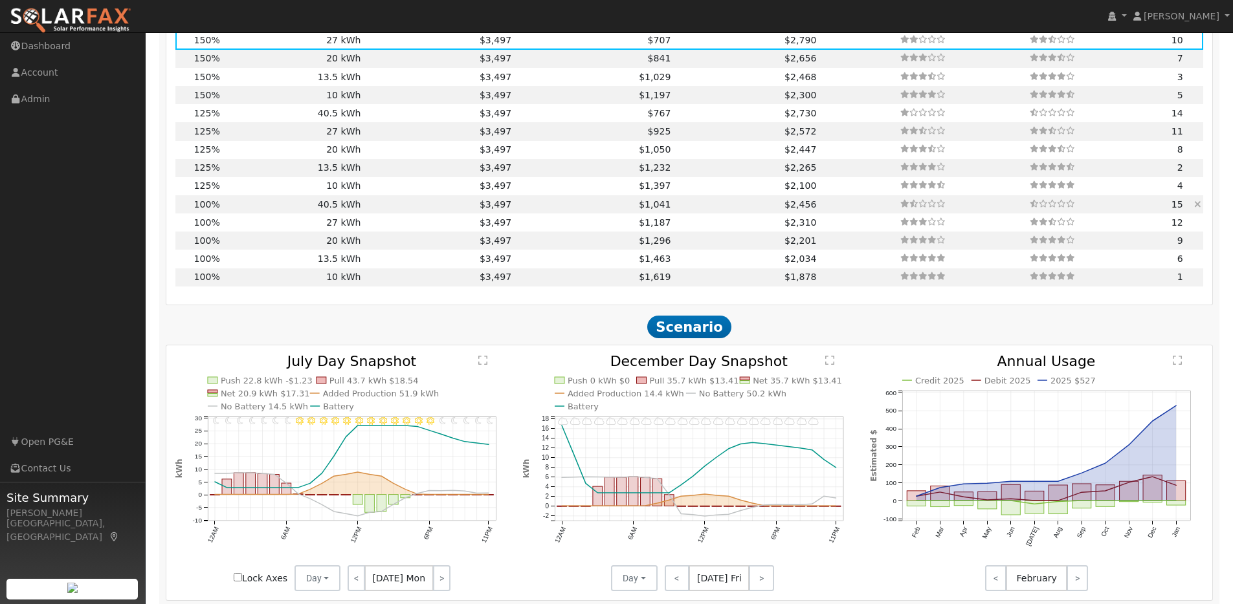
scroll to position [1401, 0]
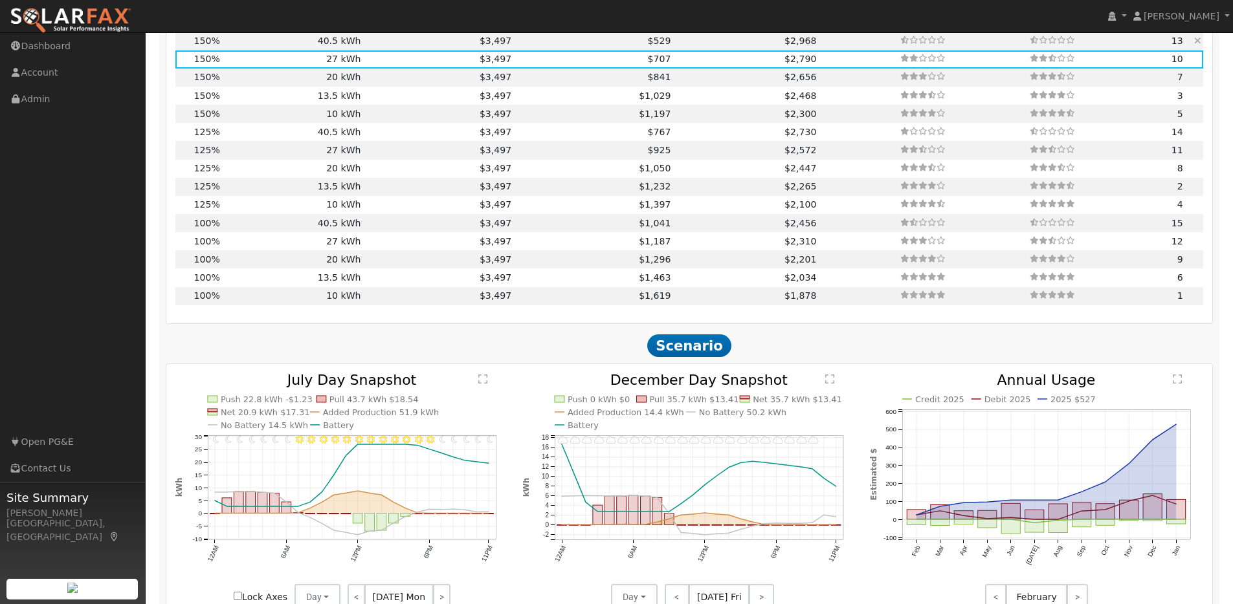
click at [347, 48] on td "40.5 kWh" at bounding box center [292, 41] width 141 height 18
type input "$40,905"
type input "$20,908"
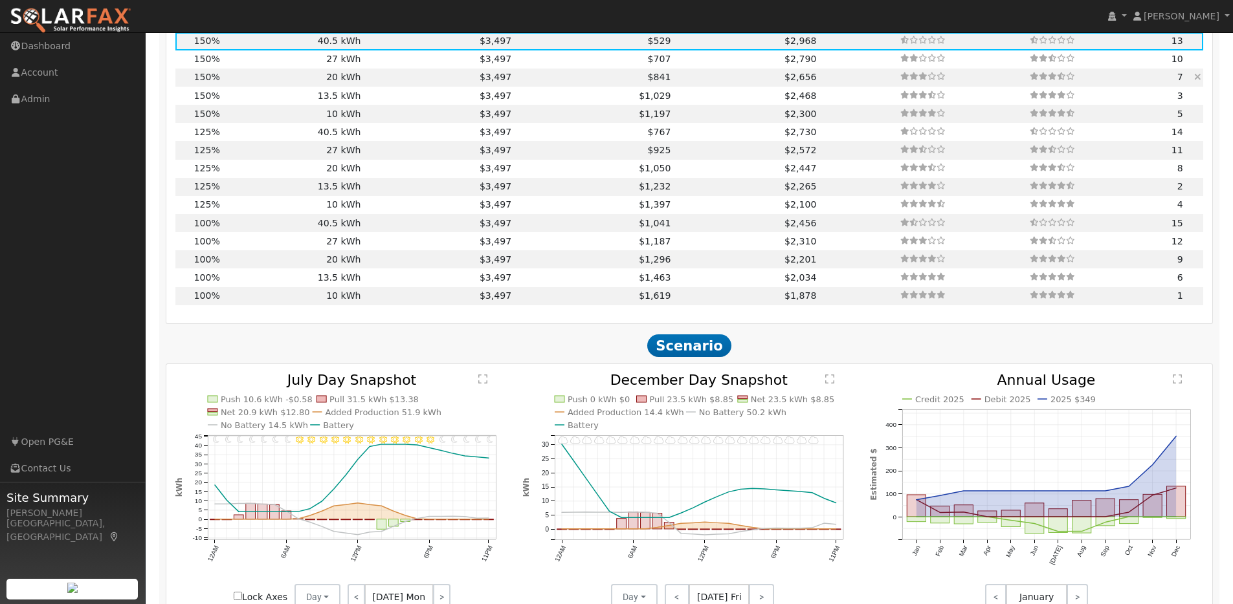
click at [344, 85] on td "20 kWh" at bounding box center [292, 78] width 141 height 18
type input "$20,200"
type input "$14,696"
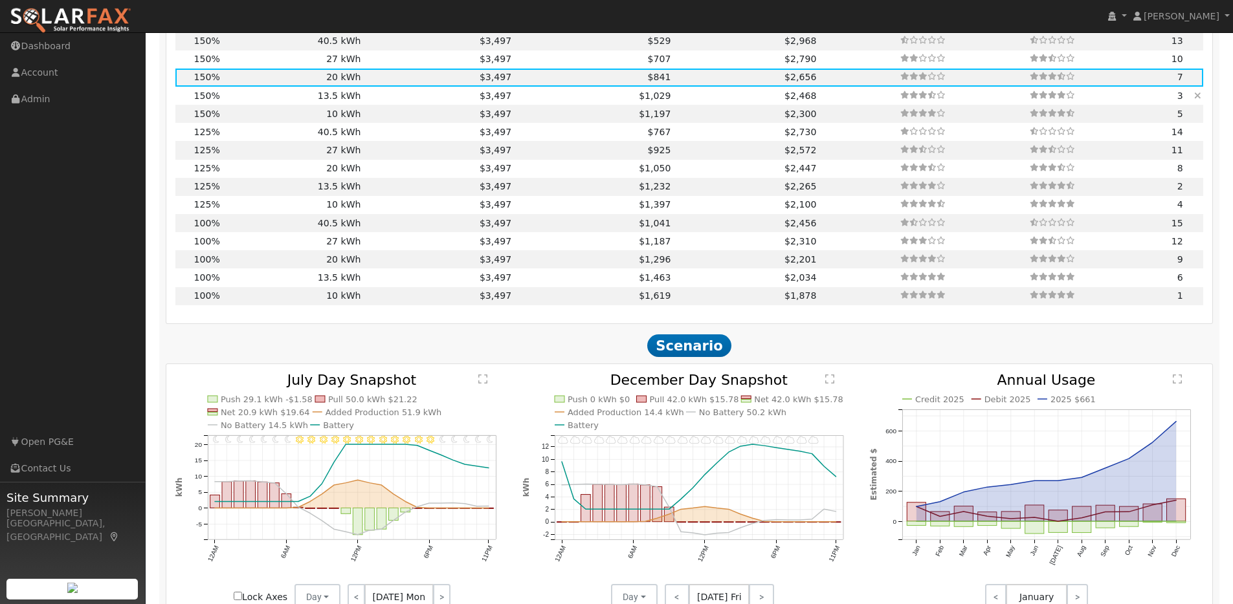
click at [341, 103] on td "13.5 kWh" at bounding box center [292, 96] width 141 height 18
type input "$13,635"
type input "$12,727"
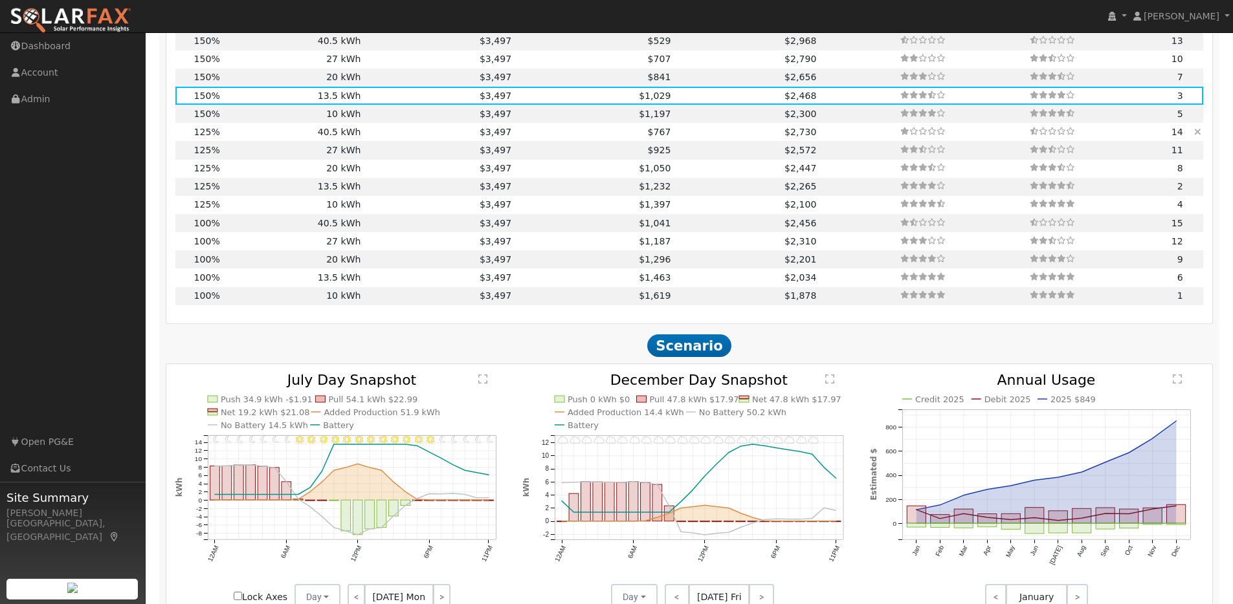
click at [337, 139] on td "40.5 kWh" at bounding box center [292, 132] width 141 height 18
type input "7.7"
type input "$23,990"
type input "$40,905"
type input "$19,469"
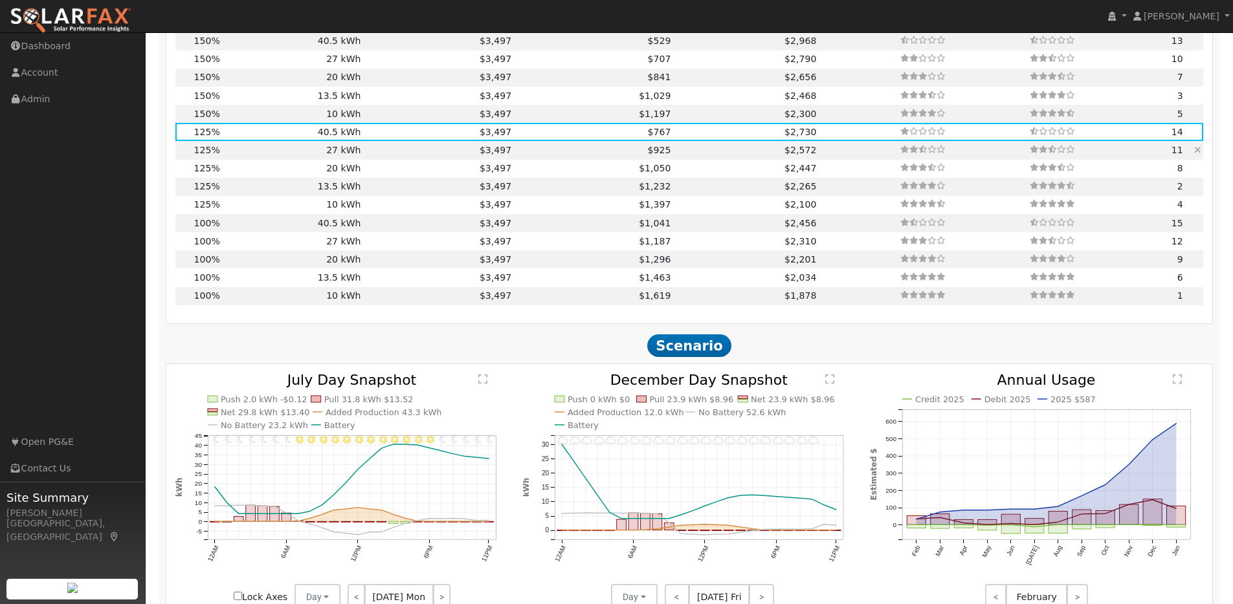
click at [336, 158] on td "27 kWh" at bounding box center [292, 150] width 141 height 18
type input "$27,270"
type input "$15,378"
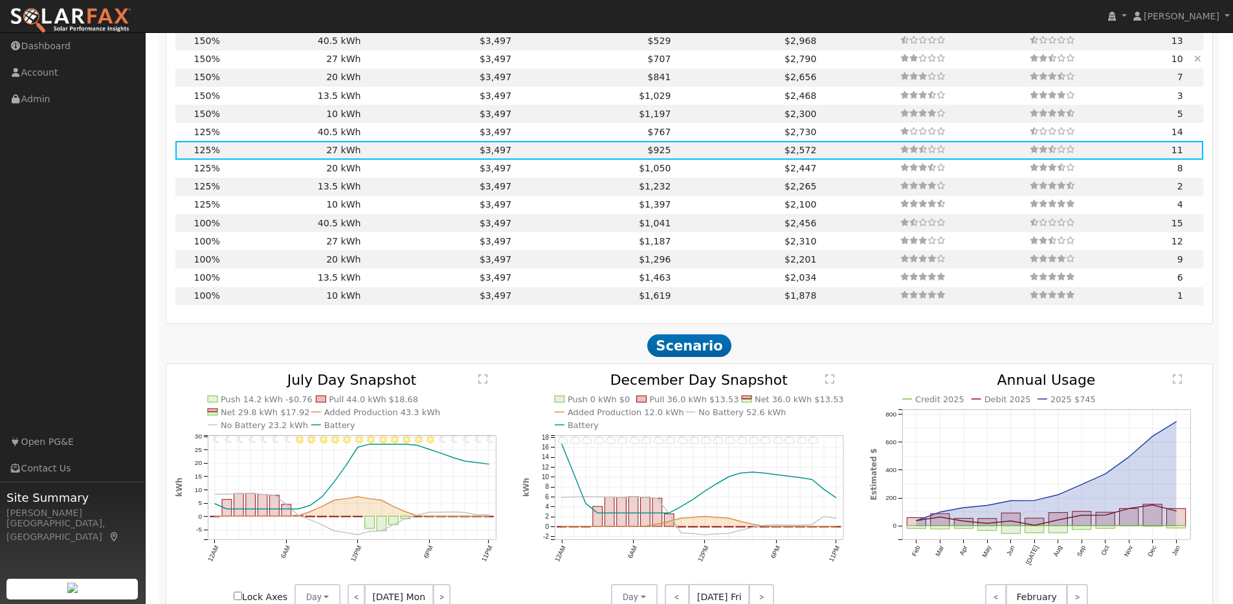
click at [337, 65] on td "27 kWh" at bounding box center [292, 59] width 141 height 18
type input "9.3"
type input "$28,787"
type input "$16,817"
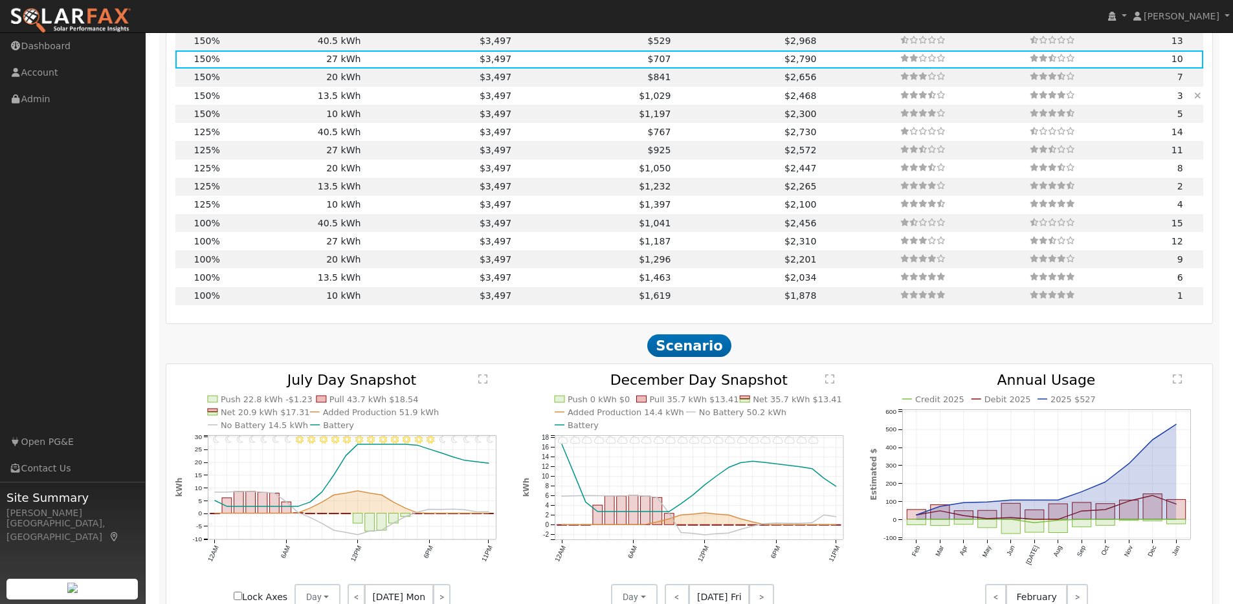
click at [335, 102] on td "13.5 kWh" at bounding box center [292, 96] width 141 height 18
type input "$13,635"
type input "$12,727"
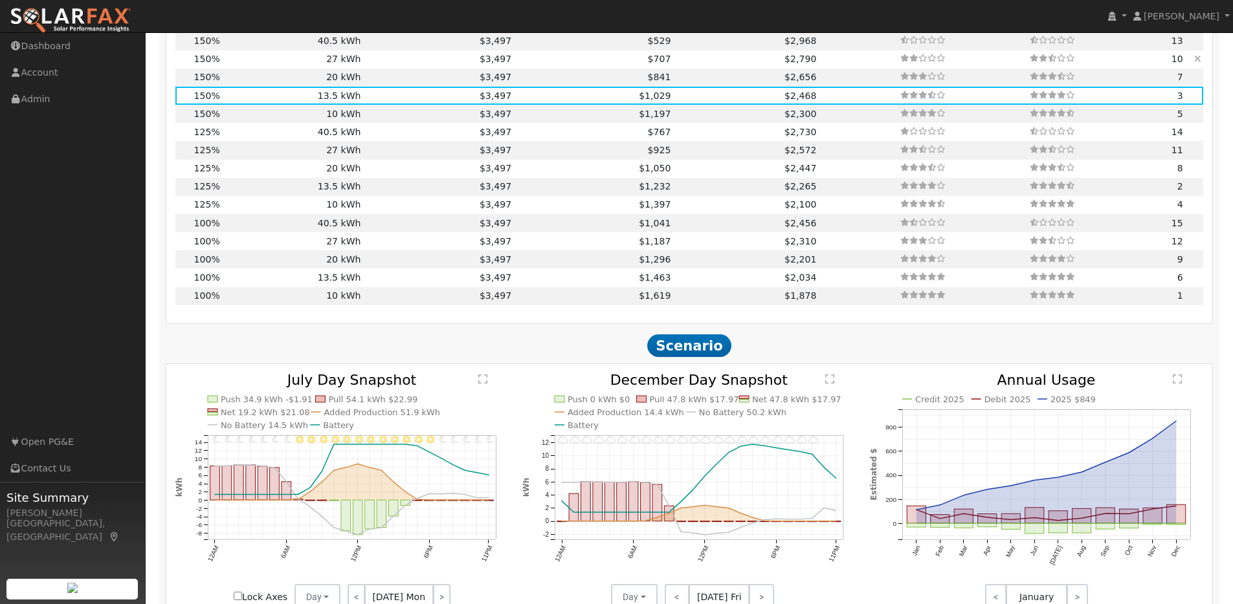
click at [338, 67] on td "27 kWh" at bounding box center [292, 59] width 141 height 18
type input "$27,270"
type input "$16,817"
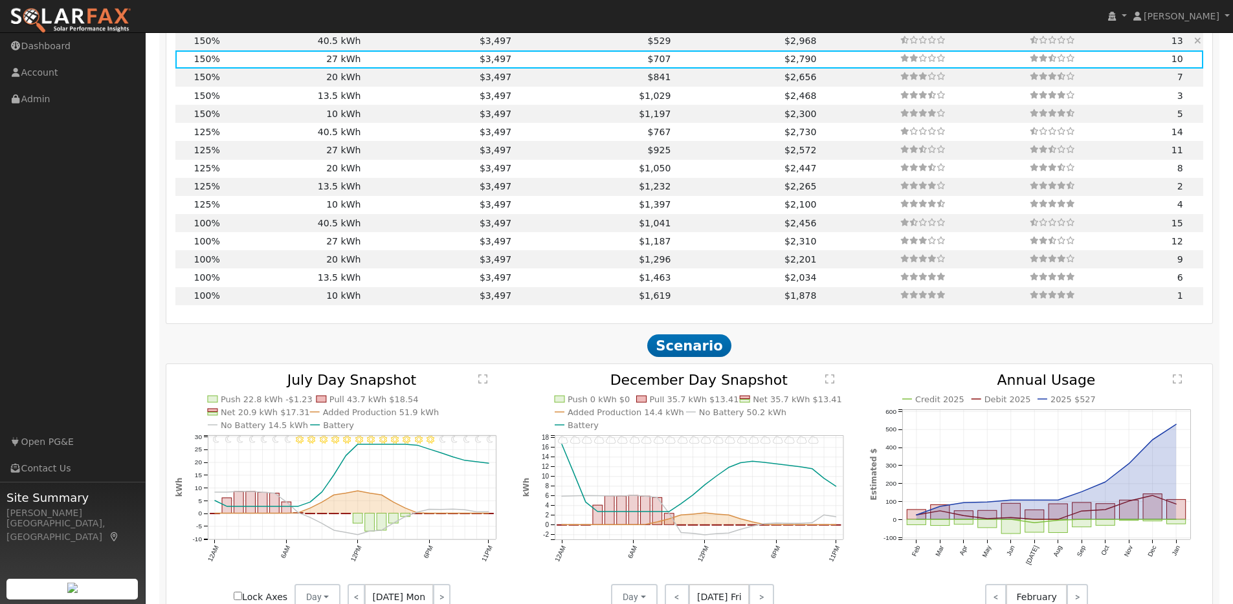
click at [338, 49] on td "40.5 kWh" at bounding box center [292, 41] width 141 height 18
type input "$40,905"
type input "$20,908"
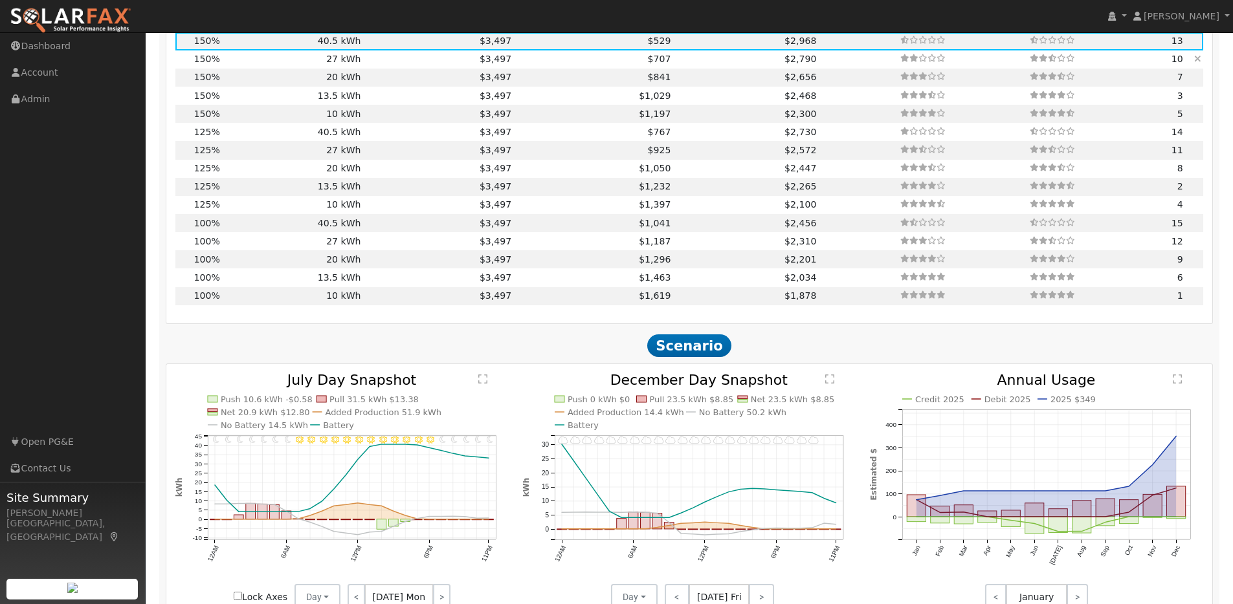
click at [338, 67] on td "27 kWh" at bounding box center [292, 59] width 141 height 18
type input "$27,270"
type input "$16,817"
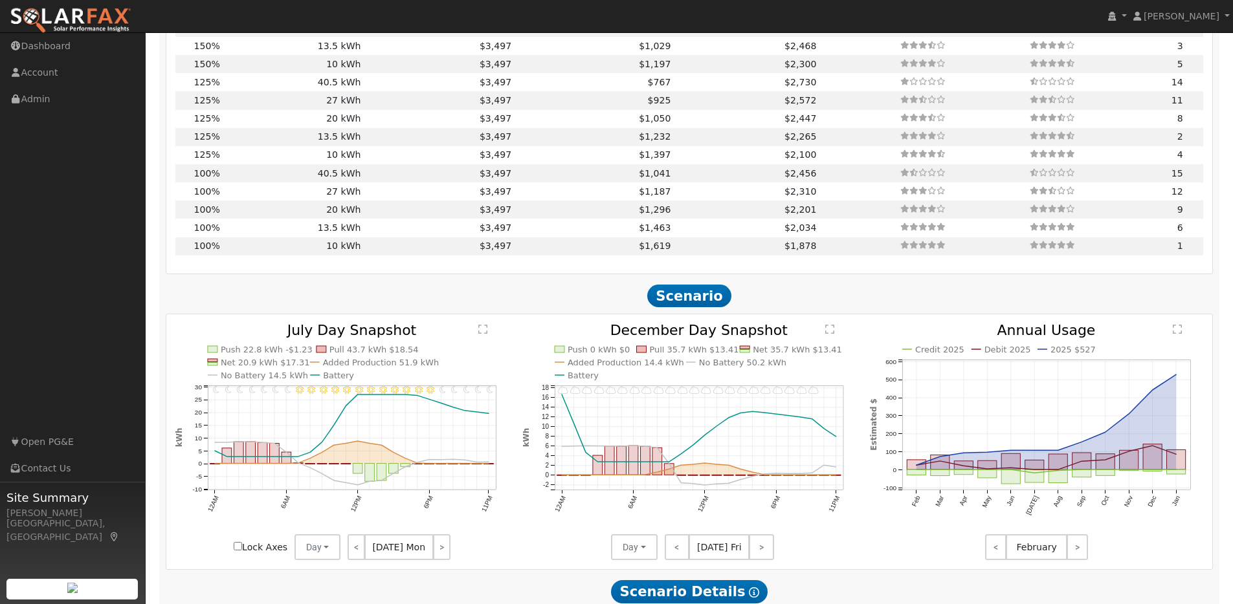
scroll to position [1477, 0]
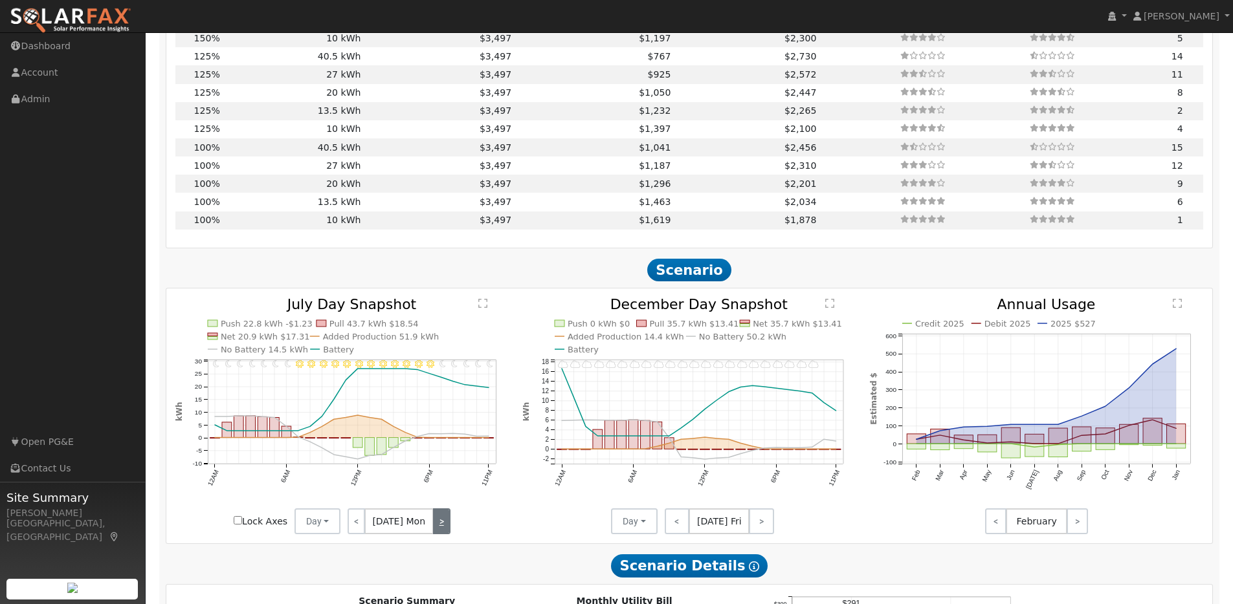
click at [437, 524] on link ">" at bounding box center [441, 522] width 17 height 26
click at [437, 524] on link ">" at bounding box center [440, 522] width 19 height 26
click at [437, 524] on link ">" at bounding box center [441, 522] width 17 height 26
click at [437, 524] on link ">" at bounding box center [441, 522] width 19 height 26
click at [437, 524] on link ">" at bounding box center [438, 522] width 21 height 26
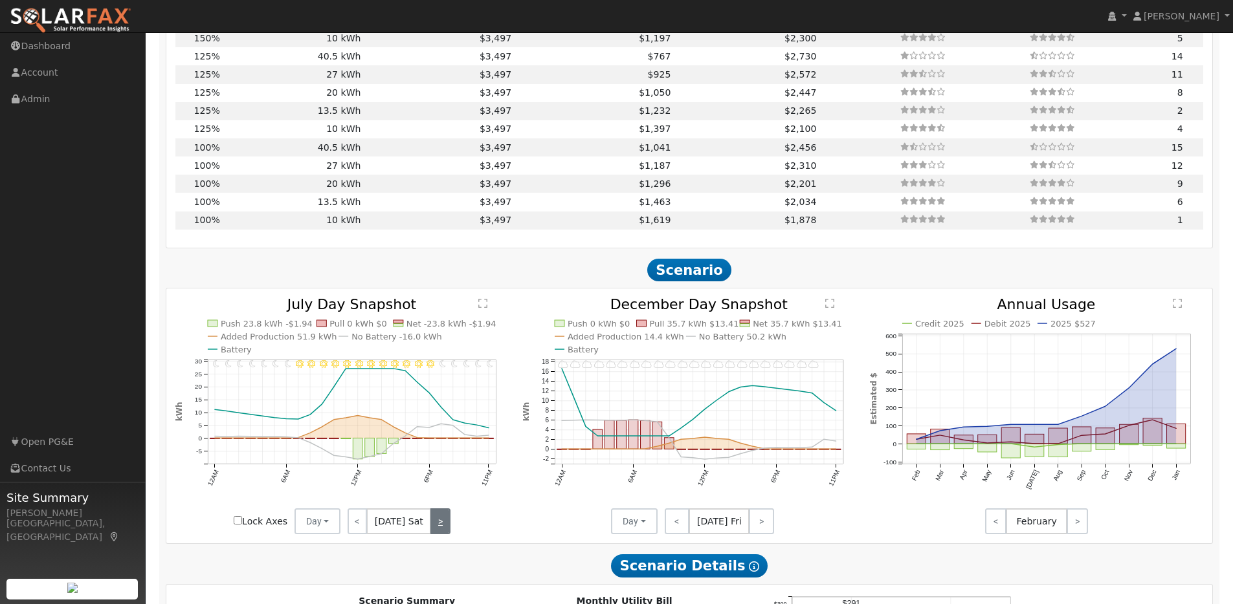
click at [437, 524] on link ">" at bounding box center [439, 522] width 19 height 26
click at [437, 524] on link ">" at bounding box center [441, 522] width 18 height 26
click at [437, 524] on link ">" at bounding box center [441, 522] width 17 height 26
click at [437, 524] on link ">" at bounding box center [440, 522] width 19 height 26
click at [438, 527] on link ">" at bounding box center [441, 522] width 17 height 26
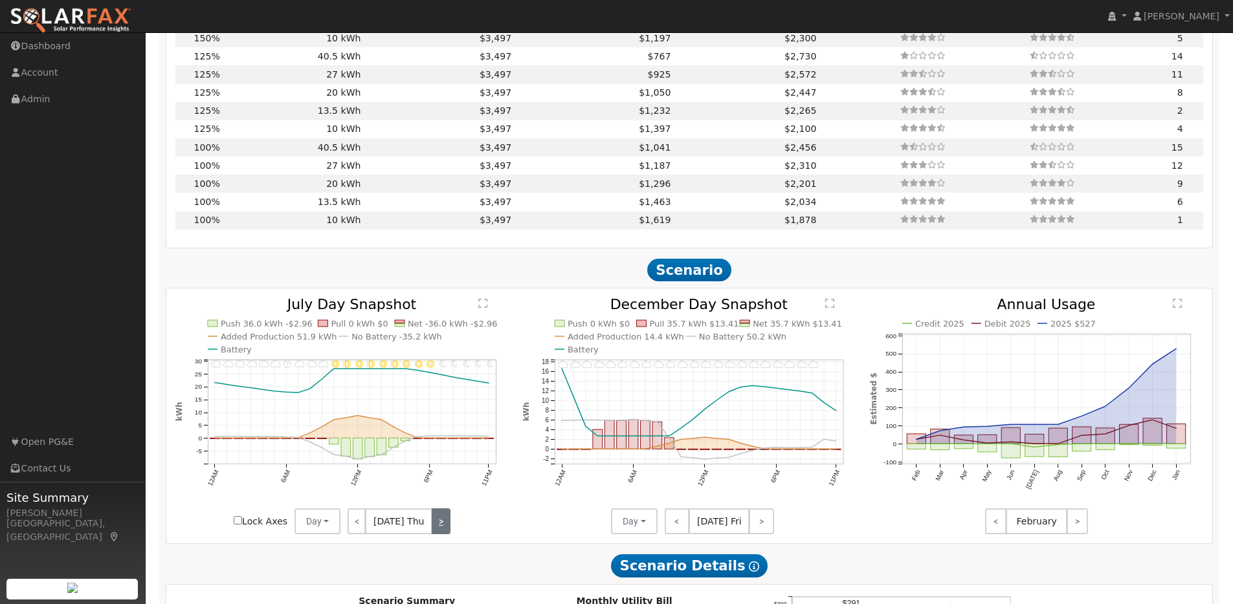
click at [438, 527] on link ">" at bounding box center [441, 522] width 19 height 26
click at [438, 527] on link ">" at bounding box center [438, 522] width 21 height 26
click at [438, 527] on link ">" at bounding box center [439, 522] width 19 height 26
click at [438, 527] on link ">" at bounding box center [441, 522] width 18 height 26
click at [438, 527] on link ">" at bounding box center [441, 522] width 17 height 26
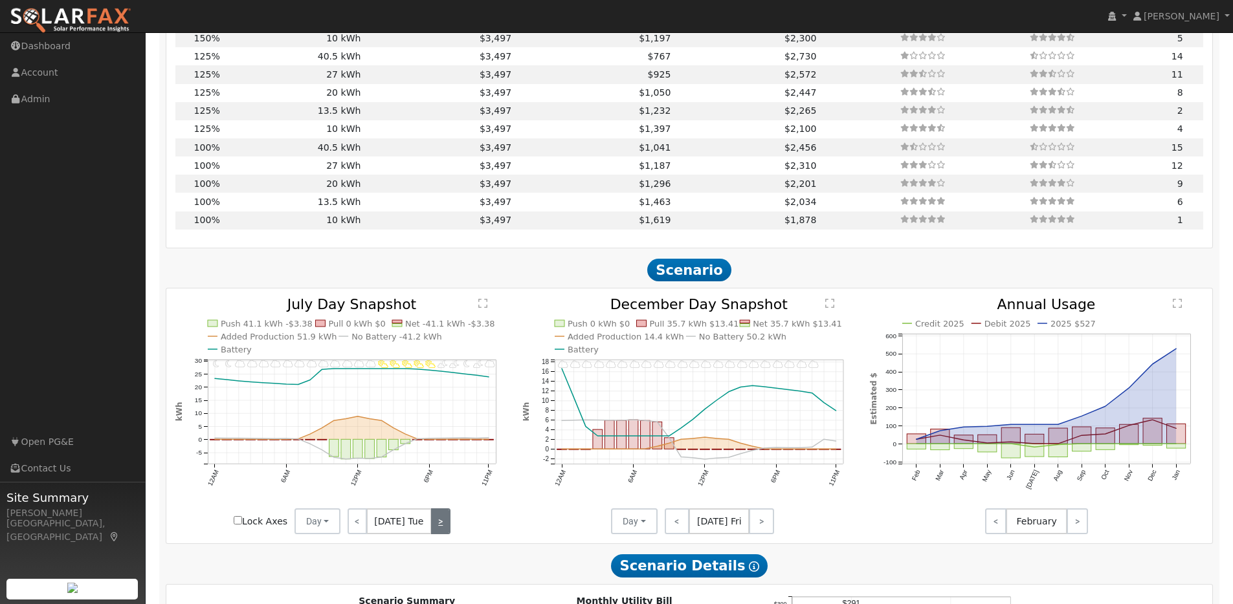
click at [438, 527] on link ">" at bounding box center [440, 522] width 19 height 26
click at [438, 527] on link ">" at bounding box center [441, 522] width 17 height 26
click at [438, 527] on link ">" at bounding box center [441, 522] width 19 height 26
click at [438, 527] on link ">" at bounding box center [438, 522] width 21 height 26
click at [438, 527] on link ">" at bounding box center [439, 522] width 19 height 26
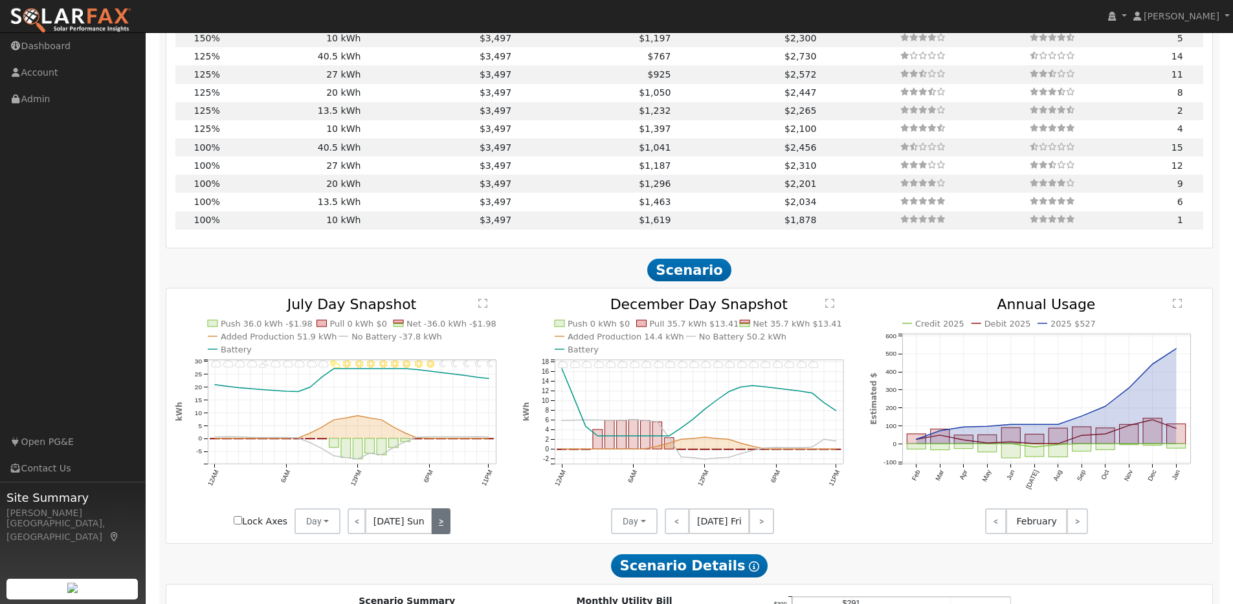
click at [438, 527] on link ">" at bounding box center [441, 522] width 18 height 26
click at [438, 527] on link ">" at bounding box center [441, 522] width 17 height 26
click at [438, 527] on link ">" at bounding box center [440, 522] width 19 height 26
click at [438, 527] on link ">" at bounding box center [441, 522] width 17 height 26
click at [438, 527] on div "< [DATE] Thu >" at bounding box center [398, 522] width 116 height 26
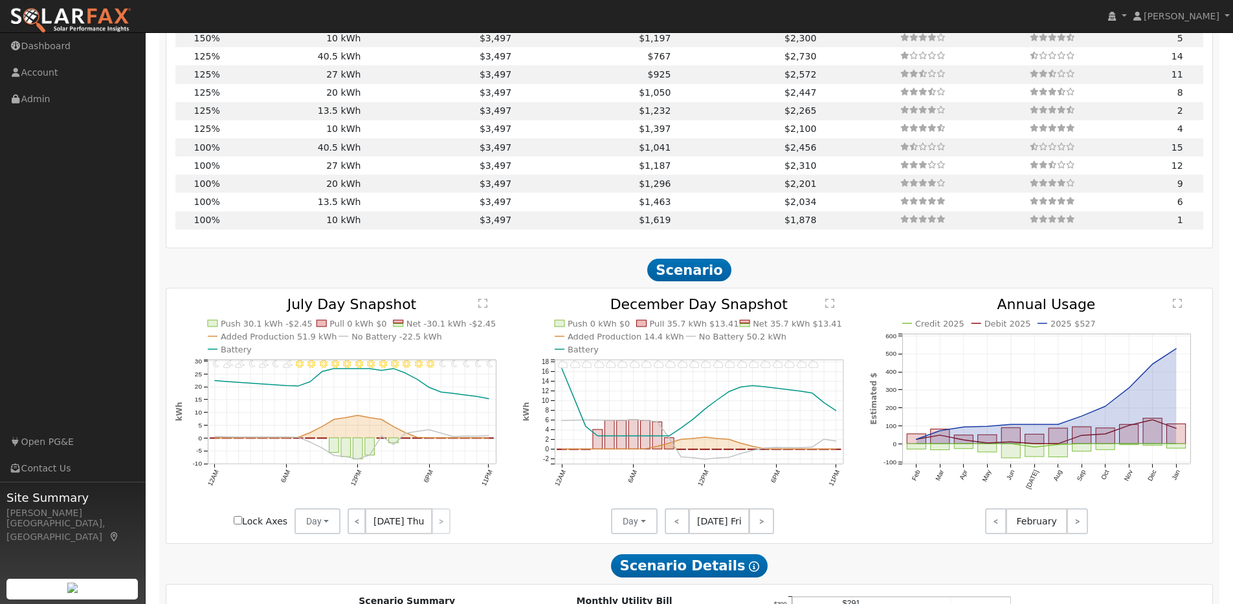
click at [438, 527] on div "< [DATE] Thu >" at bounding box center [398, 522] width 116 height 26
click at [685, 522] on link "<" at bounding box center [677, 522] width 25 height 26
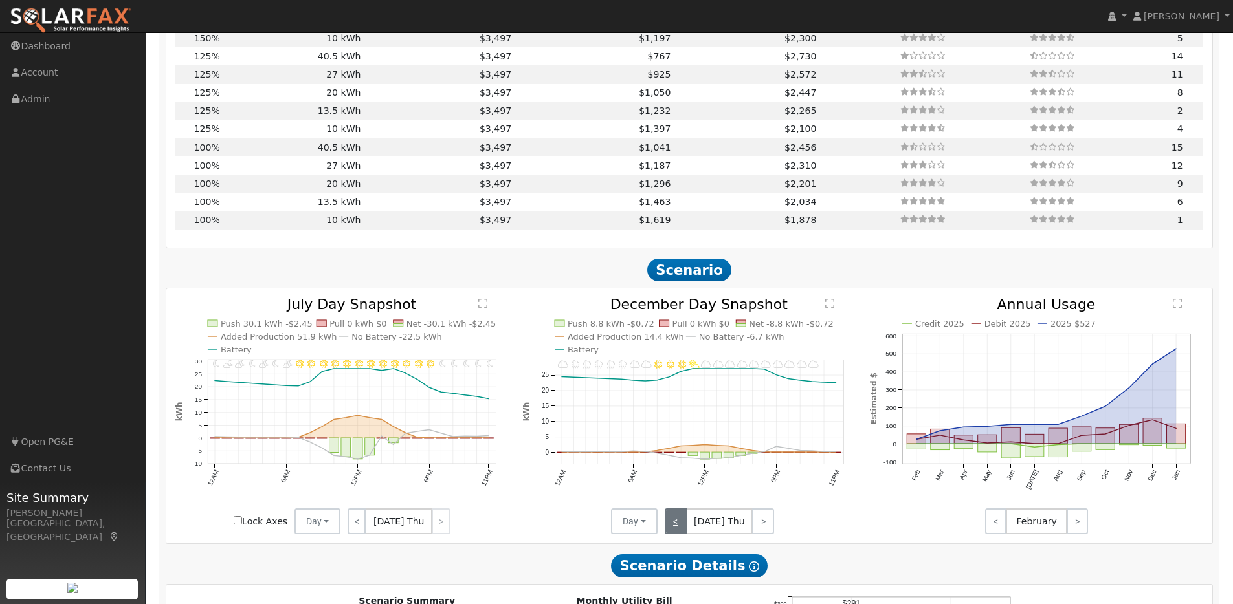
click at [685, 522] on link "<" at bounding box center [676, 522] width 22 height 26
click at [685, 522] on link "<" at bounding box center [675, 522] width 21 height 26
click at [685, 522] on link "<" at bounding box center [676, 522] width 22 height 26
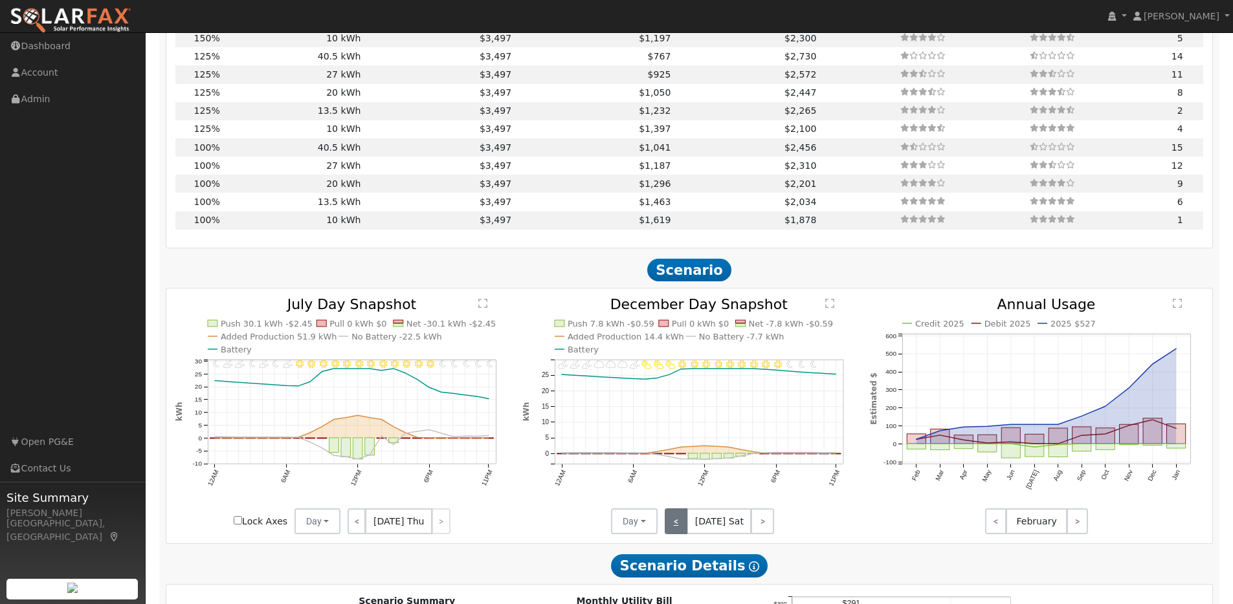
click at [685, 523] on link "<" at bounding box center [676, 522] width 23 height 26
click at [684, 524] on link "<" at bounding box center [677, 522] width 25 height 26
click at [683, 524] on link "<" at bounding box center [676, 522] width 22 height 26
click at [682, 524] on link "<" at bounding box center [675, 522] width 21 height 26
click at [681, 524] on link "<" at bounding box center [675, 522] width 21 height 26
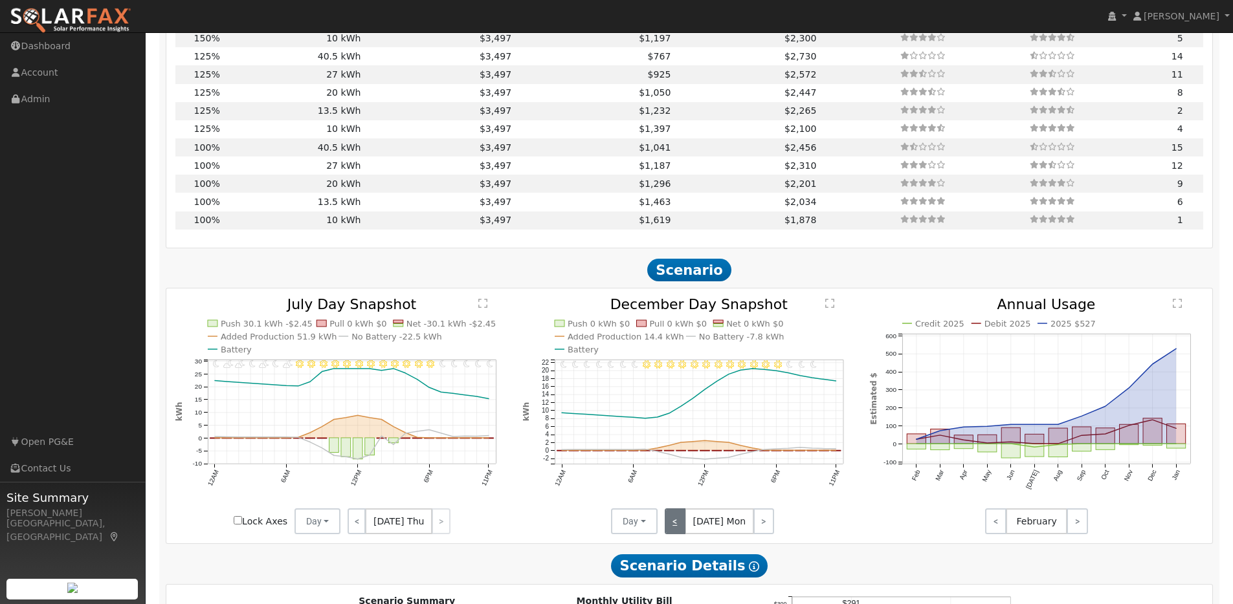
click at [681, 524] on link "<" at bounding box center [675, 522] width 21 height 26
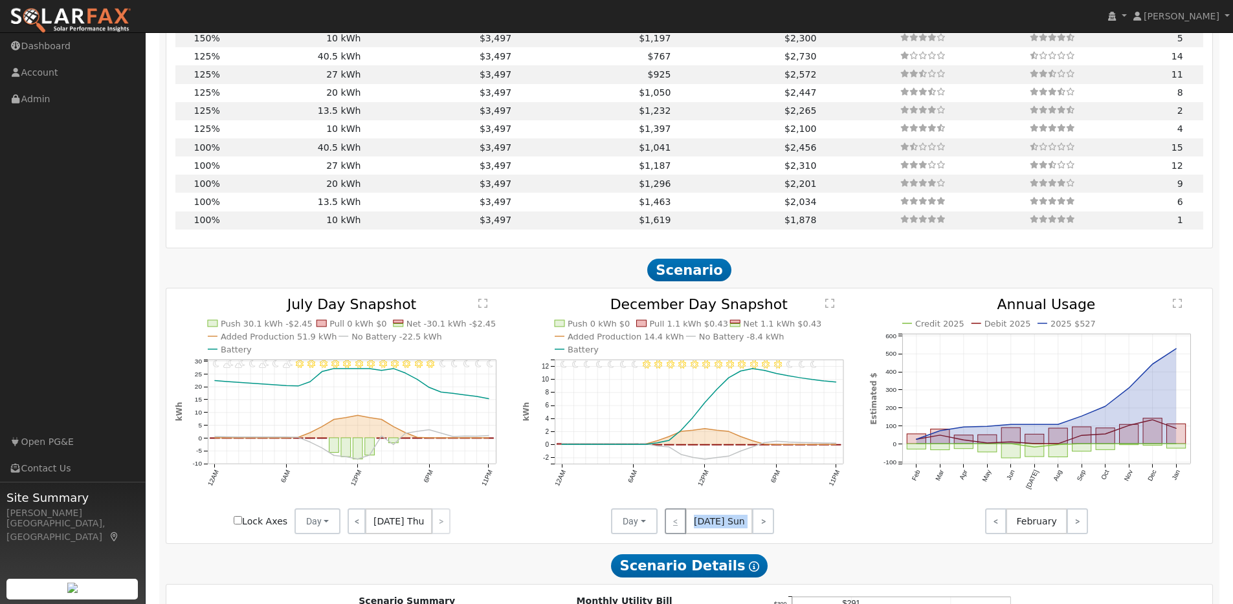
click at [681, 524] on div "< [DATE] Sun >" at bounding box center [716, 522] width 116 height 26
click at [759, 530] on link ">" at bounding box center [763, 522] width 22 height 26
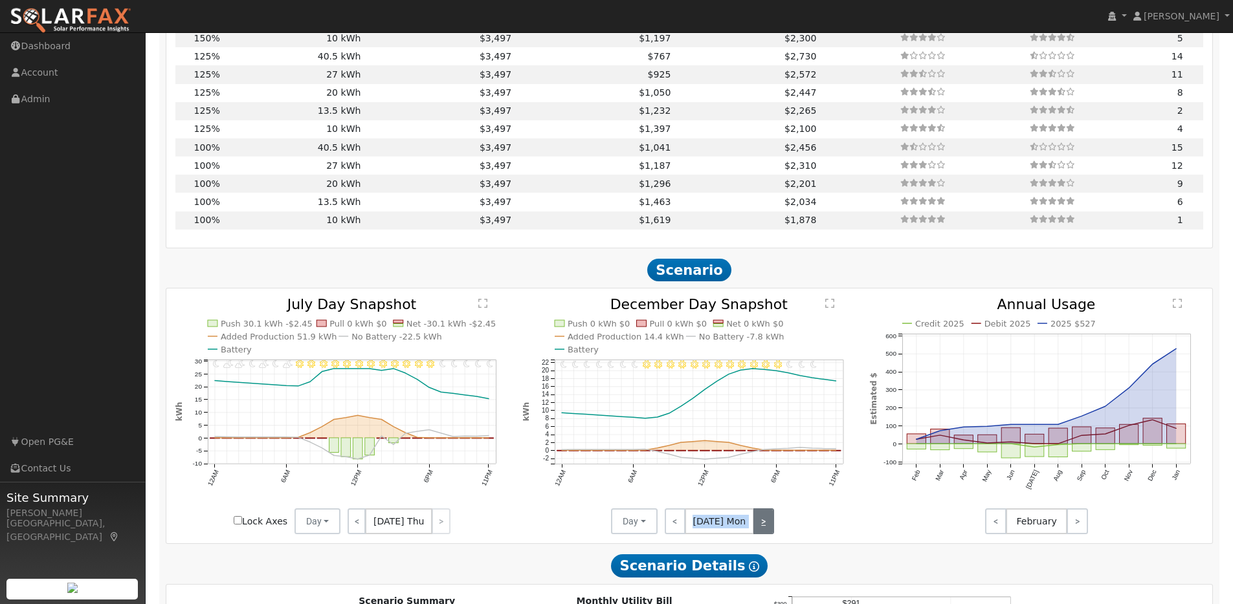
click at [759, 530] on link ">" at bounding box center [763, 522] width 21 height 26
click at [759, 530] on link ">" at bounding box center [762, 522] width 23 height 26
click at [759, 530] on link ">" at bounding box center [763, 522] width 21 height 26
click at [759, 530] on link ">" at bounding box center [763, 522] width 22 height 26
click at [759, 530] on link ">" at bounding box center [761, 522] width 25 height 26
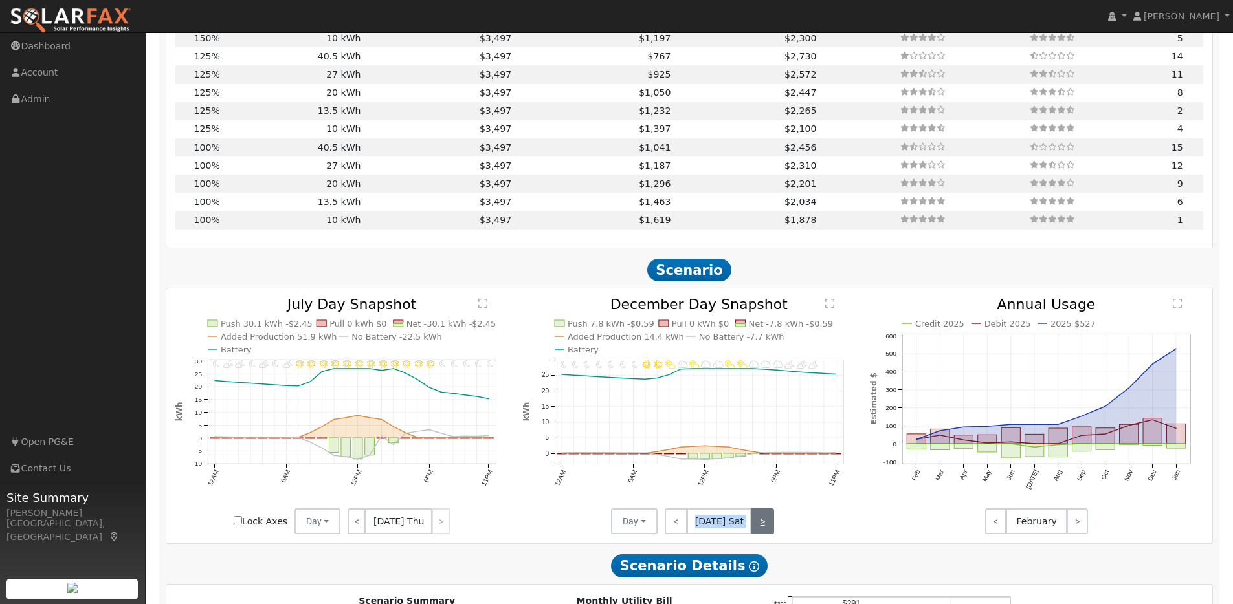
click at [759, 530] on link ">" at bounding box center [762, 522] width 23 height 26
click at [759, 530] on link ">" at bounding box center [763, 522] width 22 height 26
click at [759, 530] on link ">" at bounding box center [763, 522] width 21 height 26
click at [759, 530] on link ">" at bounding box center [762, 522] width 23 height 26
click at [759, 530] on link ">" at bounding box center [763, 522] width 21 height 26
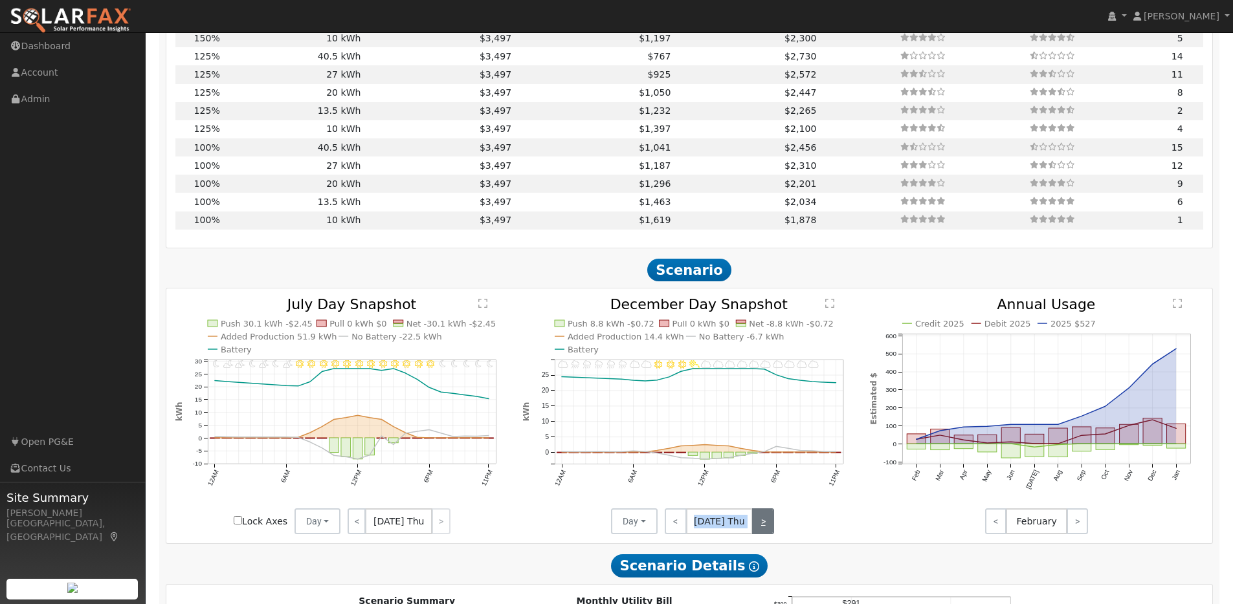
click at [759, 530] on link ">" at bounding box center [763, 522] width 22 height 26
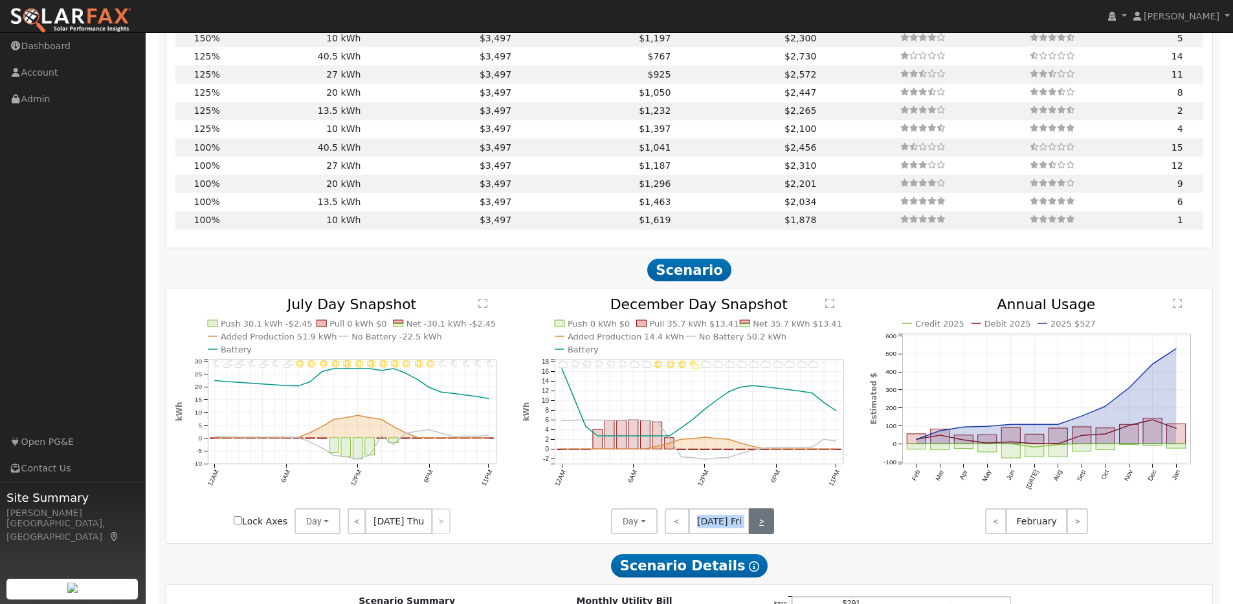
click at [759, 530] on link ">" at bounding box center [761, 522] width 25 height 26
click at [759, 530] on link ">" at bounding box center [762, 522] width 23 height 26
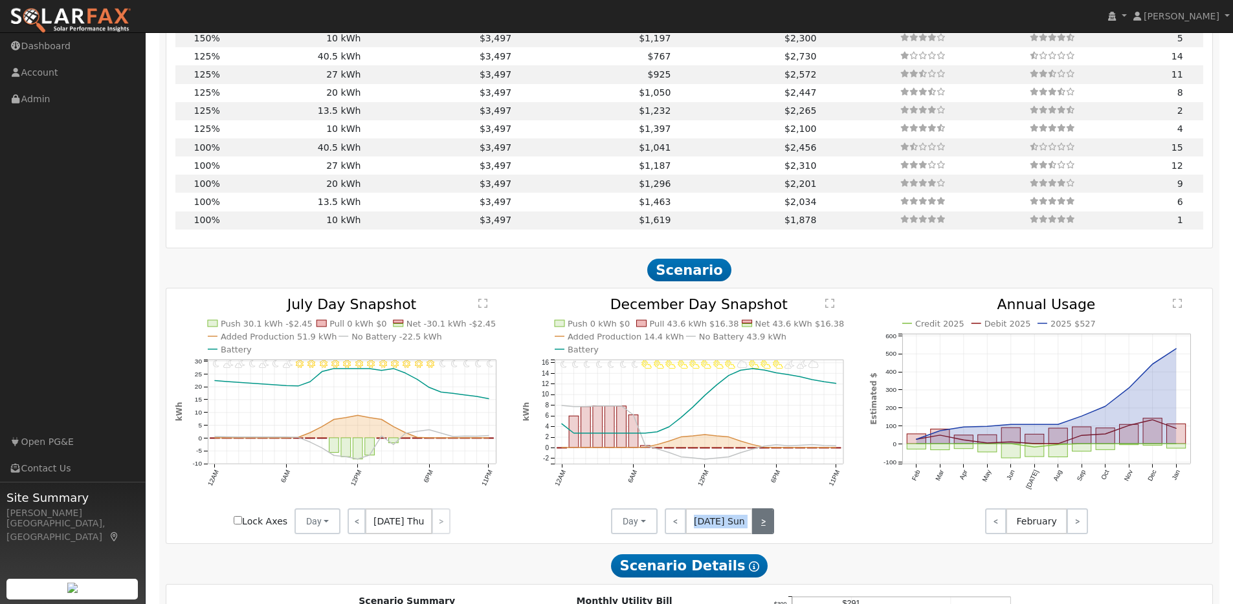
click at [759, 530] on link ">" at bounding box center [763, 522] width 22 height 26
click at [759, 530] on link ">" at bounding box center [763, 522] width 21 height 26
click at [759, 530] on link ">" at bounding box center [762, 522] width 23 height 26
click at [759, 530] on link ">" at bounding box center [763, 522] width 21 height 26
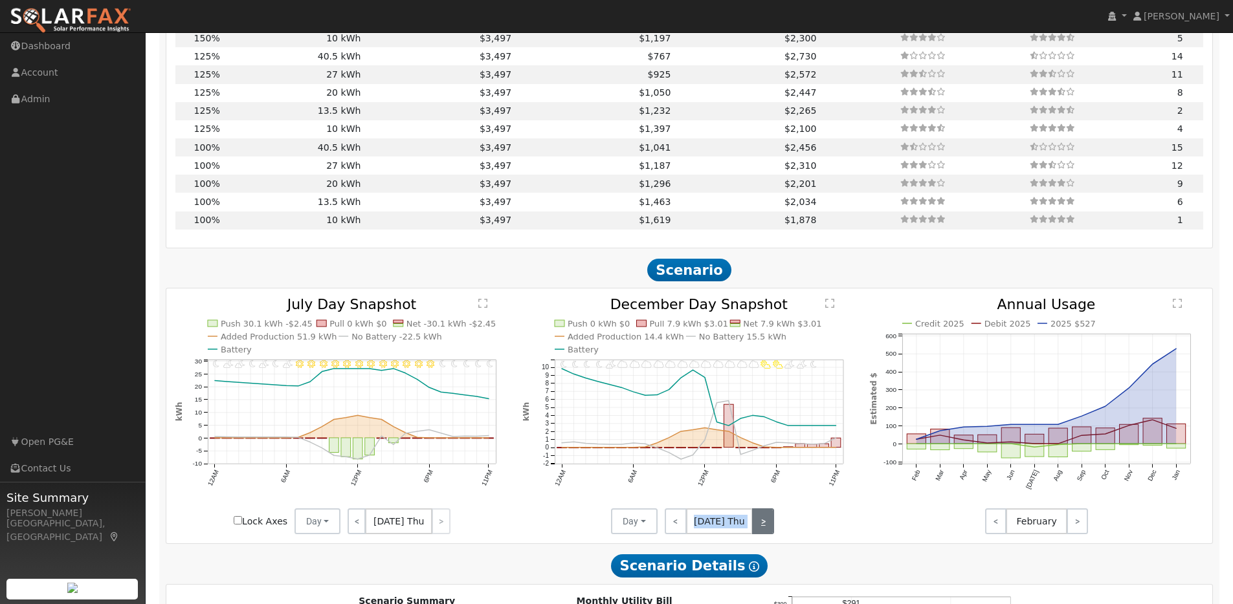
click at [759, 530] on link ">" at bounding box center [763, 522] width 22 height 26
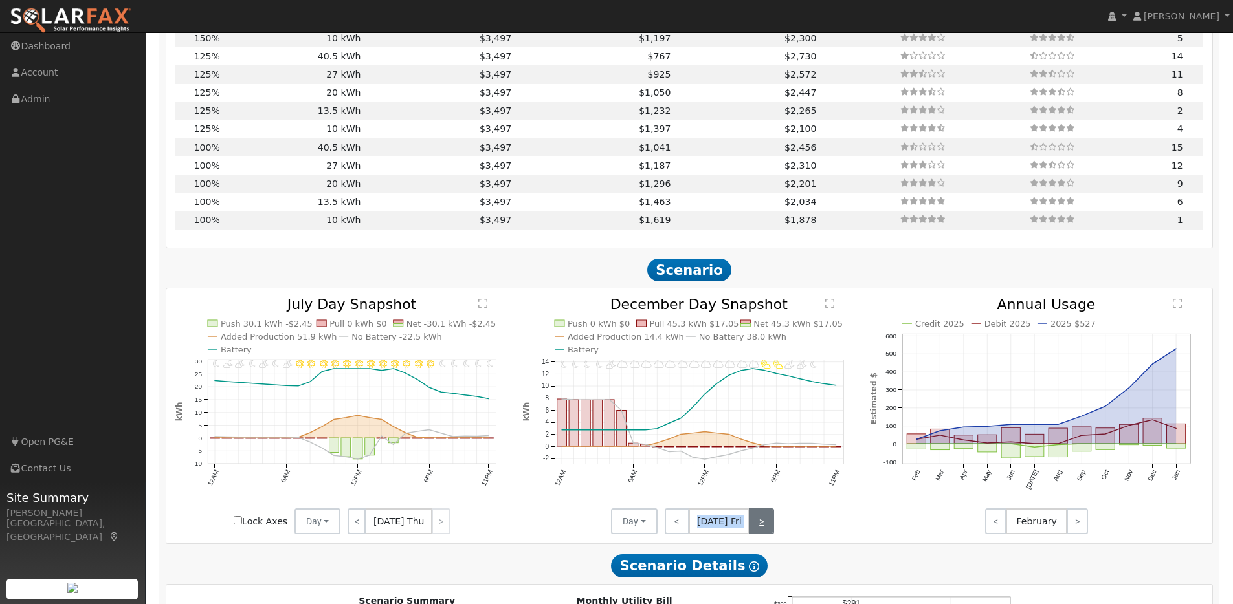
click at [759, 530] on link ">" at bounding box center [761, 522] width 25 height 26
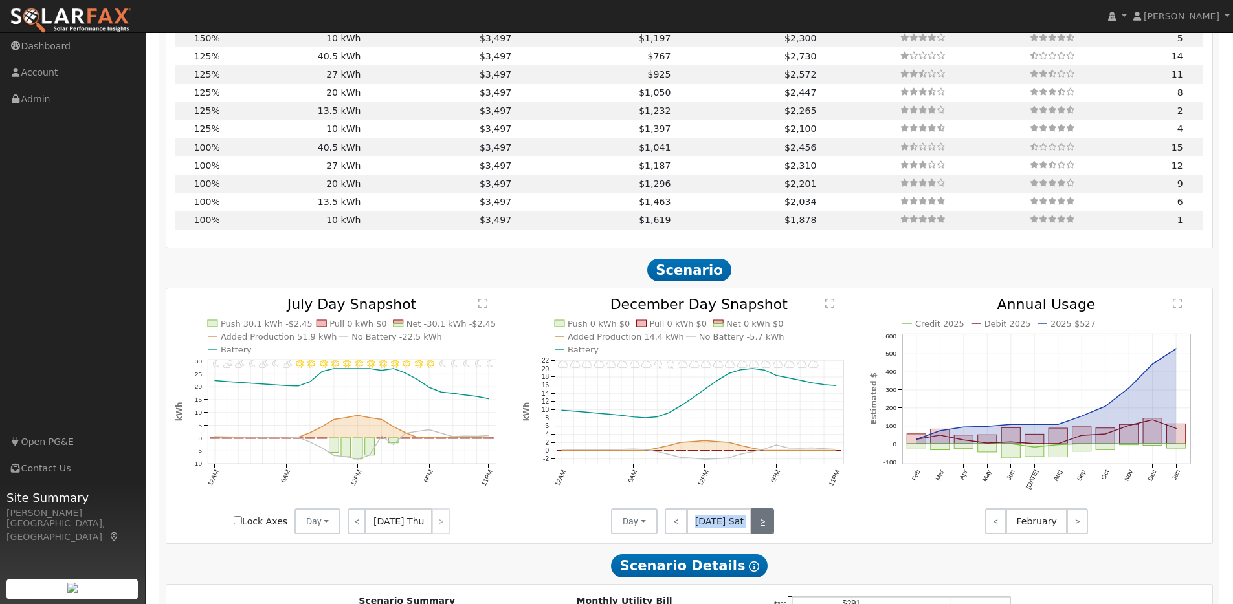
click at [759, 530] on link ">" at bounding box center [762, 522] width 23 height 26
click at [759, 530] on link ">" at bounding box center [763, 522] width 22 height 26
click at [759, 530] on link ">" at bounding box center [763, 522] width 21 height 26
click at [759, 530] on link ">" at bounding box center [762, 522] width 23 height 26
click at [759, 530] on link ">" at bounding box center [763, 522] width 21 height 26
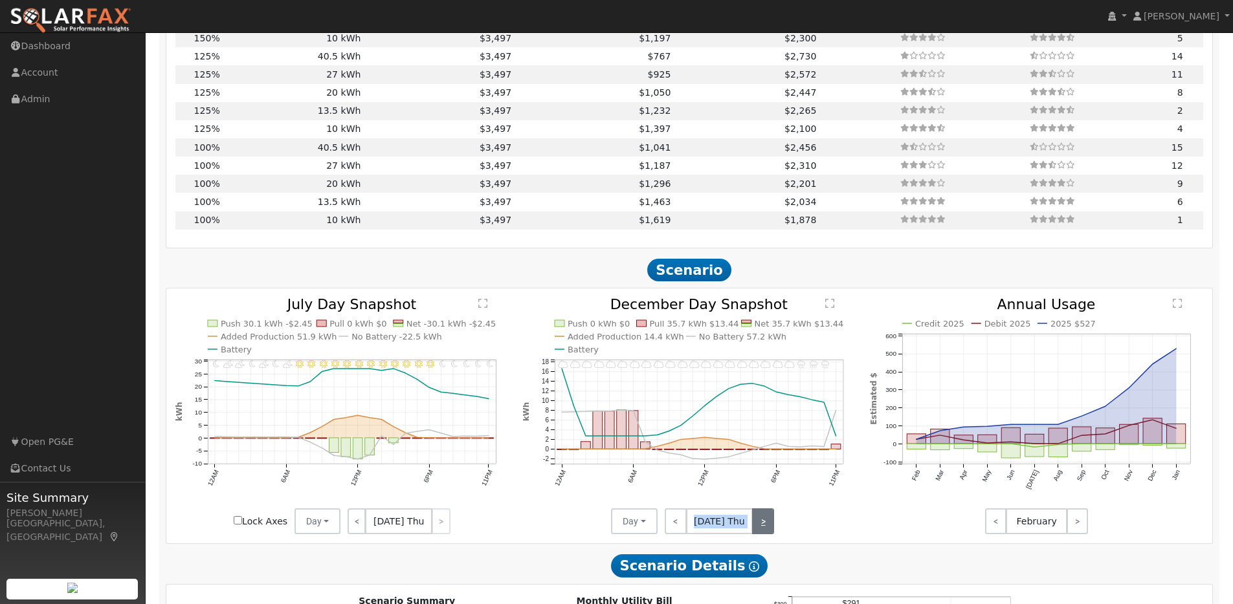
click at [759, 530] on link ">" at bounding box center [763, 522] width 22 height 26
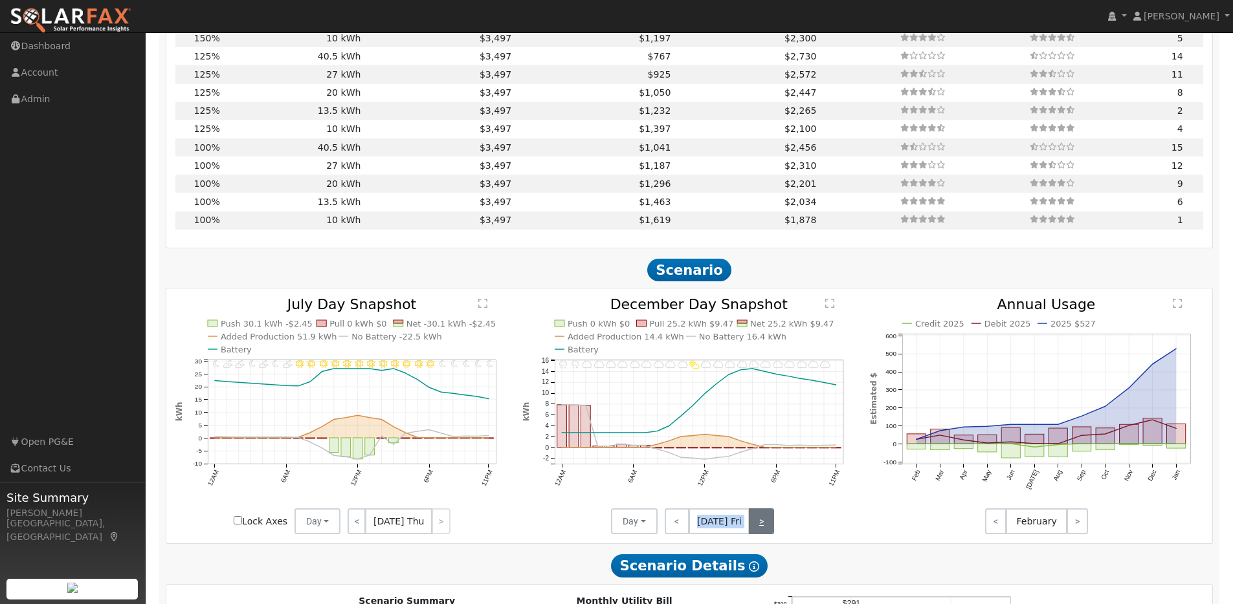
click at [759, 530] on link ">" at bounding box center [761, 522] width 25 height 26
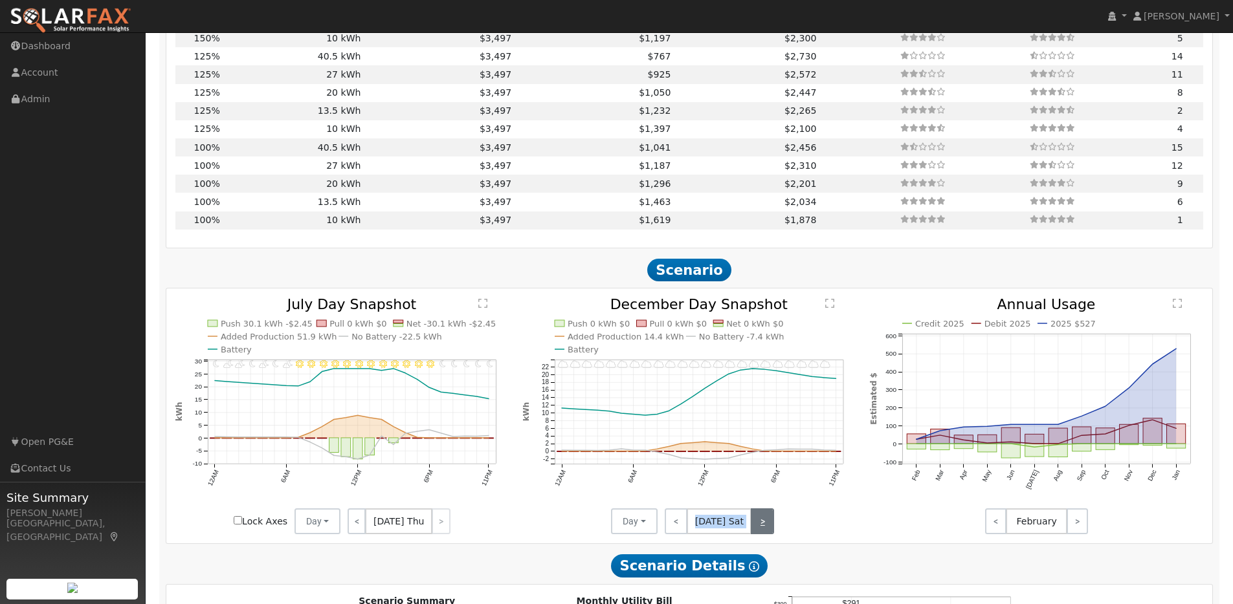
click at [759, 530] on link ">" at bounding box center [762, 522] width 23 height 26
click at [759, 530] on link ">" at bounding box center [763, 522] width 22 height 26
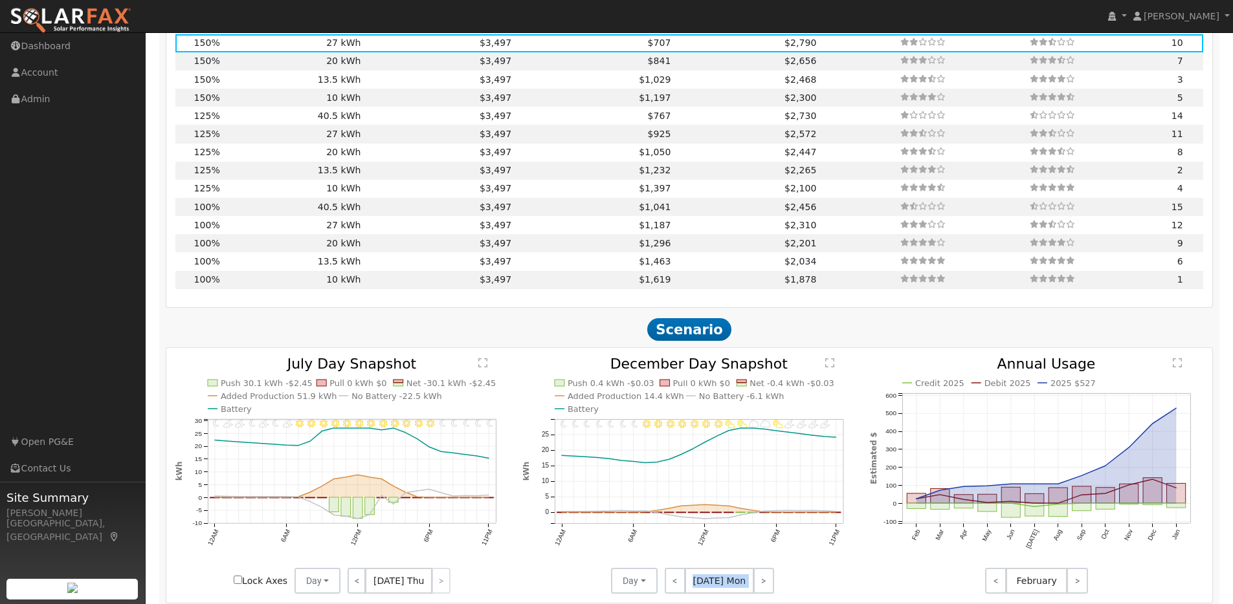
scroll to position [1211, 0]
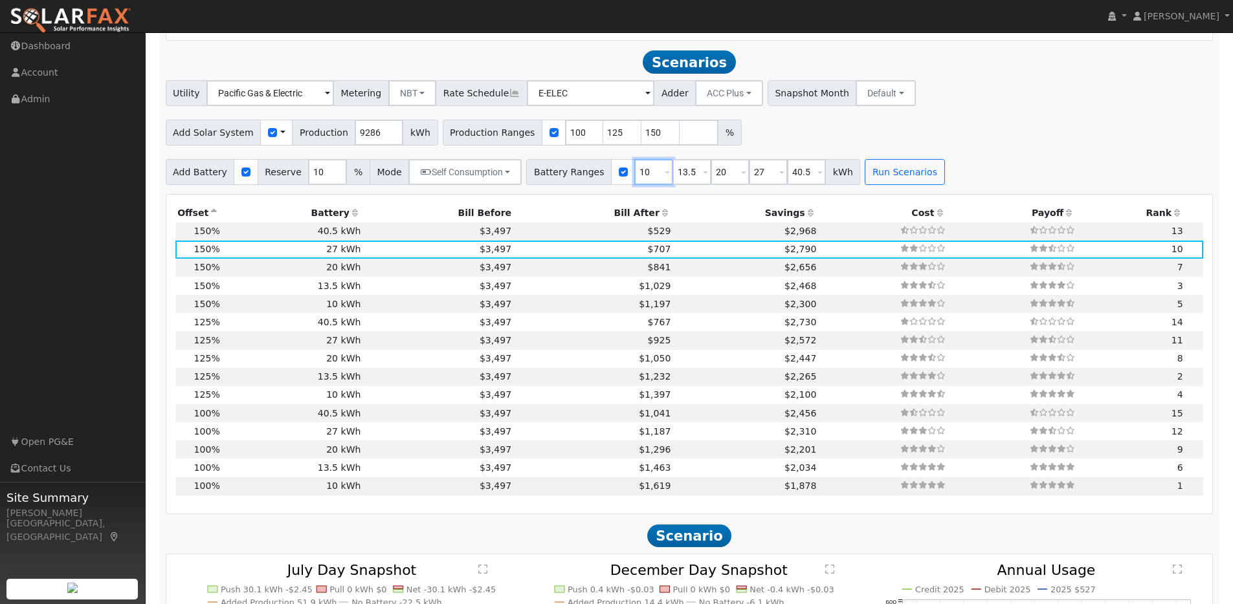
click at [642, 177] on input "10" at bounding box center [653, 172] width 39 height 26
type input "13.5"
type input "20"
type input "27"
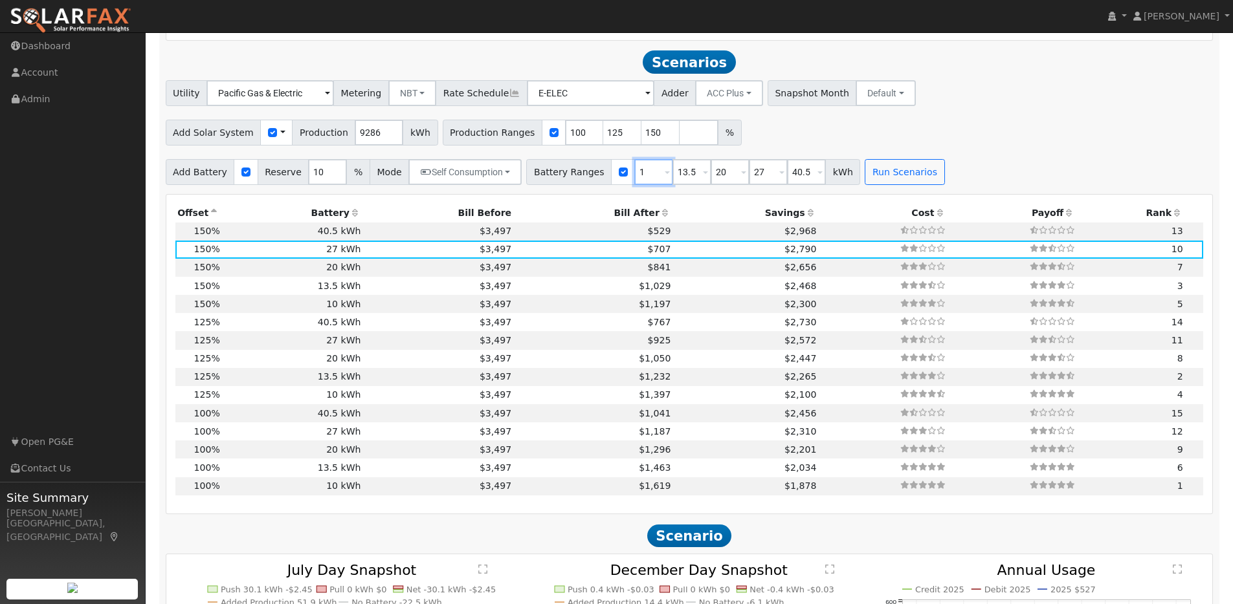
type input "40.5"
type input "20"
type input "27"
type input "40.5"
type input "27"
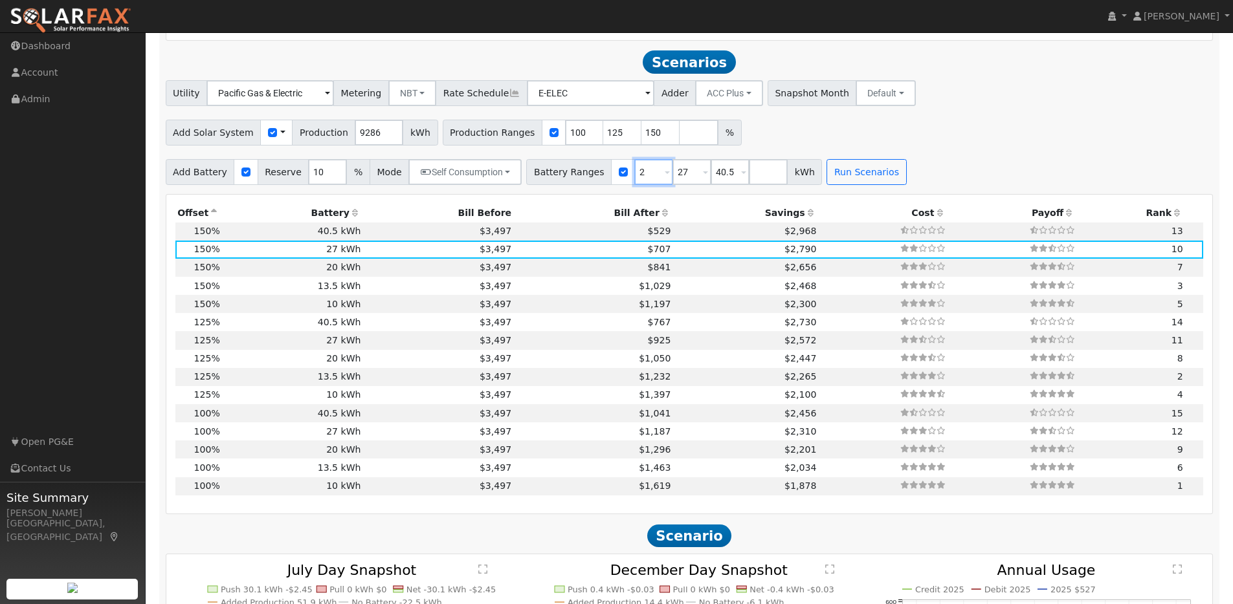
type input "40.5"
type input "27"
click at [793, 171] on button "Run Scenarios" at bounding box center [828, 172] width 80 height 26
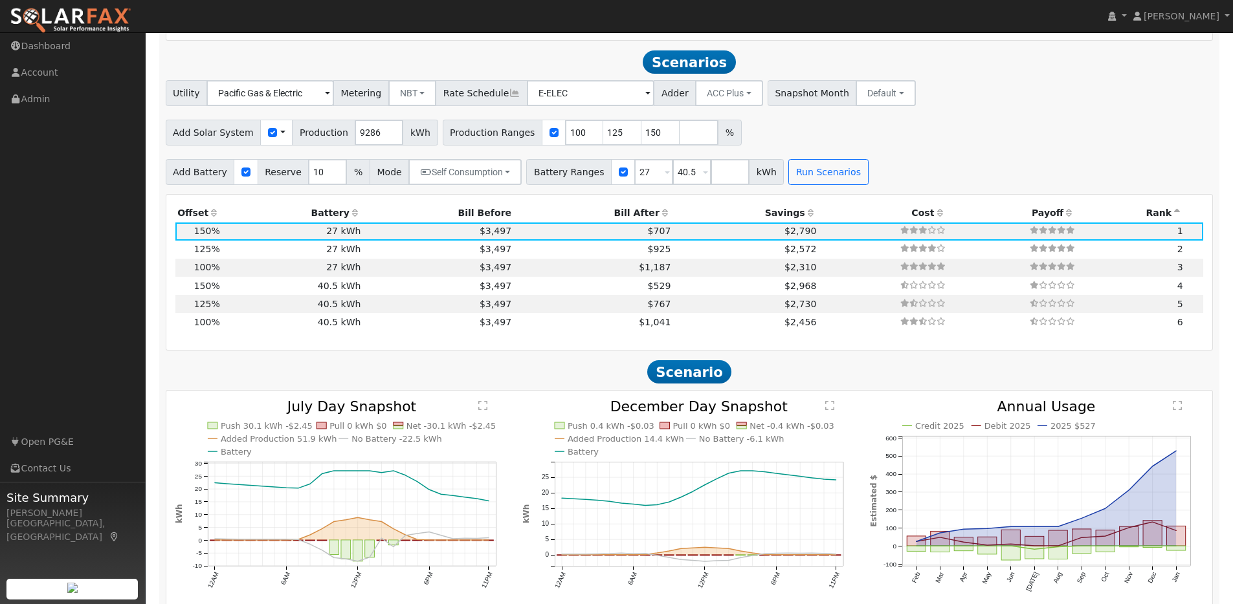
scroll to position [1228, 0]
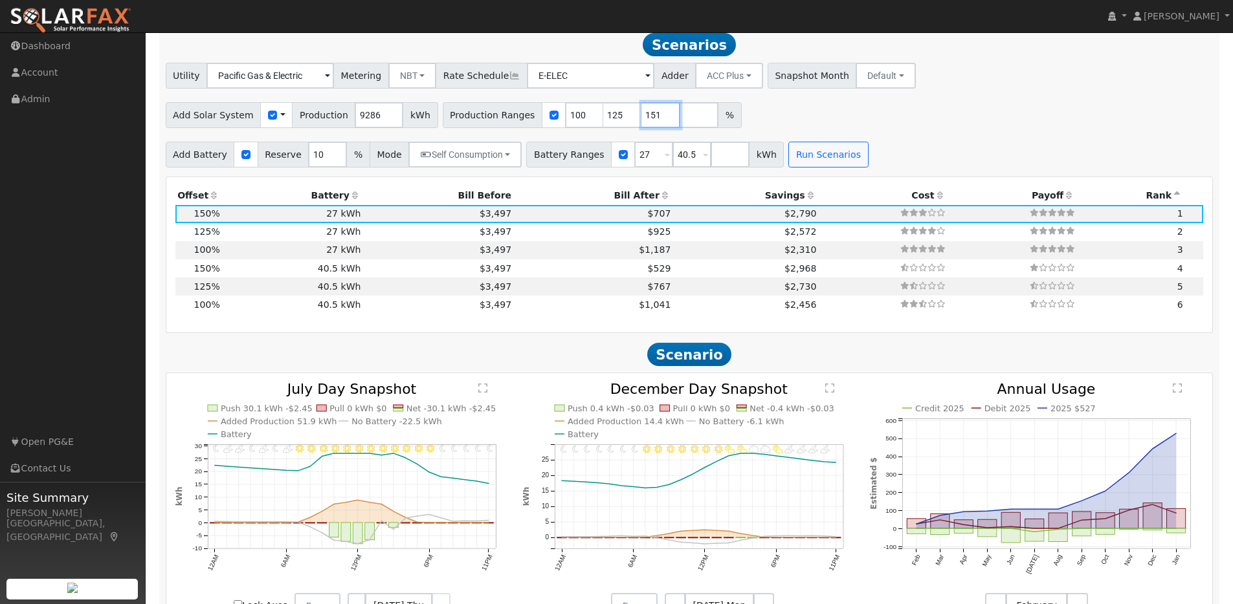
type input "151"
click at [653, 120] on input "151" at bounding box center [660, 115] width 39 height 26
click at [580, 117] on input "101" at bounding box center [584, 115] width 39 height 26
click at [580, 117] on input "102" at bounding box center [584, 115] width 39 height 26
click at [580, 117] on input "103" at bounding box center [584, 115] width 39 height 26
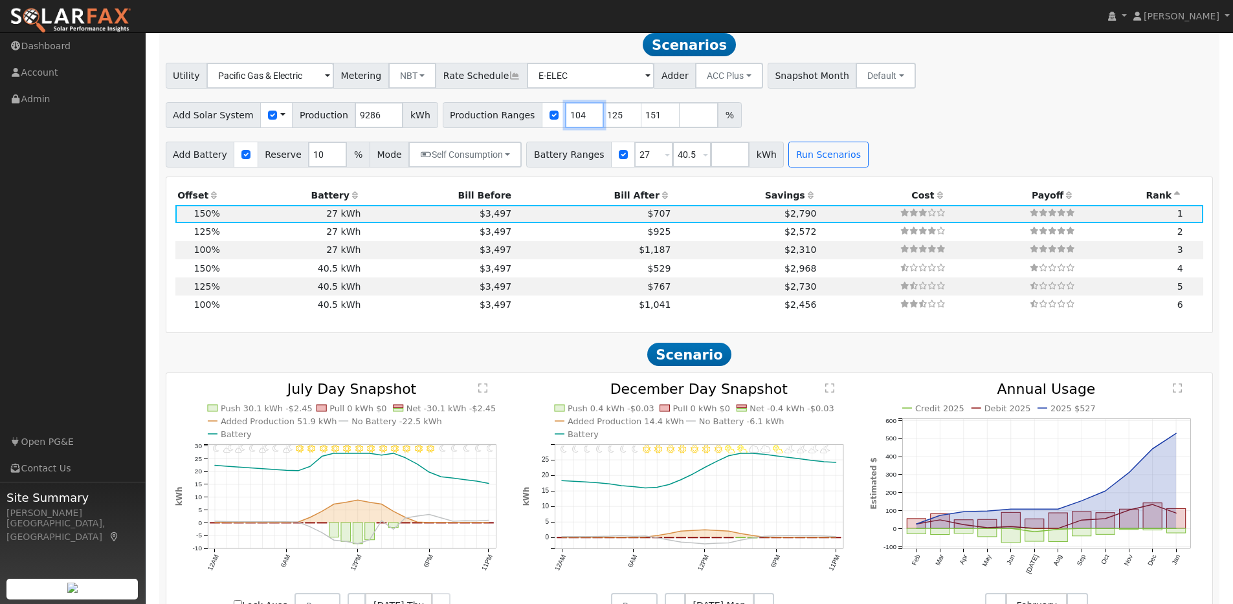
click at [580, 117] on input "104" at bounding box center [584, 115] width 39 height 26
click at [580, 117] on input "105" at bounding box center [584, 115] width 39 height 26
type input "106"
click at [580, 117] on input "106" at bounding box center [584, 115] width 39 height 26
click at [815, 165] on button "Run Scenarios" at bounding box center [828, 155] width 80 height 26
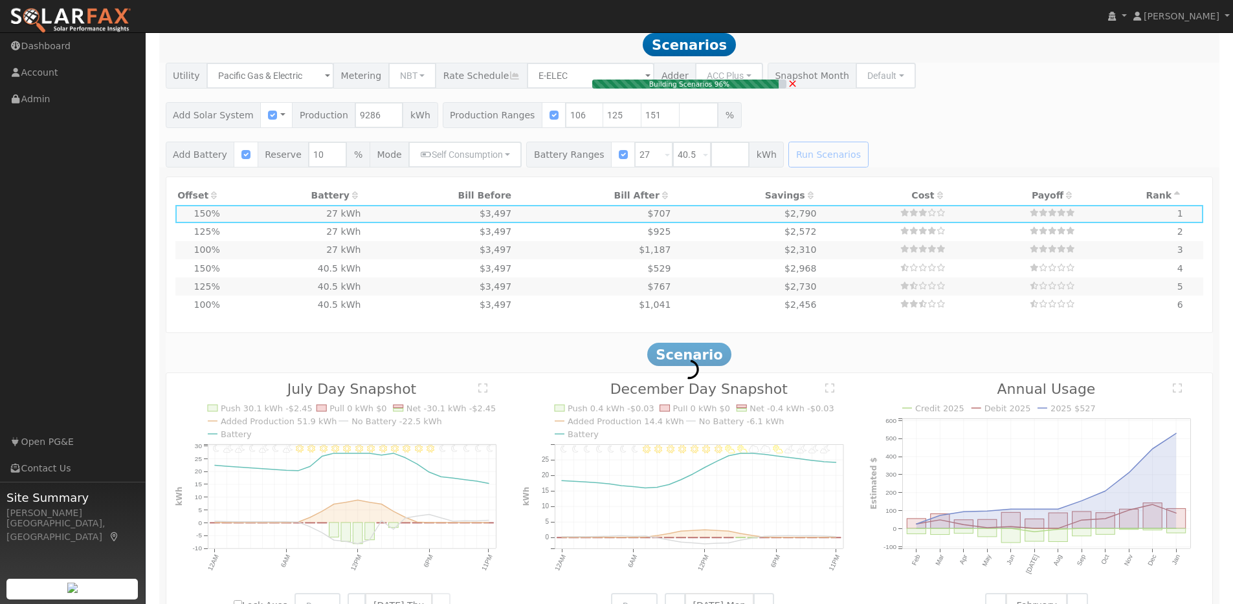
type input "$28,979"
type input "$16,875"
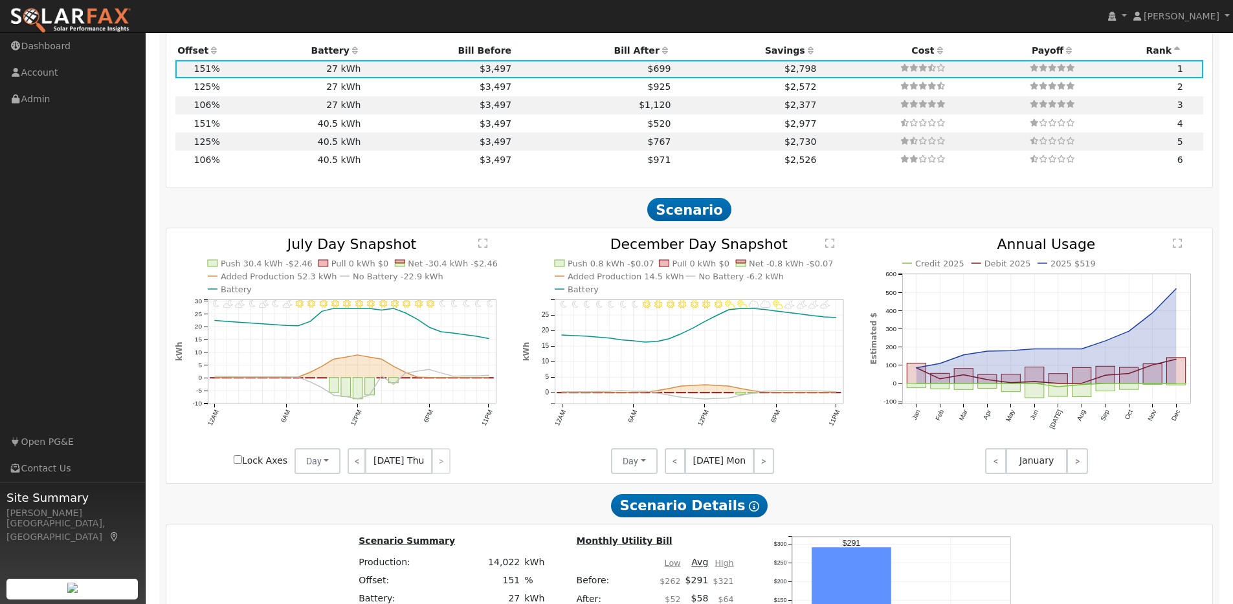
scroll to position [1282, 0]
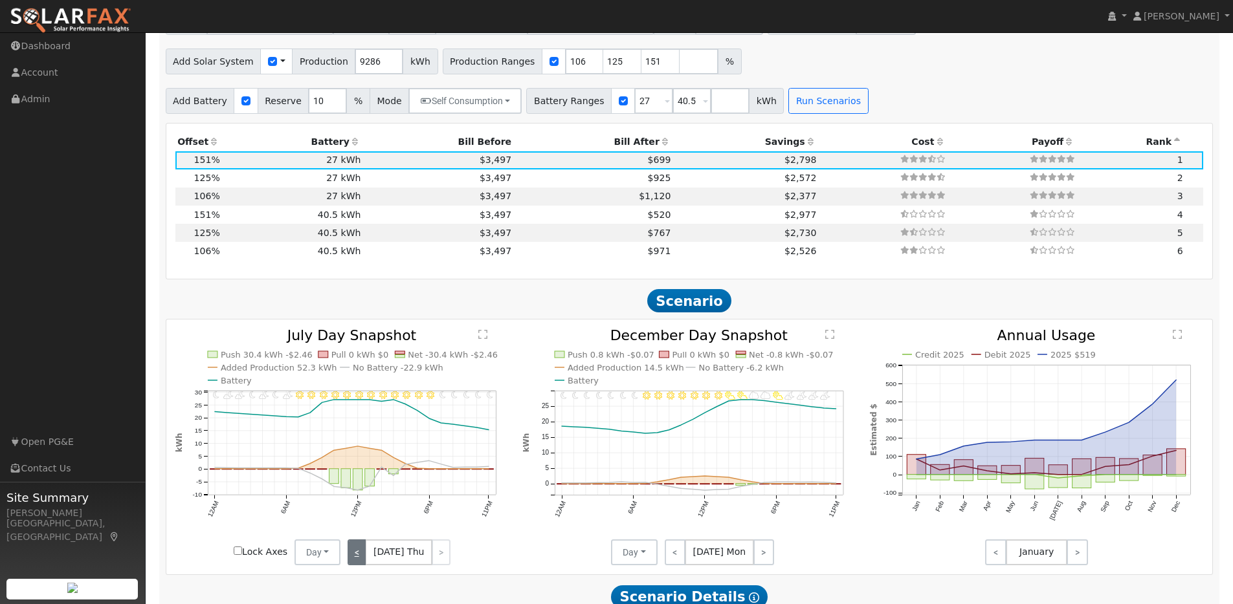
click at [353, 560] on link "<" at bounding box center [357, 553] width 19 height 26
click at [358, 557] on link "<" at bounding box center [356, 553] width 17 height 26
click at [358, 557] on link "<" at bounding box center [357, 553] width 19 height 26
click at [358, 557] on link "<" at bounding box center [356, 553] width 17 height 26
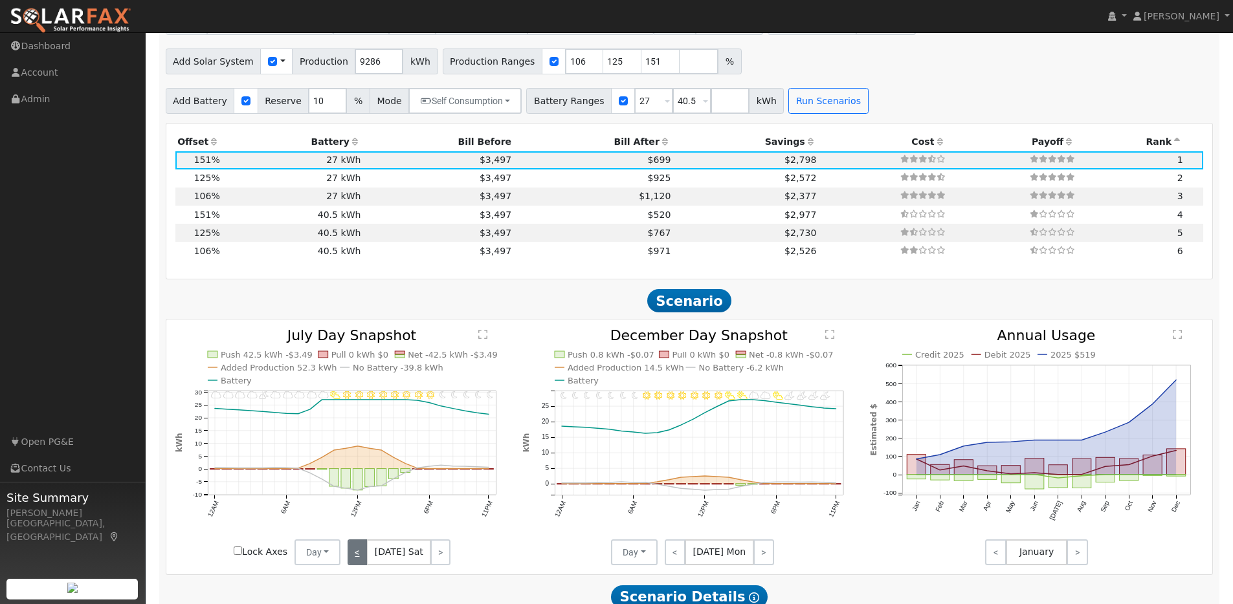
click at [358, 557] on link "<" at bounding box center [357, 553] width 19 height 26
click at [358, 557] on link "<" at bounding box center [358, 553] width 21 height 26
click at [444, 564] on link ">" at bounding box center [441, 553] width 19 height 26
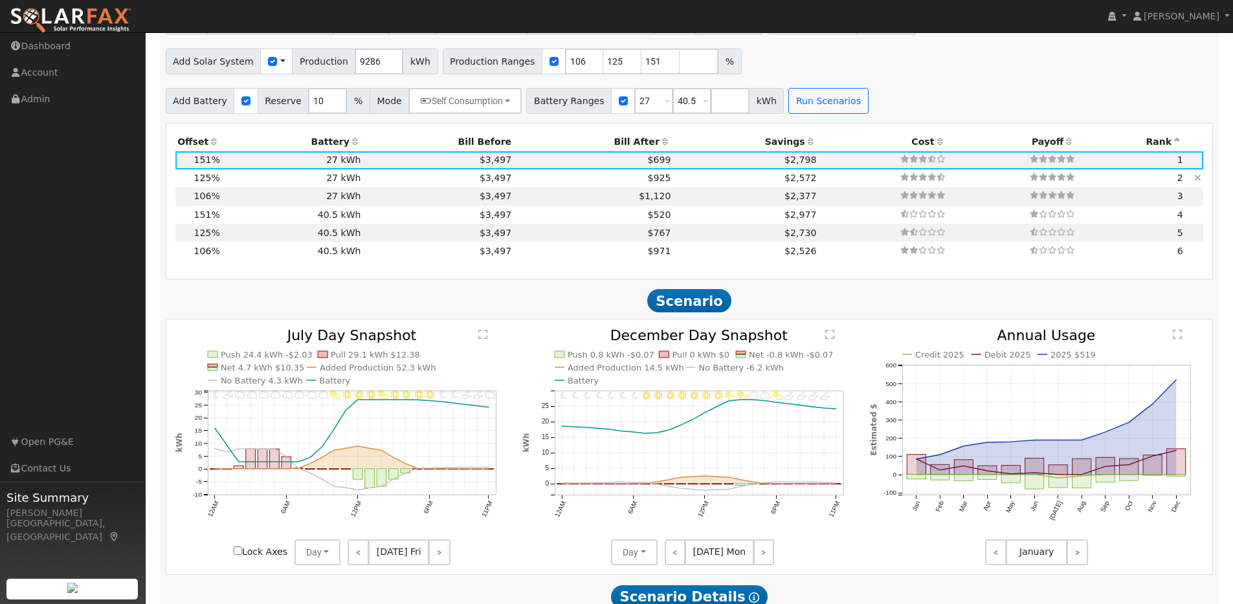
click at [218, 182] on td "125%" at bounding box center [198, 179] width 47 height 18
type input "7.7"
type input "$23,990"
type input "$15,378"
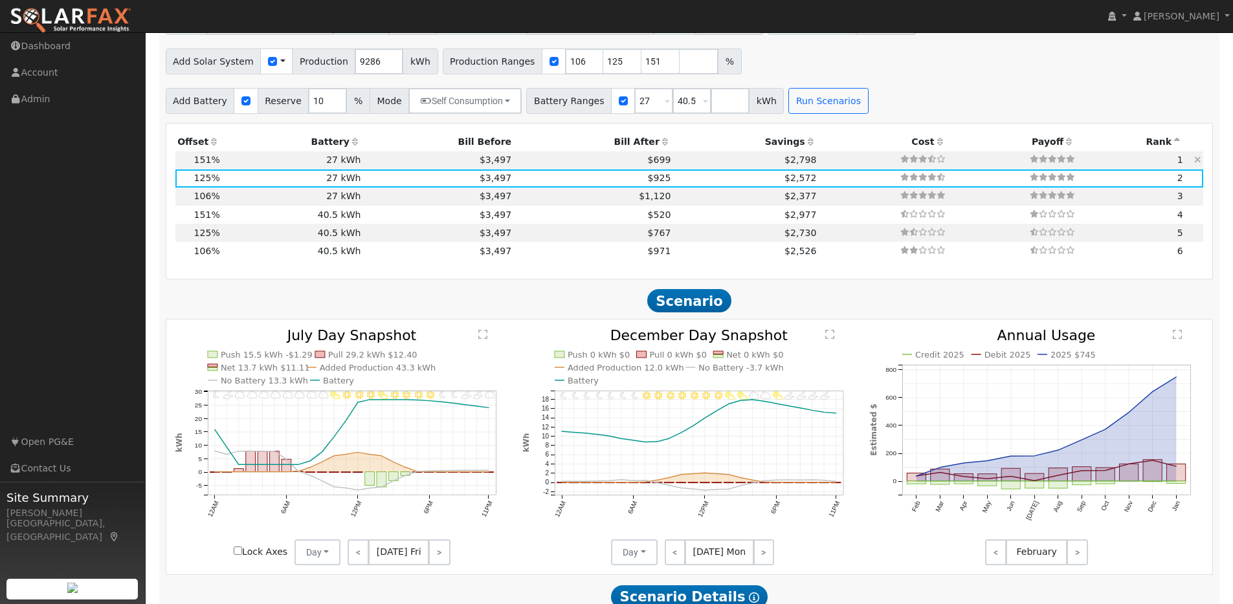
click at [223, 162] on td "27 kWh" at bounding box center [292, 160] width 141 height 18
type input "9.3"
type input "$28,979"
type input "$16,875"
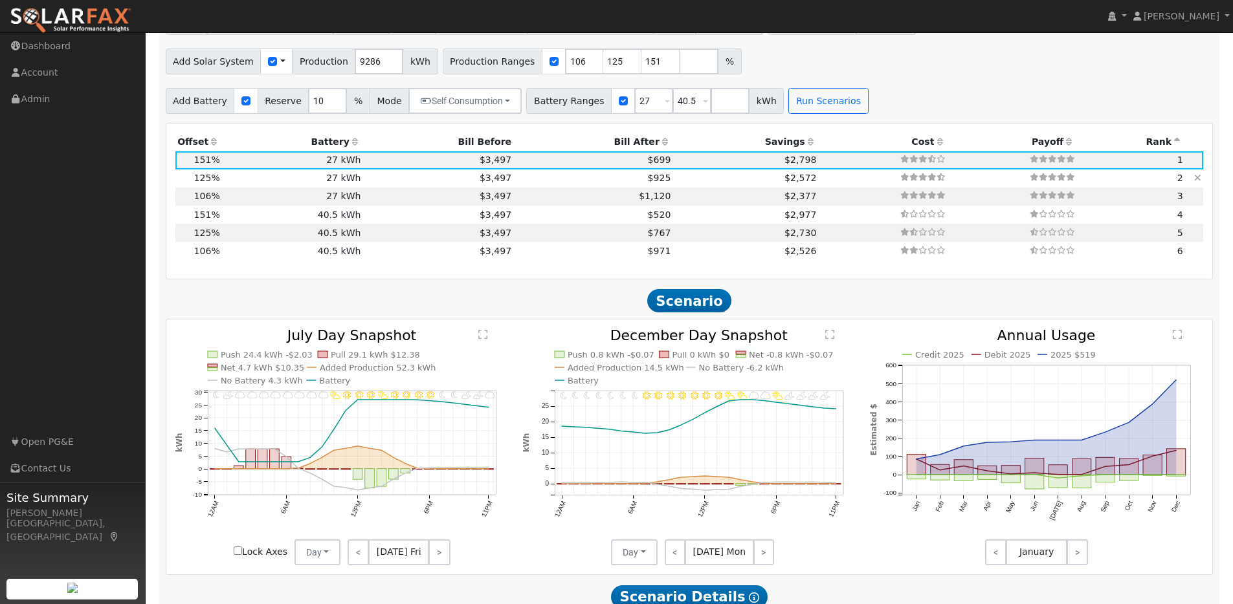
click at [249, 181] on td "27 kWh" at bounding box center [292, 179] width 141 height 18
type input "7.7"
type input "$23,990"
type input "$15,378"
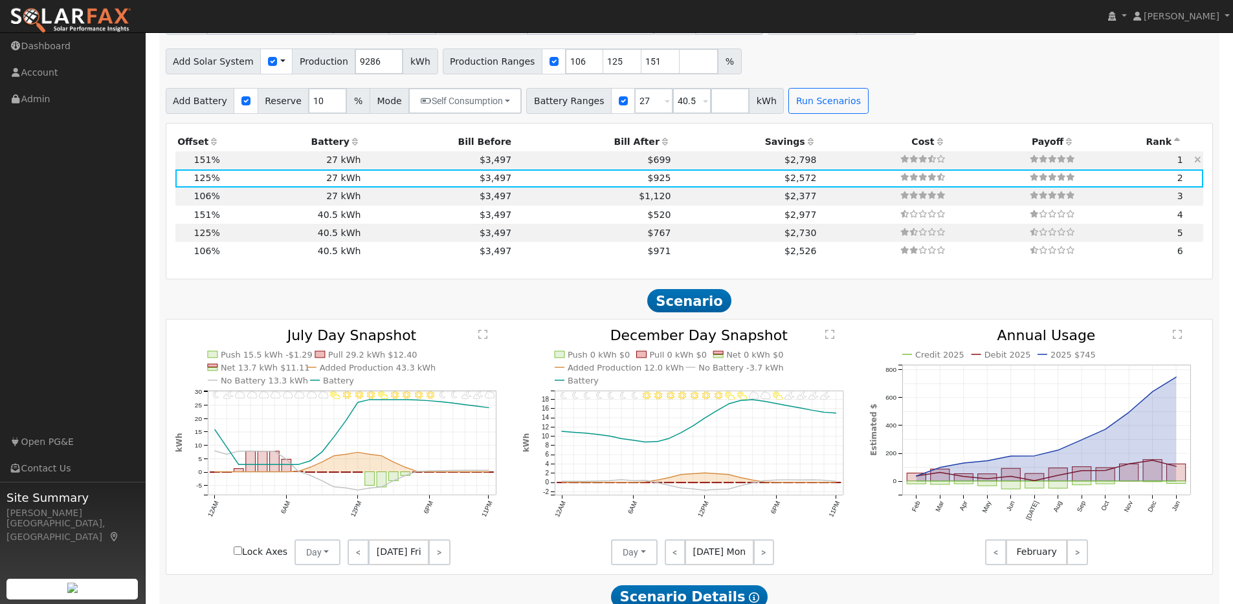
click at [245, 170] on td "27 kWh" at bounding box center [292, 160] width 141 height 18
type input "9.3"
type input "$28,979"
type input "$16,875"
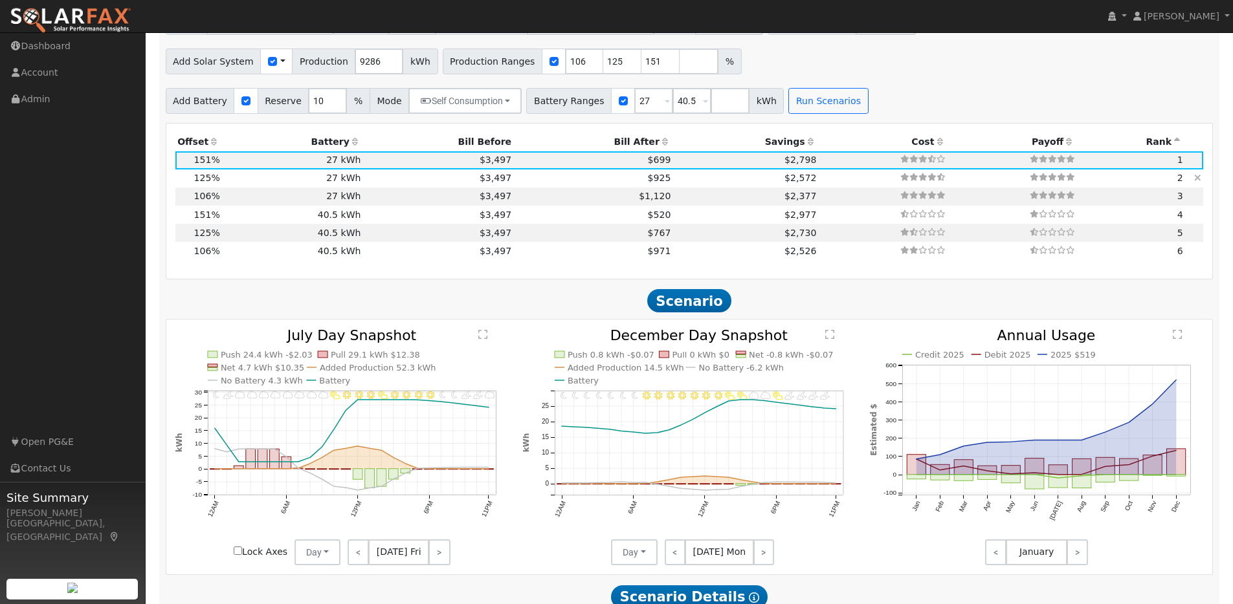
click at [232, 186] on td "27 kWh" at bounding box center [292, 179] width 141 height 18
type input "7.7"
type input "$23,990"
type input "$15,378"
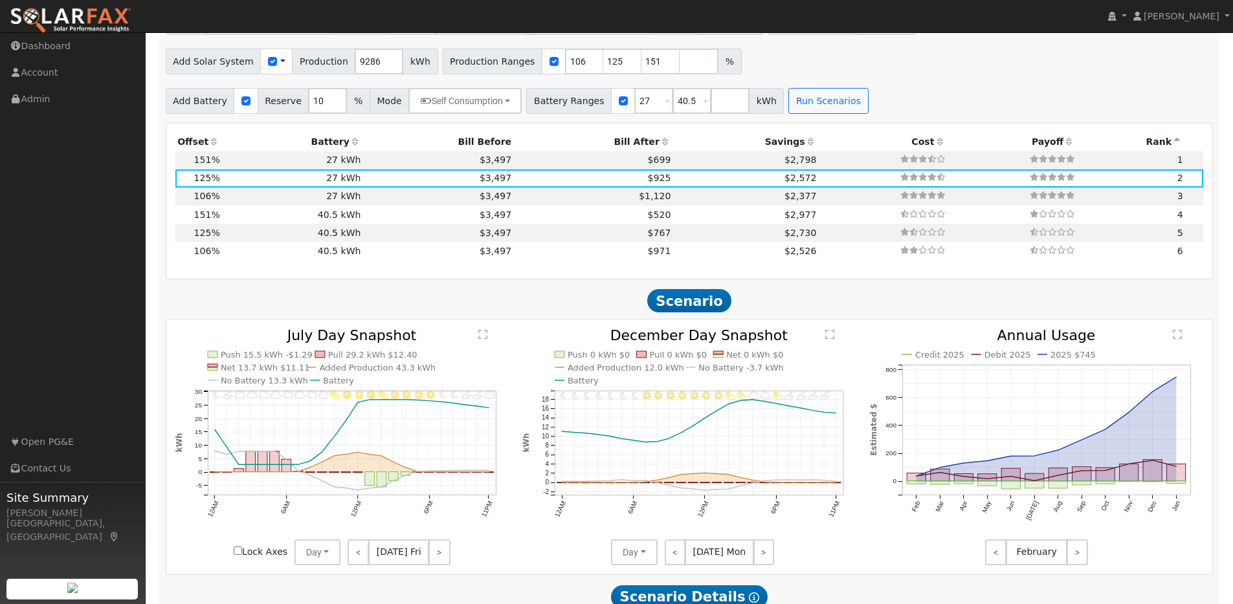
click at [805, 145] on icon at bounding box center [811, 141] width 12 height 9
